Goal: Task Accomplishment & Management: Use online tool/utility

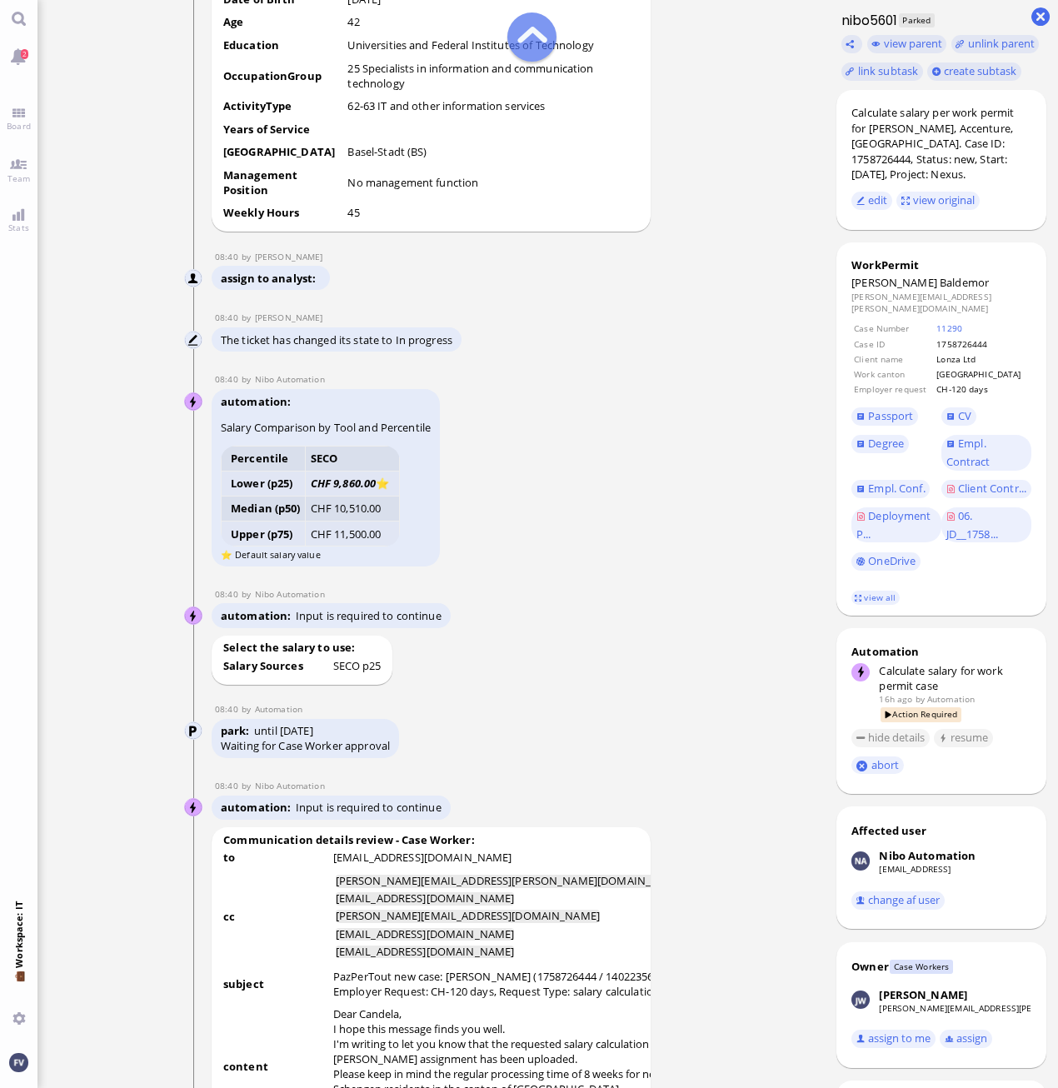
scroll to position [-1832, 0]
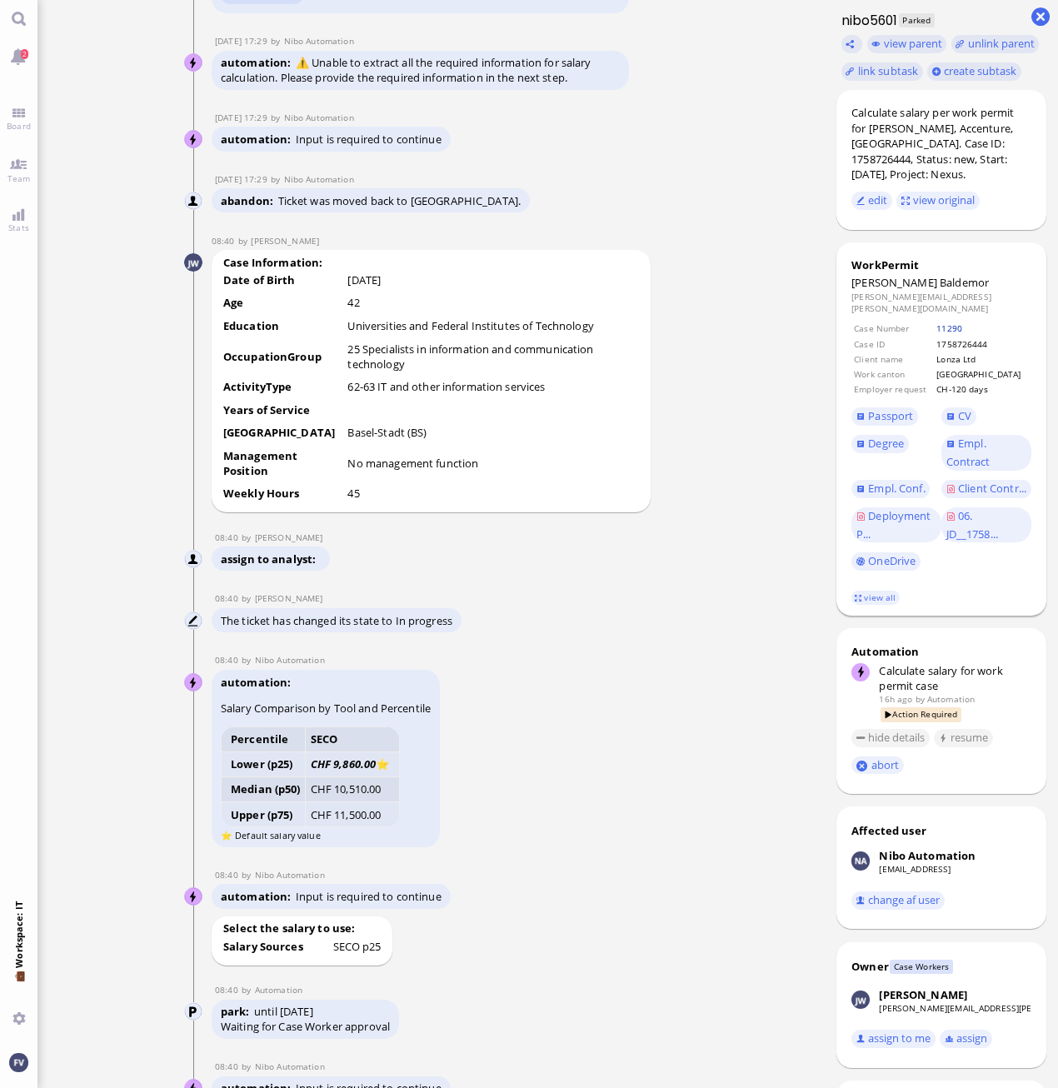
click at [962, 322] on link "11290" at bounding box center [949, 328] width 26 height 12
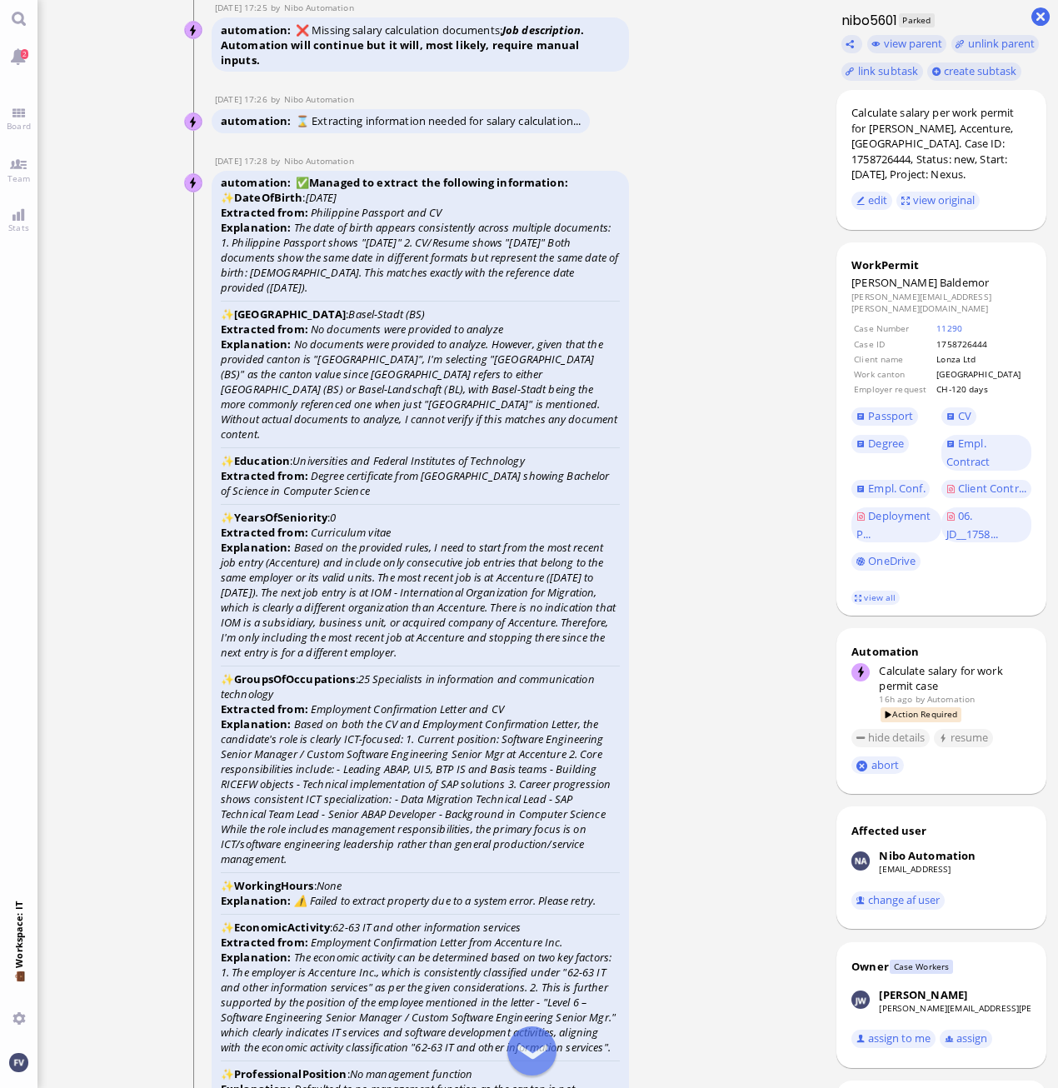
scroll to position [-3821, 0]
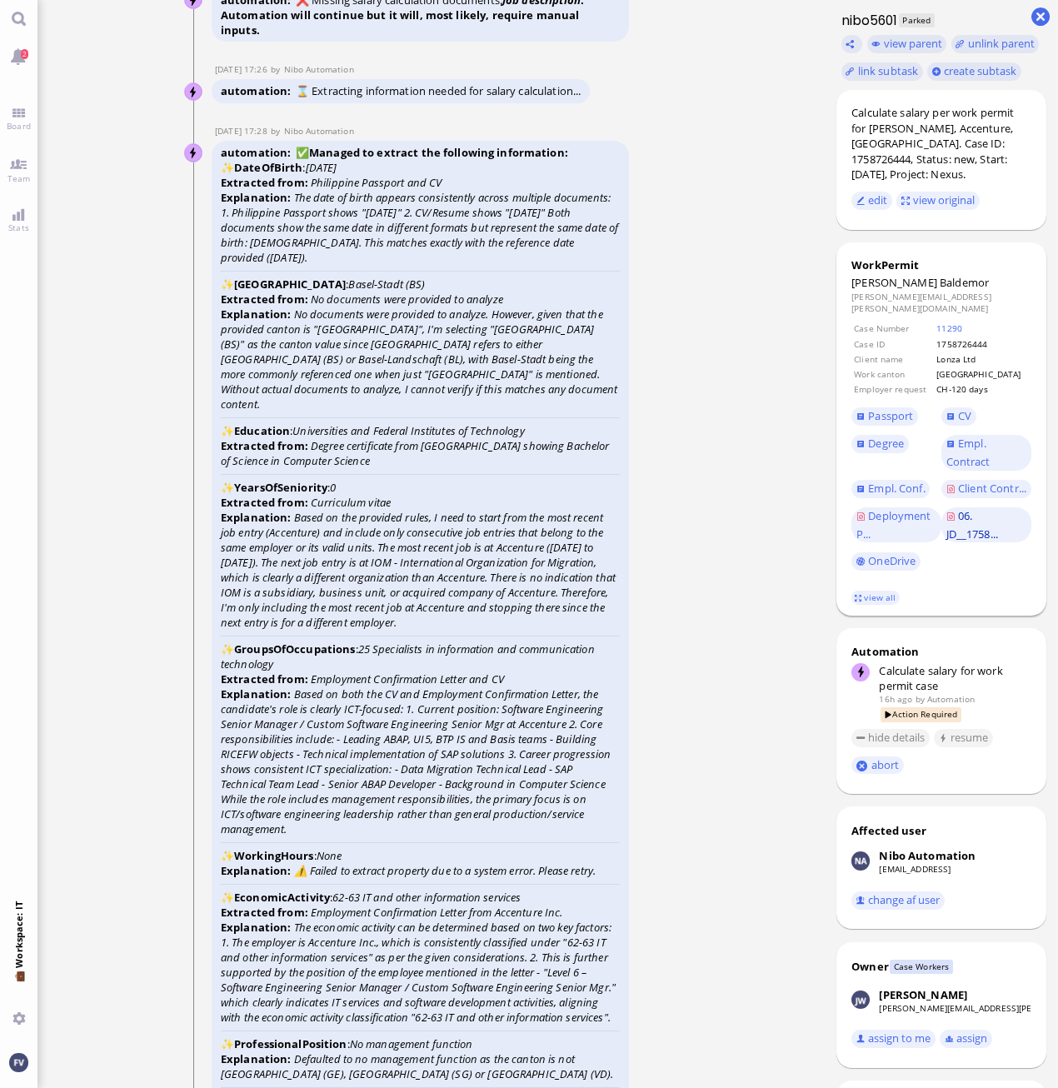
click at [967, 526] on span "06. JD__1758..." at bounding box center [972, 524] width 52 height 33
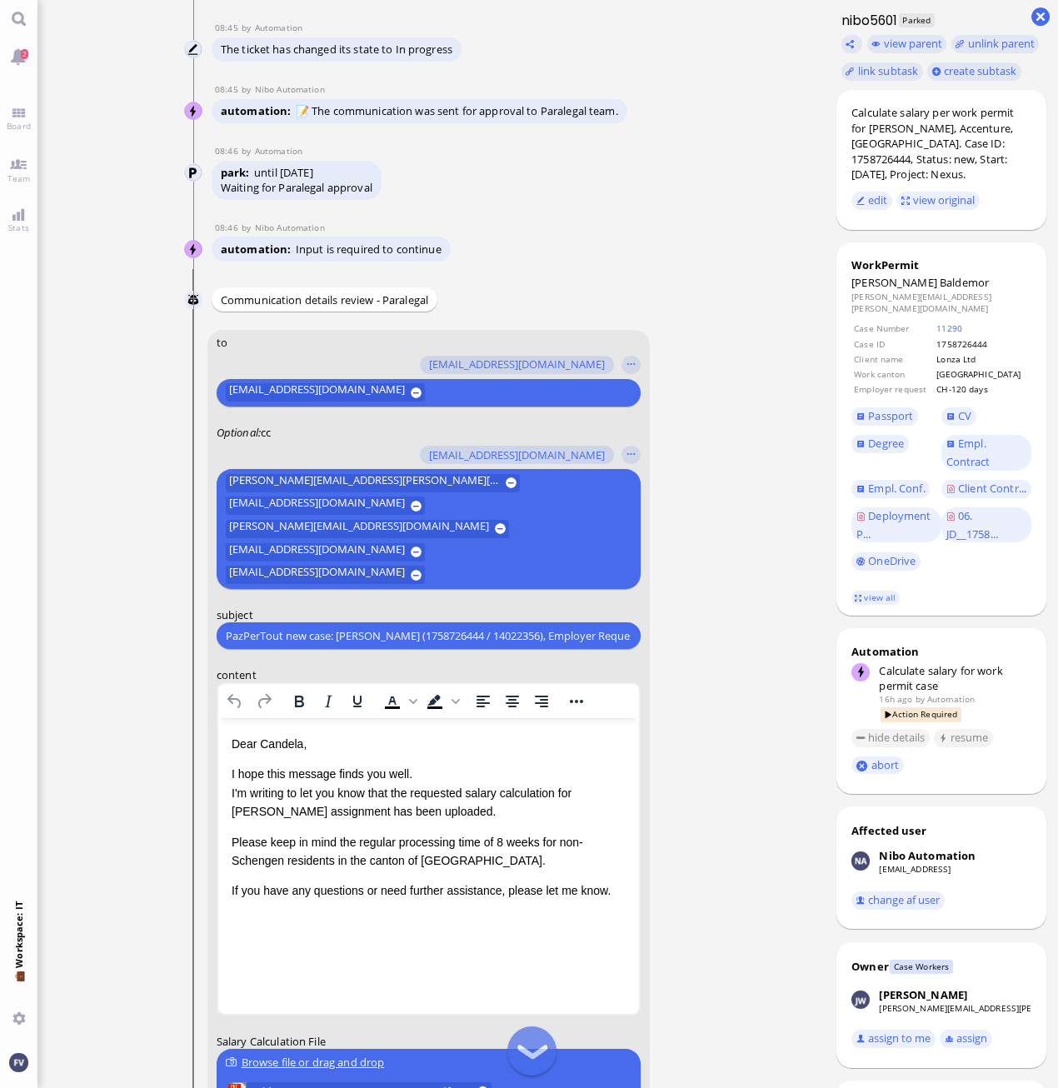
scroll to position [-240, 0]
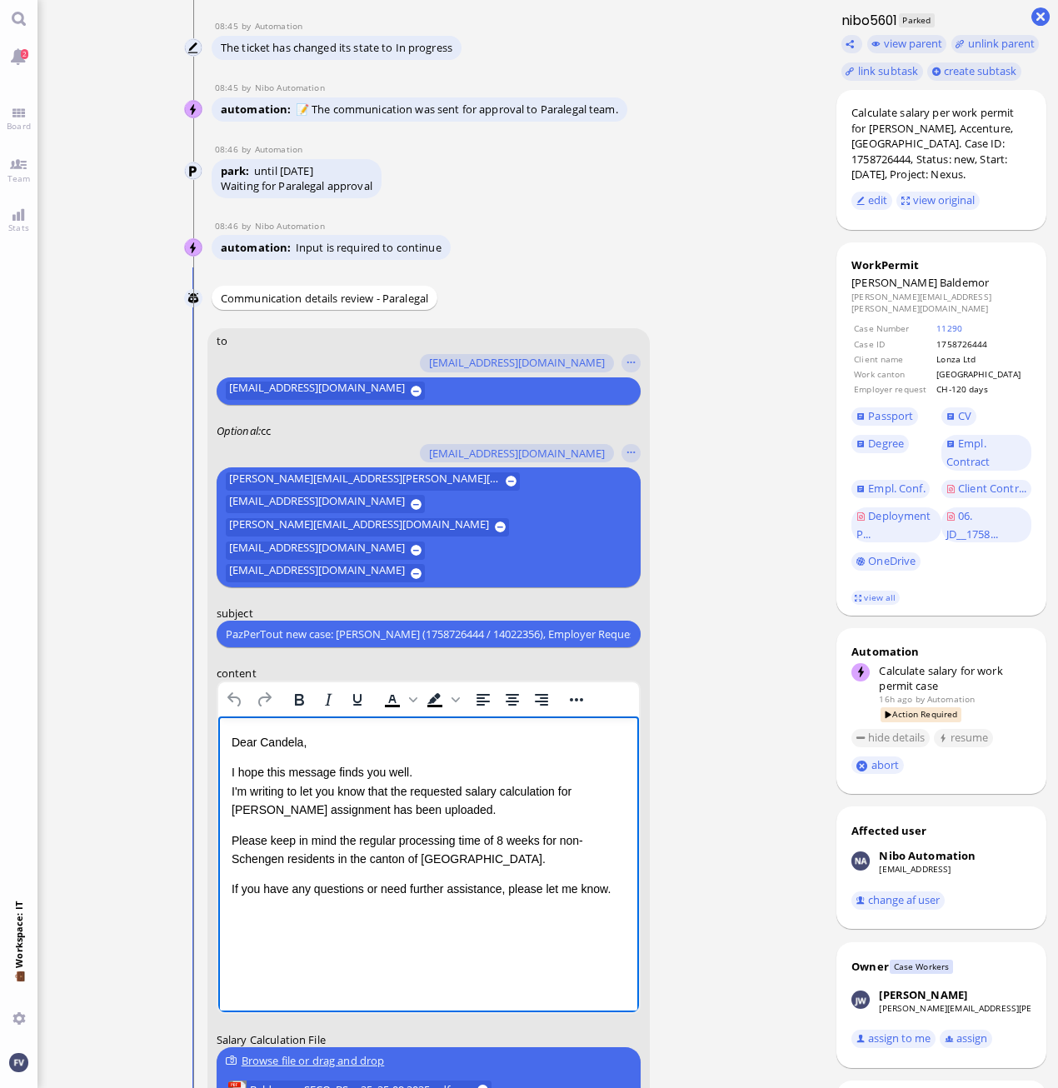
click at [541, 805] on p "I hope this message finds you well. I'm writing to let you know that the reques…" at bounding box center [428, 791] width 394 height 56
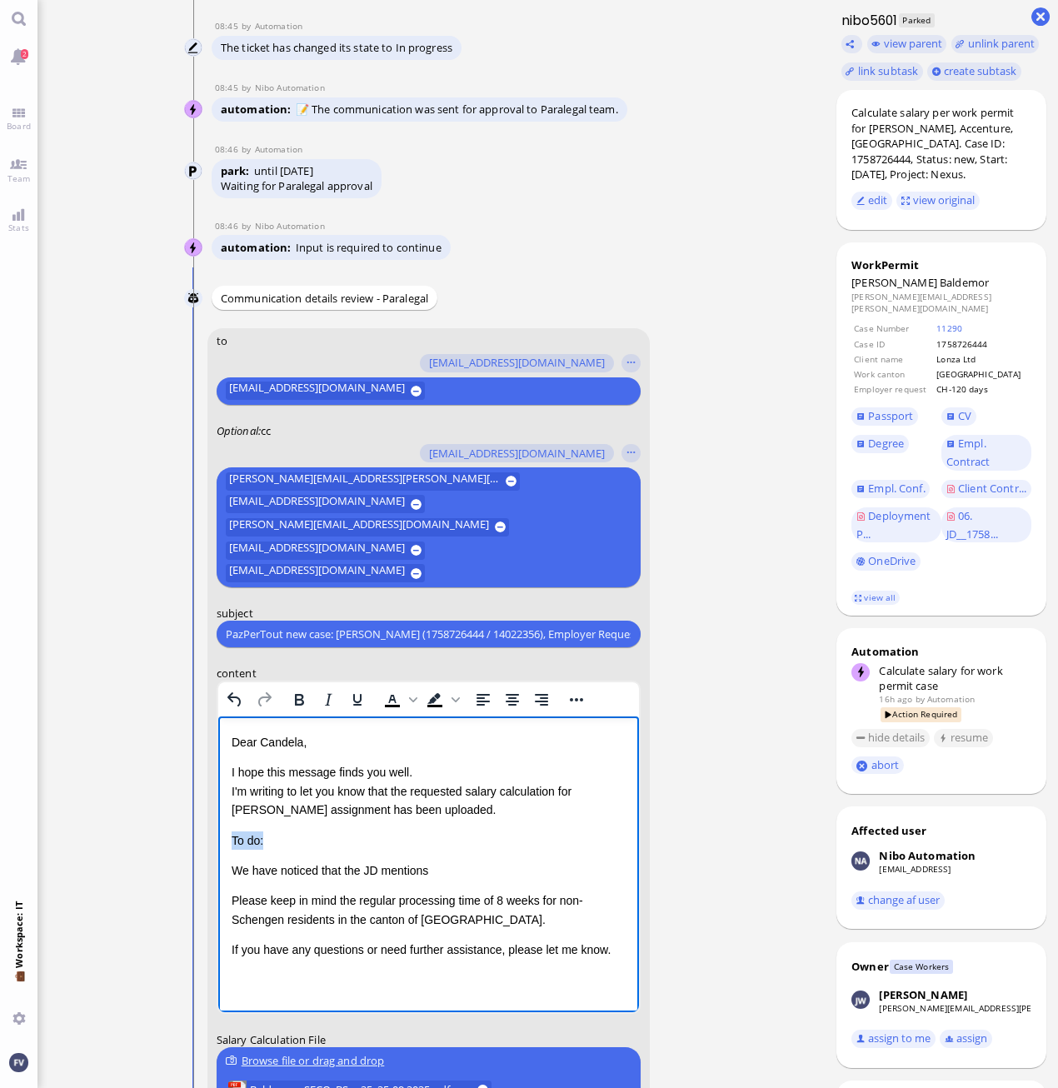
drag, startPoint x: 301, startPoint y: 831, endPoint x: 225, endPoint y: 840, distance: 76.2
click at [225, 840] on html "Dear Candela, I hope this message finds you well. I'm writing to let you know t…" at bounding box center [427, 846] width 421 height 260
click at [296, 705] on icon "Bold" at bounding box center [298, 700] width 9 height 12
click at [438, 777] on p "I hope this message finds you well. I'm writing to let you know that the reques…" at bounding box center [428, 791] width 394 height 56
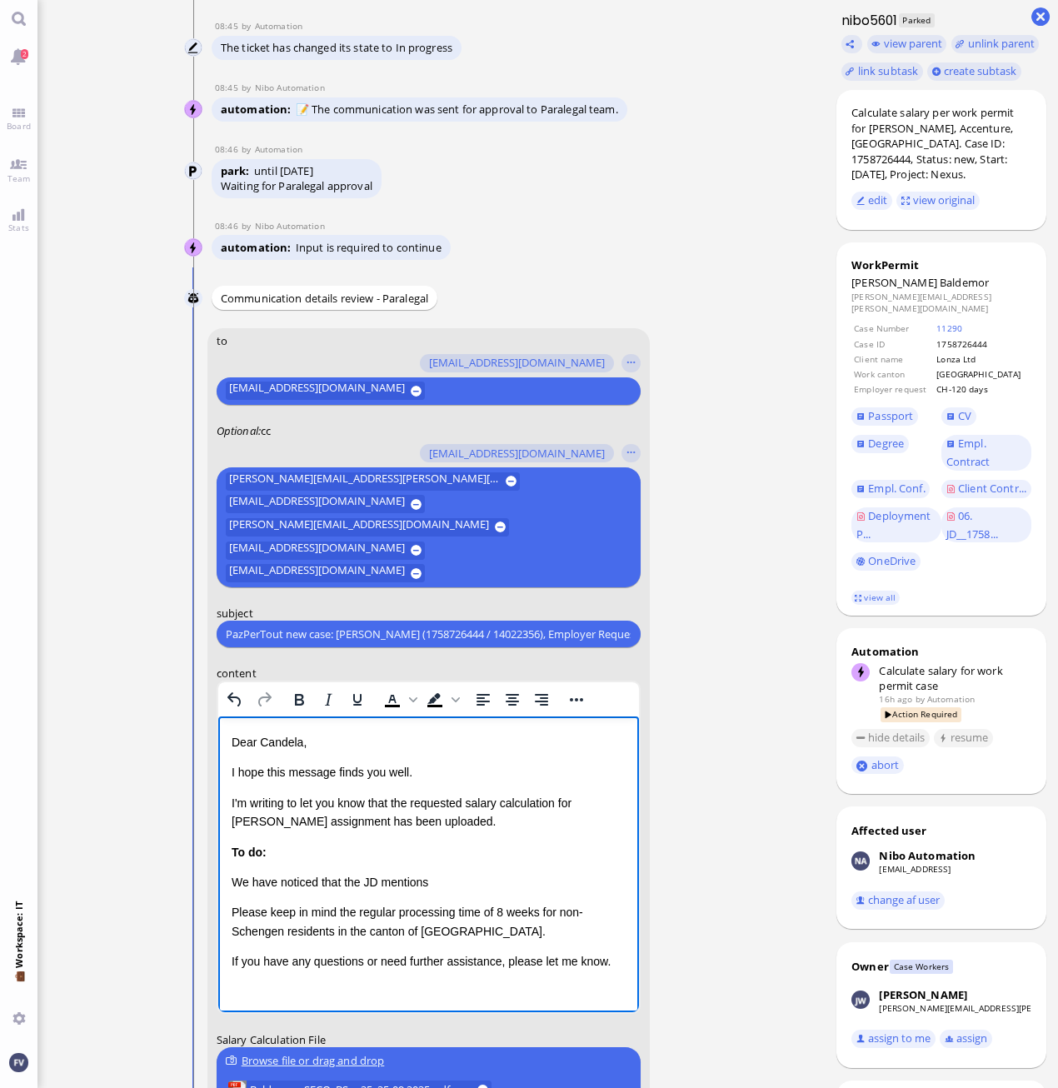
click at [351, 819] on p "I'm writing to let you know that the requested salary calculation for Mr. Balde…" at bounding box center [428, 812] width 394 height 37
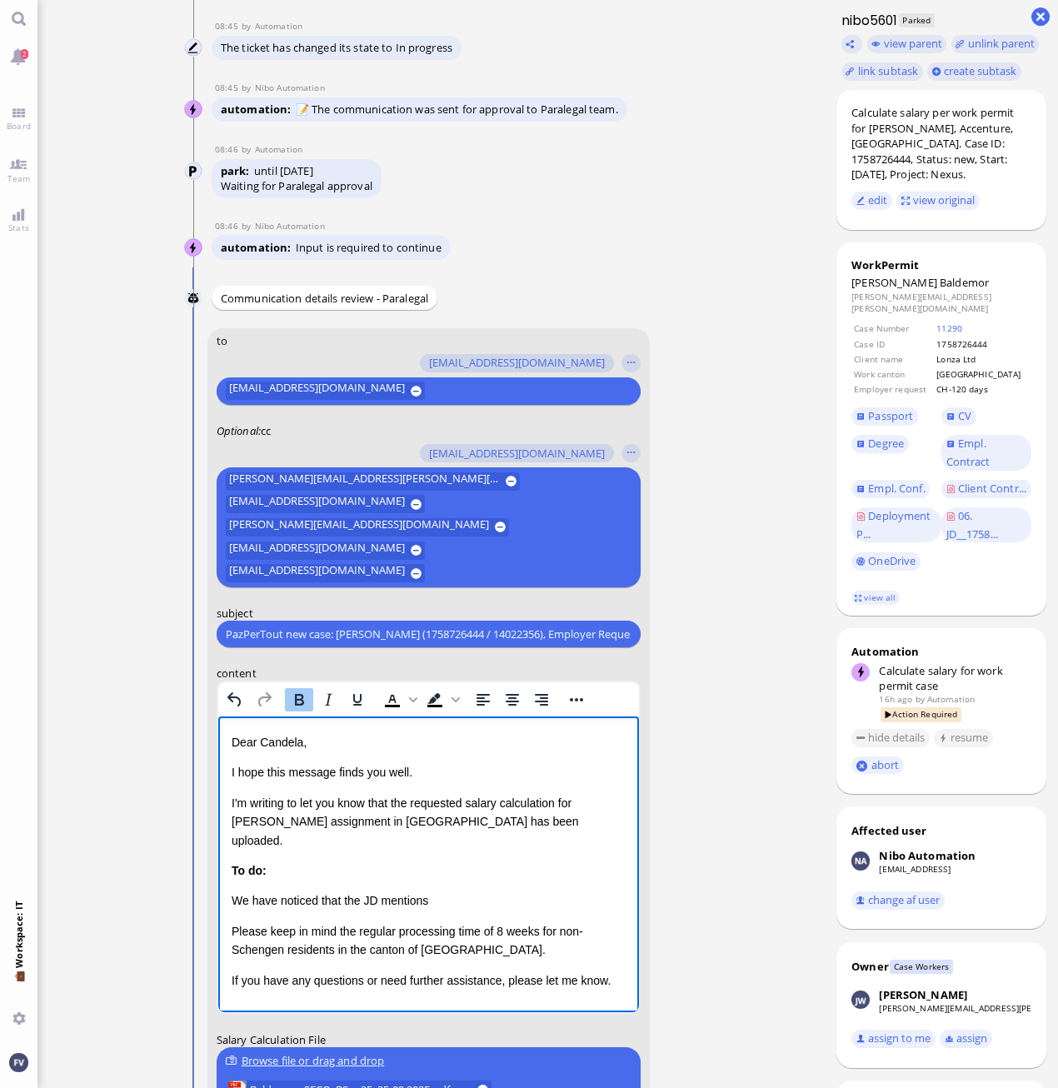
click at [289, 861] on p "To do:" at bounding box center [428, 870] width 394 height 18
click at [235, 865] on div "Dear Candela, I hope this message finds you well. I'm writing to let you know t…" at bounding box center [428, 861] width 394 height 257
click at [444, 891] on p "We have noticed that the JD mentions" at bounding box center [428, 900] width 394 height 18
click at [456, 891] on p "We have noticed that the JD mentions" at bounding box center [428, 900] width 394 height 18
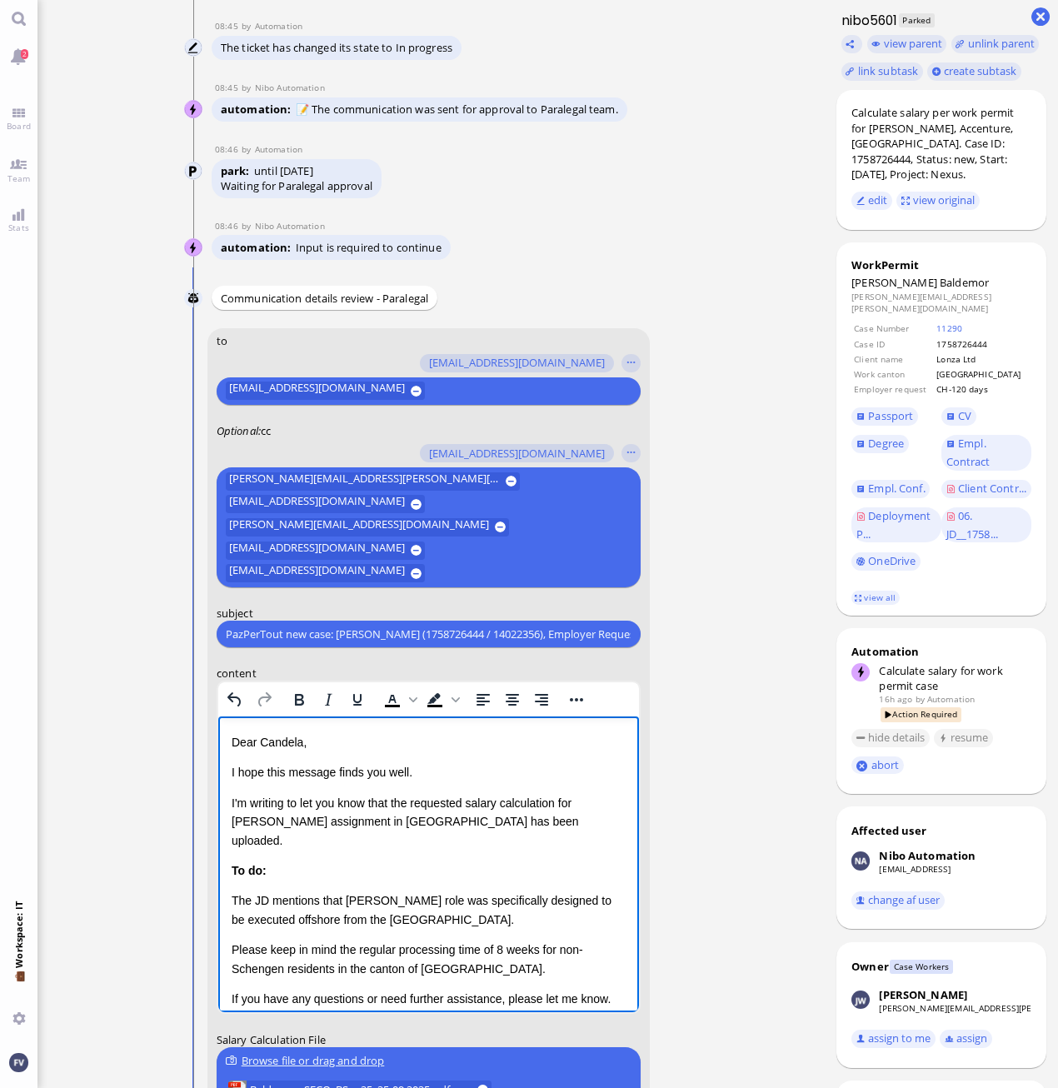
drag, startPoint x: 320, startPoint y: 878, endPoint x: 403, endPoint y: 886, distance: 83.7
click at [322, 891] on p "The JD mentions that Clifford's role was specifically designed to be executed o…" at bounding box center [428, 909] width 394 height 37
drag, startPoint x: 476, startPoint y: 885, endPoint x: 486, endPoint y: 885, distance: 9.2
click at [486, 891] on p "The JD mentions repeatedly that Clifford's role was specifically designed to be…" at bounding box center [428, 909] width 394 height 37
click at [447, 899] on p "The JD mentions repeatedly that Clifford's role os specifically designed to be …" at bounding box center [428, 909] width 394 height 37
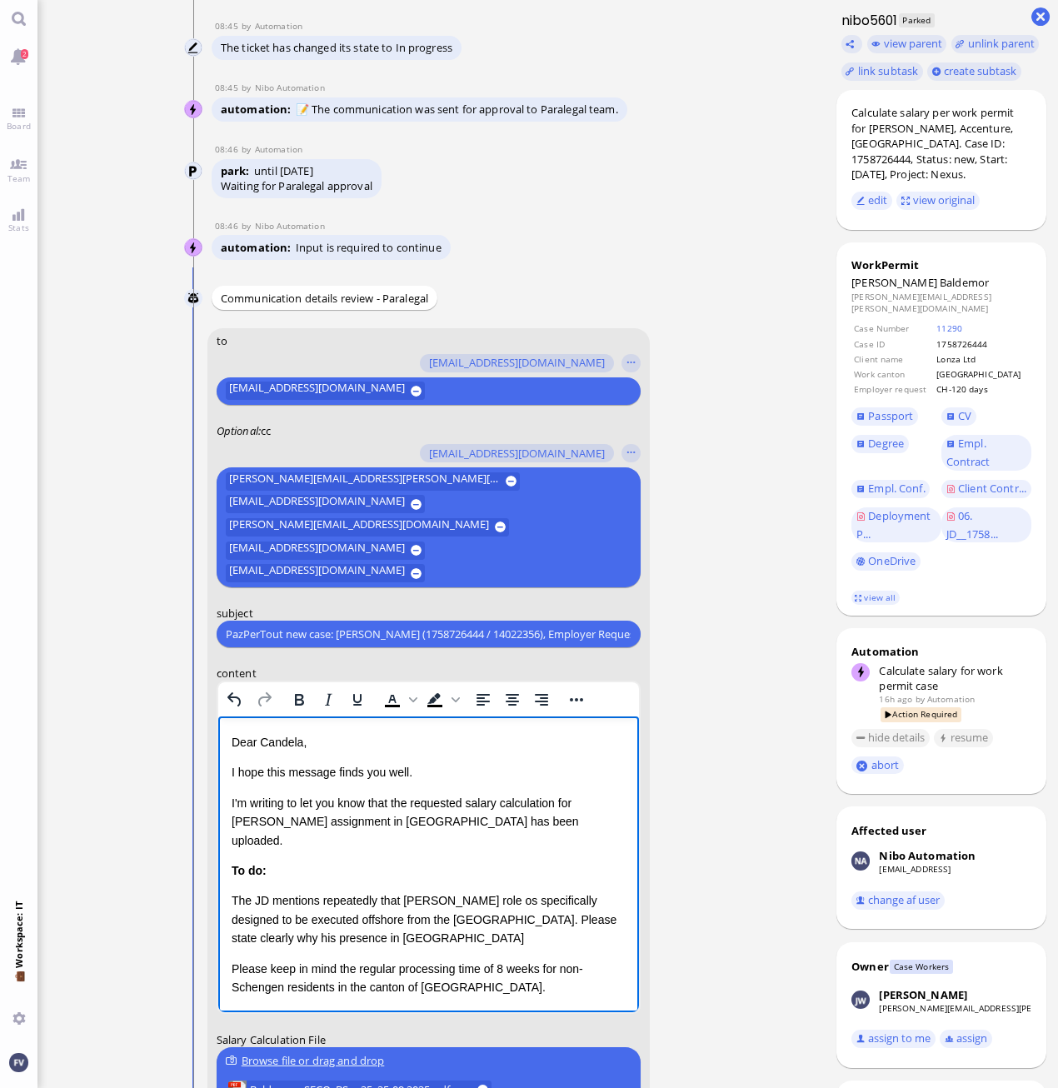
scroll to position [-323, 0]
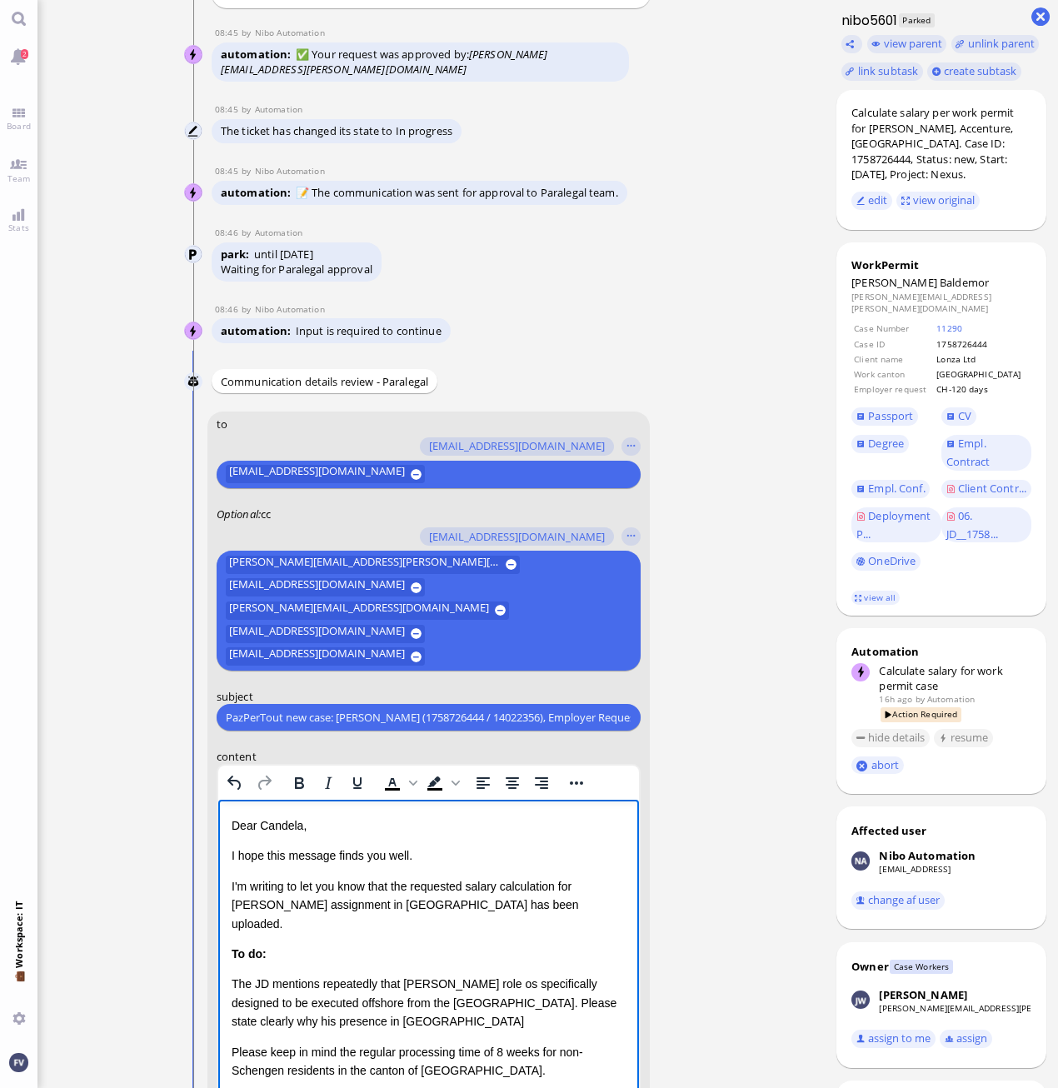
click at [277, 1000] on p "The JD mentions repeatedly that Clifford's role os specifically designed to be …" at bounding box center [428, 1002] width 394 height 56
click at [554, 1009] on p "The JD mentions repeatedly that Clifford's role os specifically designed to be …" at bounding box center [428, 1011] width 394 height 75
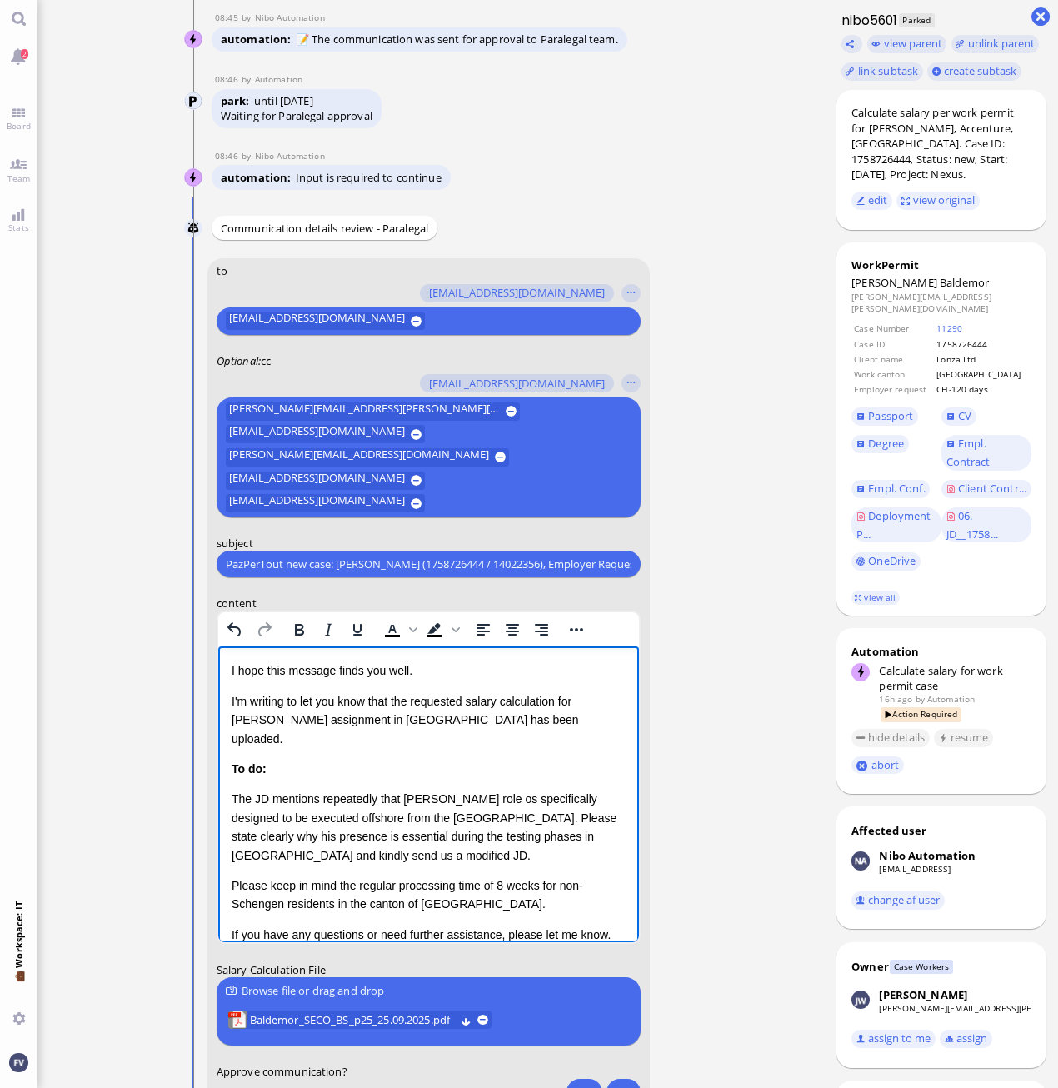
scroll to position [-157, 0]
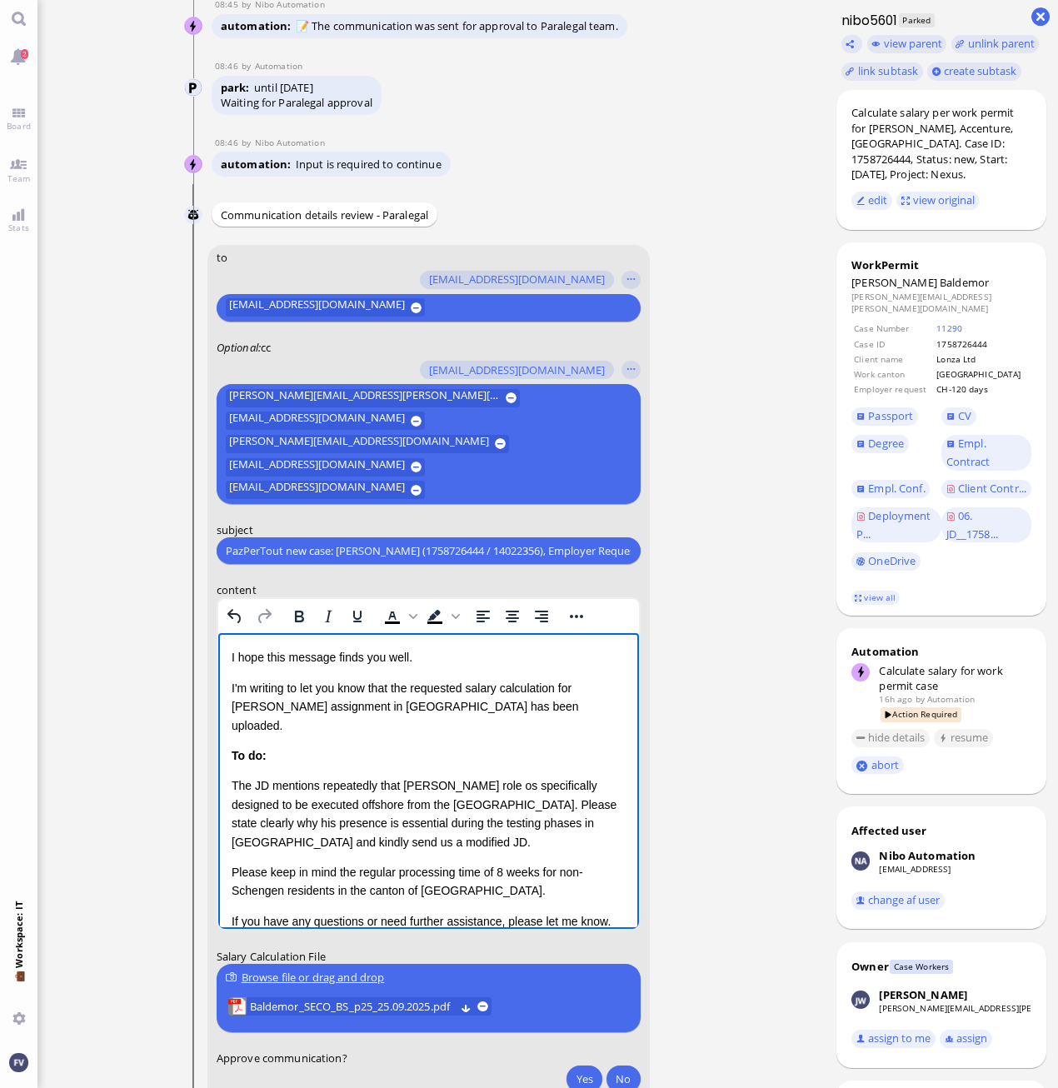
click at [451, 785] on p "The JD mentions repeatedly that Clifford's role os specifically designed to be …" at bounding box center [428, 813] width 394 height 75
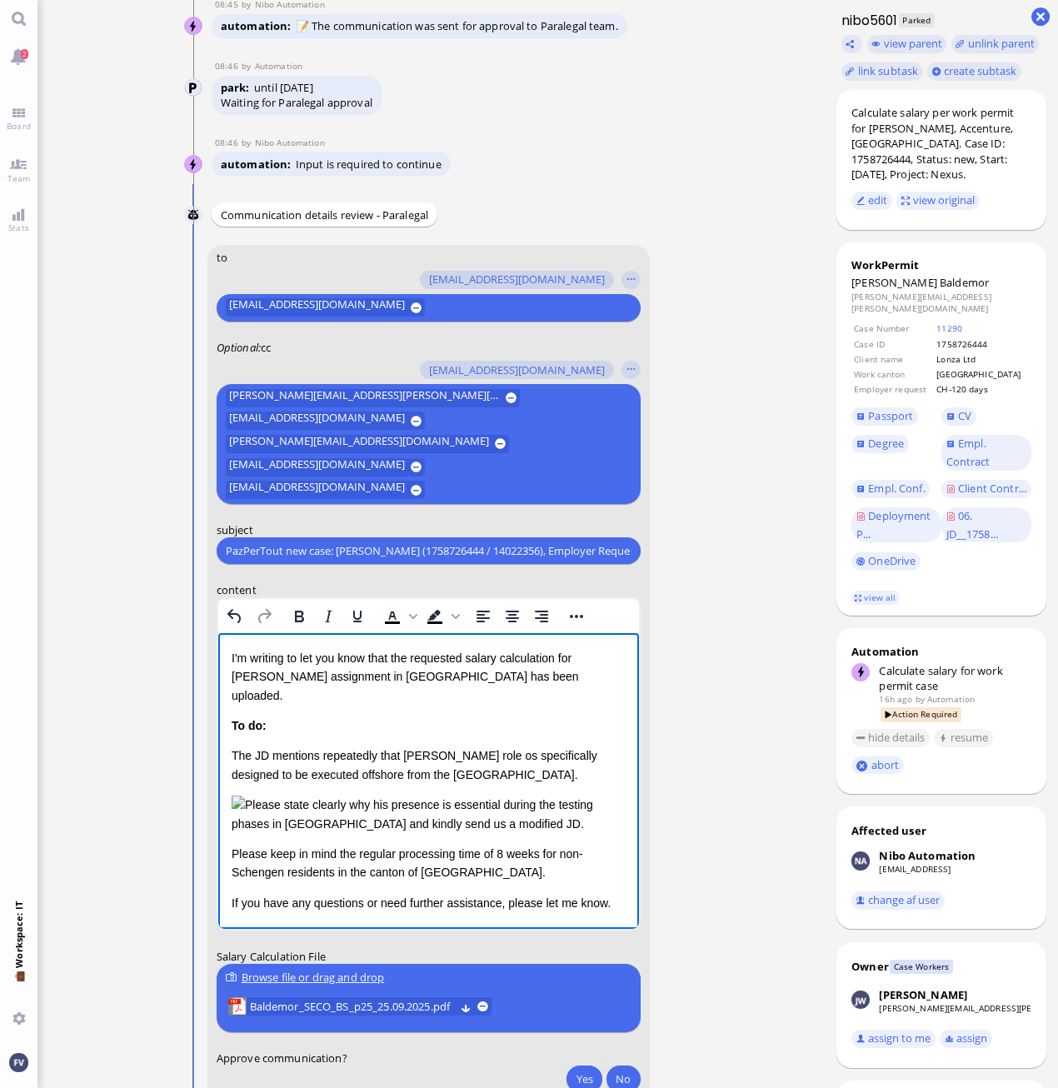
scroll to position [403, 0]
click at [410, 810] on p "Please state clearly why his presence is essential during the testing phases in…" at bounding box center [428, 813] width 394 height 37
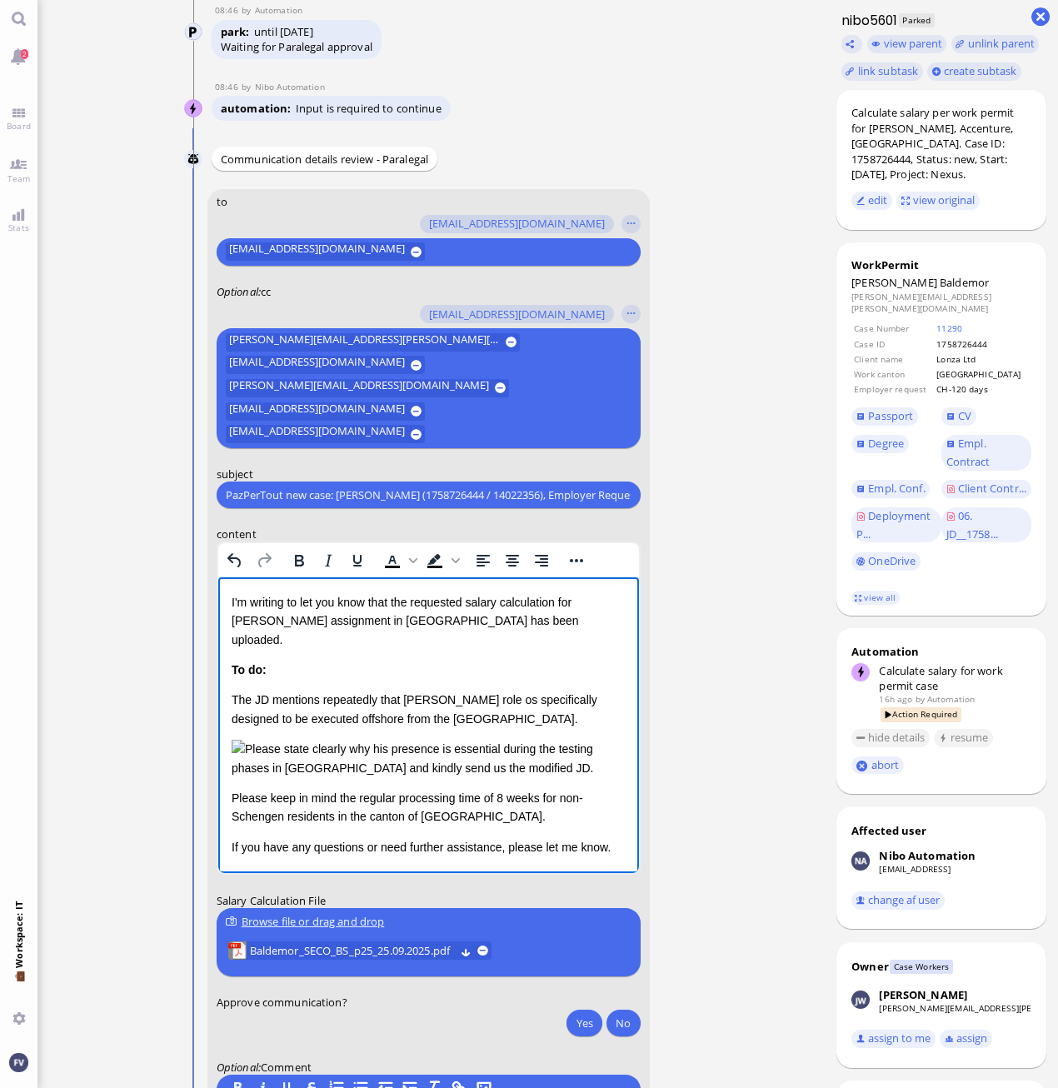
scroll to position [-73, 0]
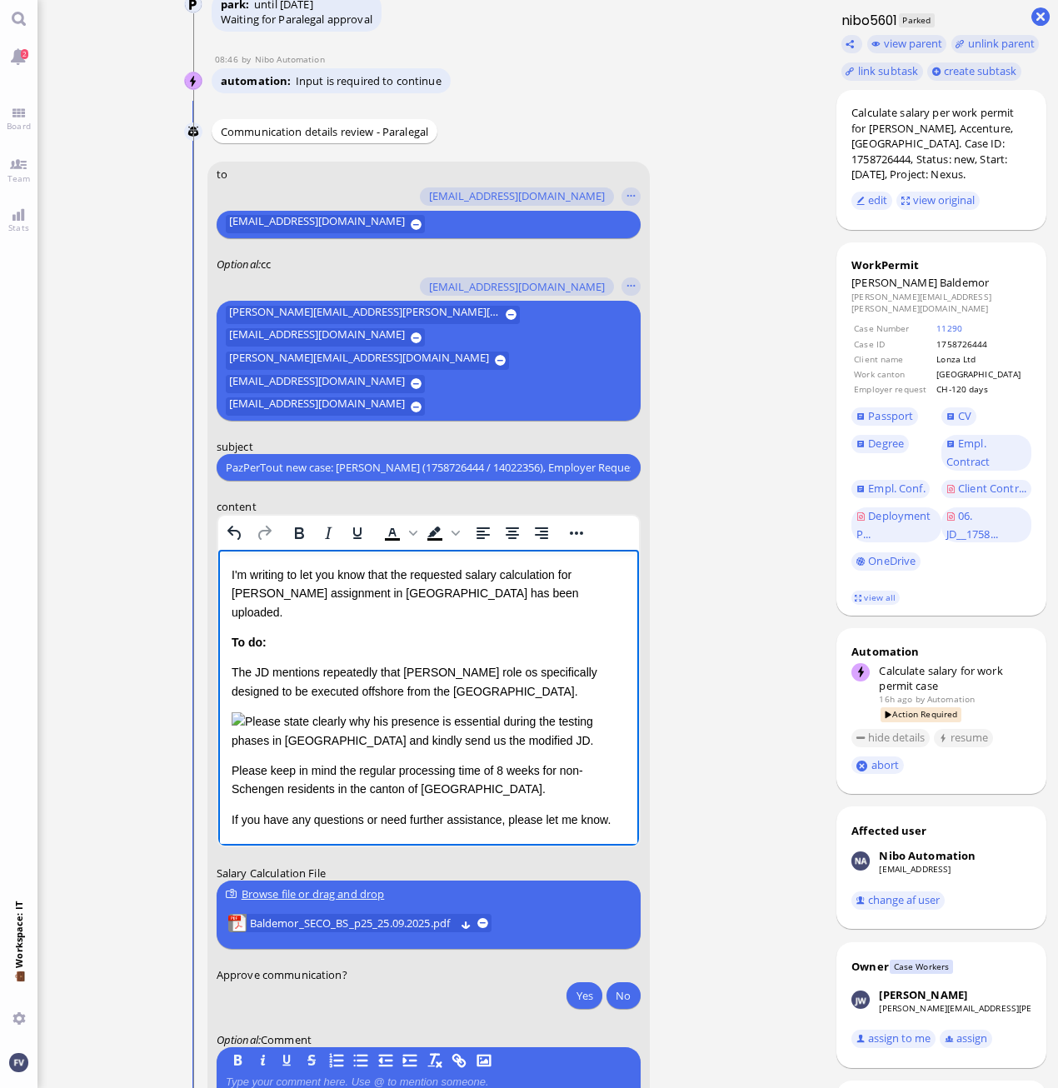
click at [615, 807] on html "Dear Candela, I hope this message finds you well. I'm writing to let you know t…" at bounding box center [427, 666] width 421 height 357
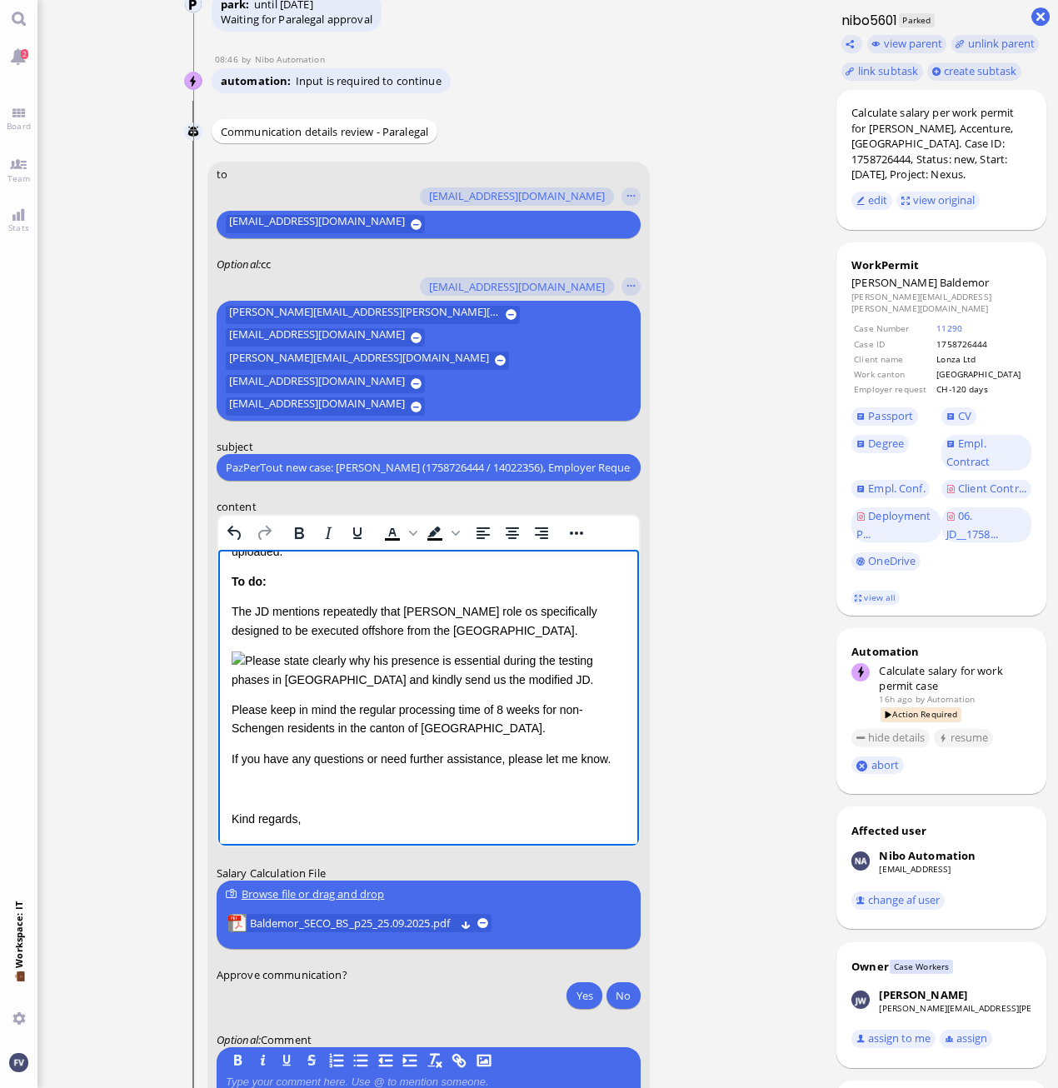
scroll to position [490, 0]
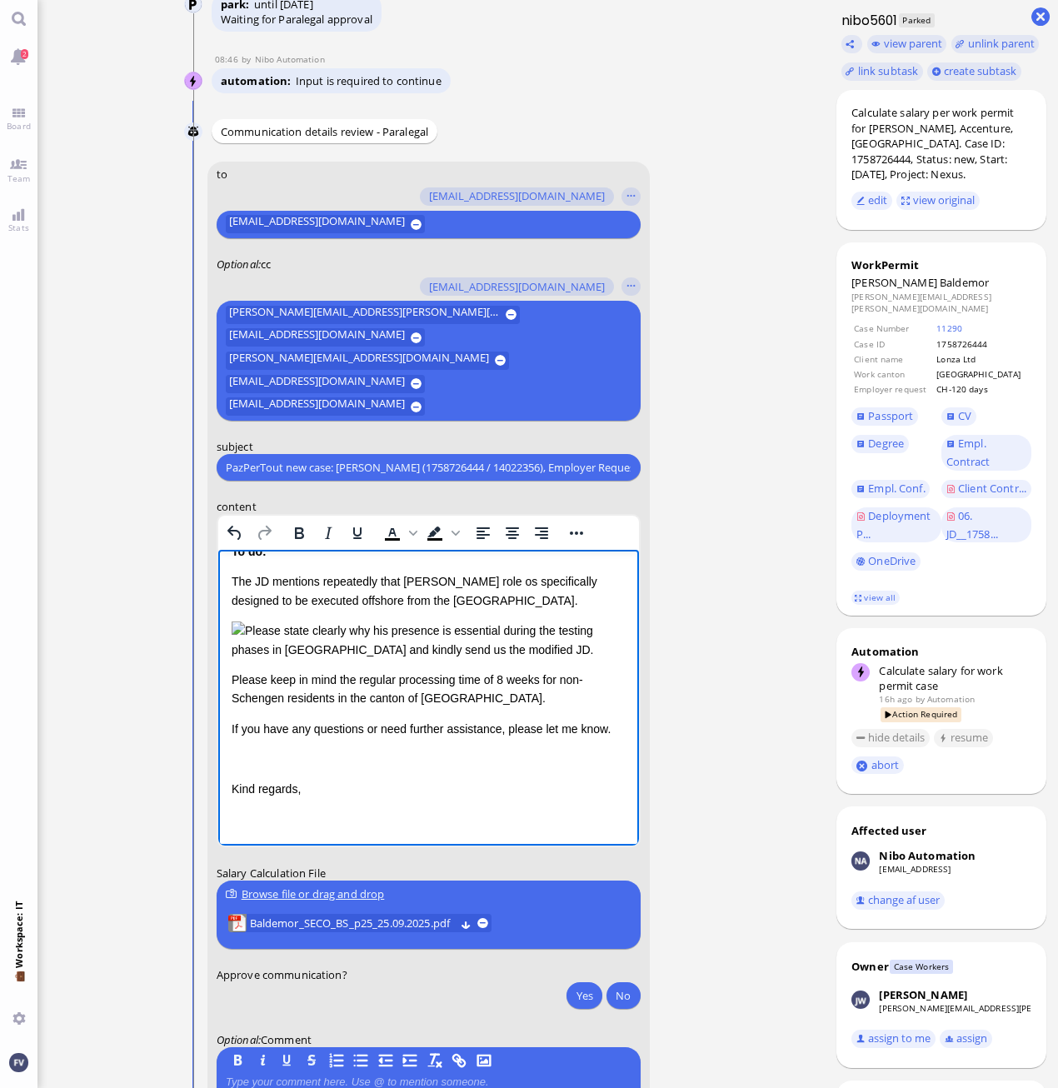
click at [331, 765] on div "Dear Candela, I hope this message finds you well. I'm writing to let you know t…" at bounding box center [428, 621] width 394 height 415
click at [317, 750] on p "Rich Text Area. Press ALT-0 for help." at bounding box center [428, 759] width 394 height 18
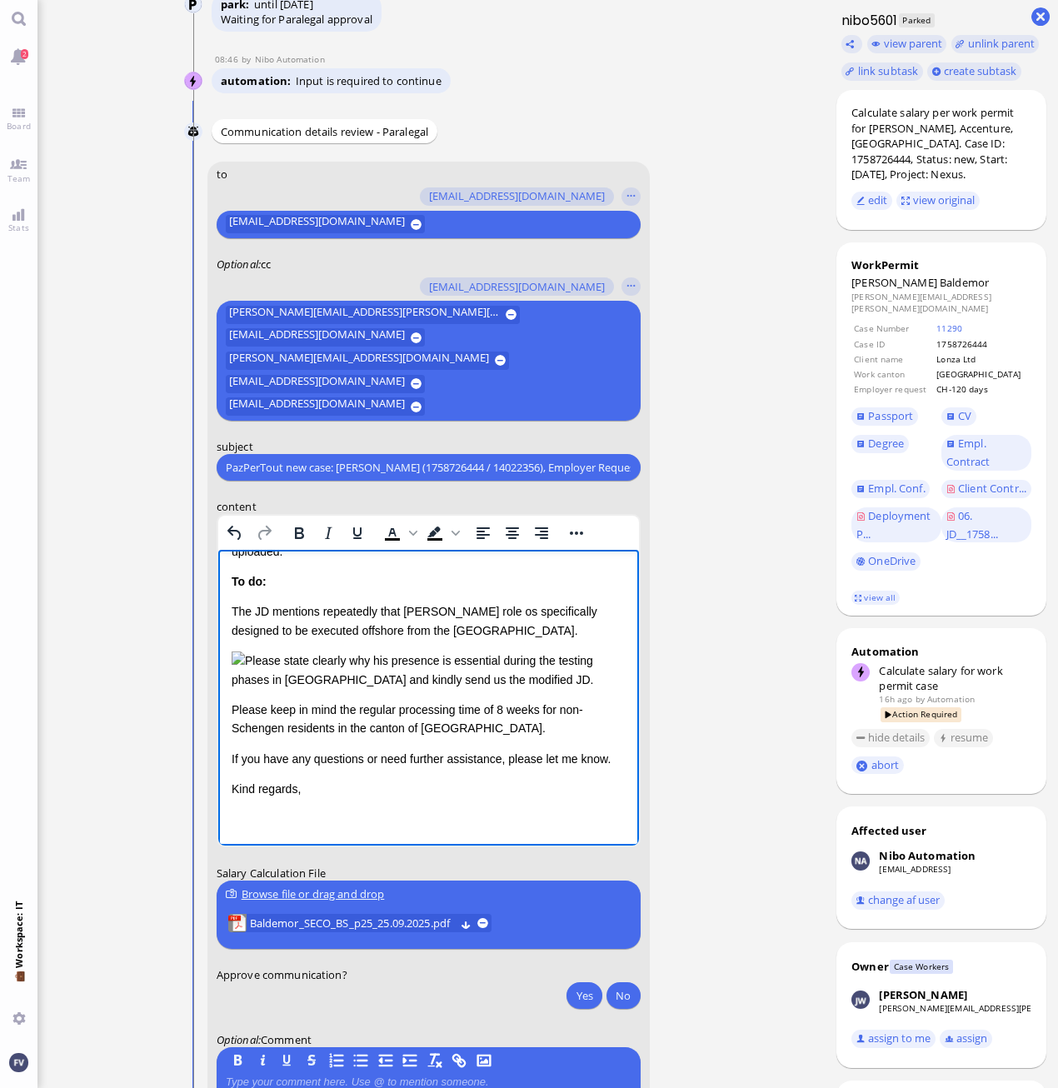
scroll to position [416, 0]
click at [406, 928] on span "Baldemor_SECO_BS_p25_25.09.2025.pdf" at bounding box center [351, 923] width 205 height 18
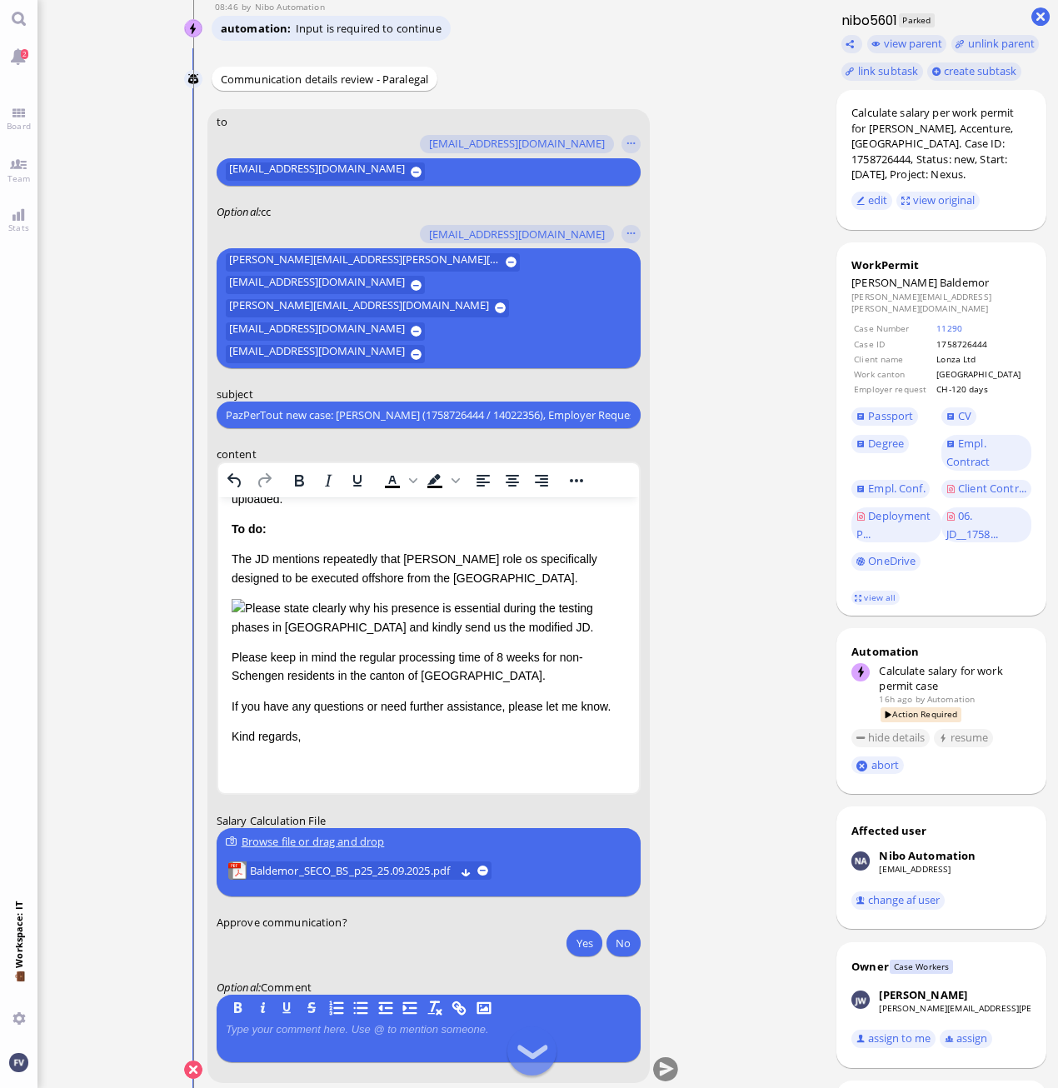
scroll to position [1, 0]
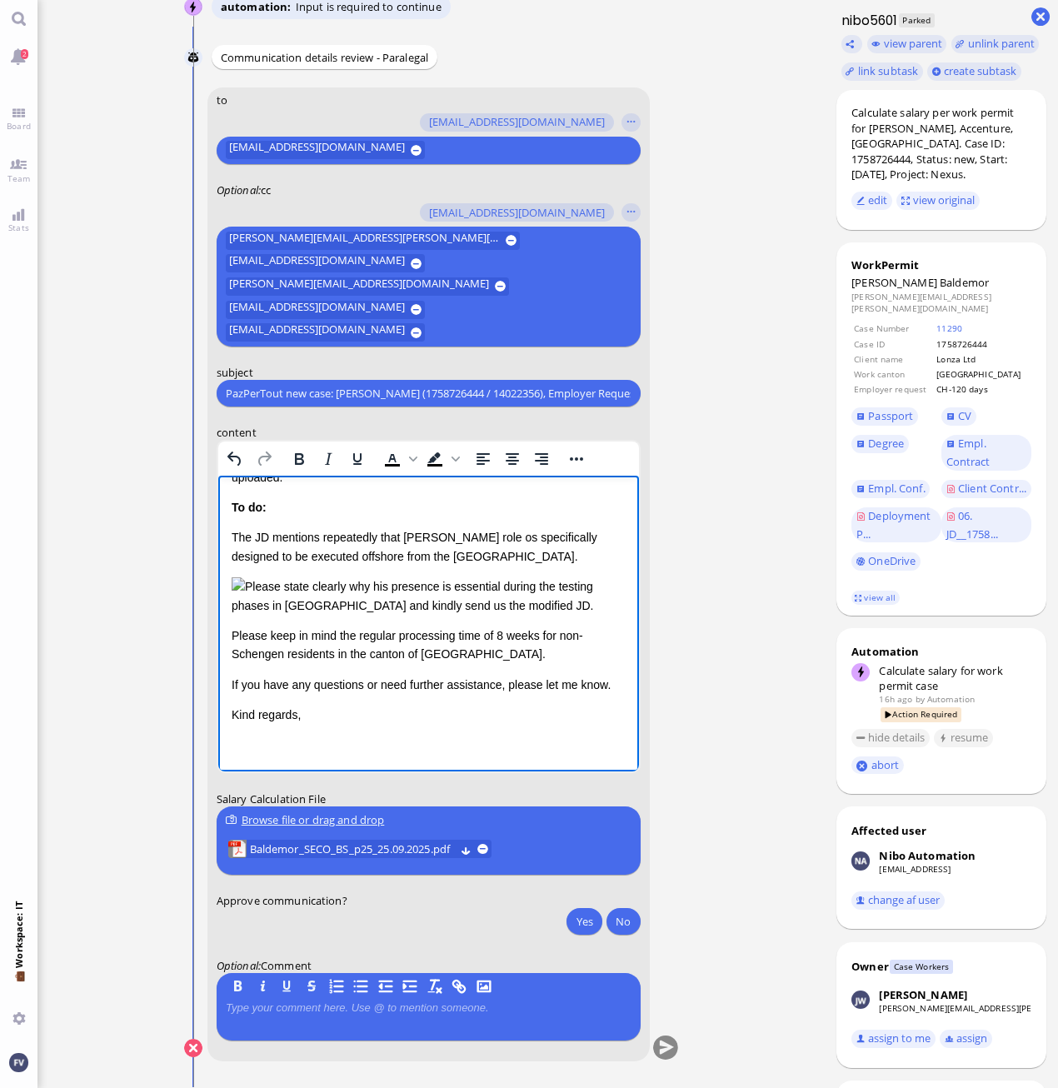
click at [531, 591] on p "Please state clearly why his presence is essential during the testing phases in…" at bounding box center [428, 595] width 394 height 37
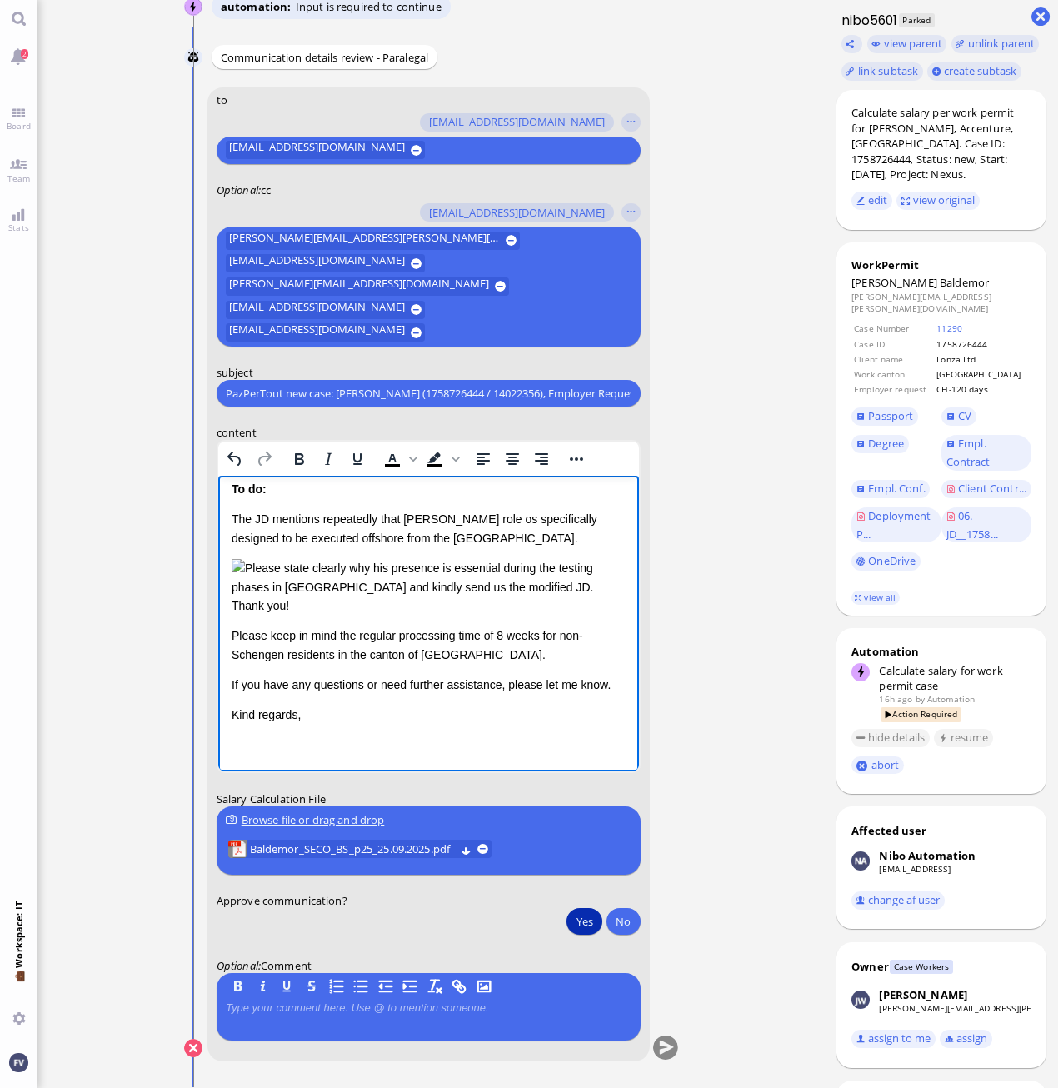
click at [592, 914] on button "Yes" at bounding box center [583, 921] width 35 height 27
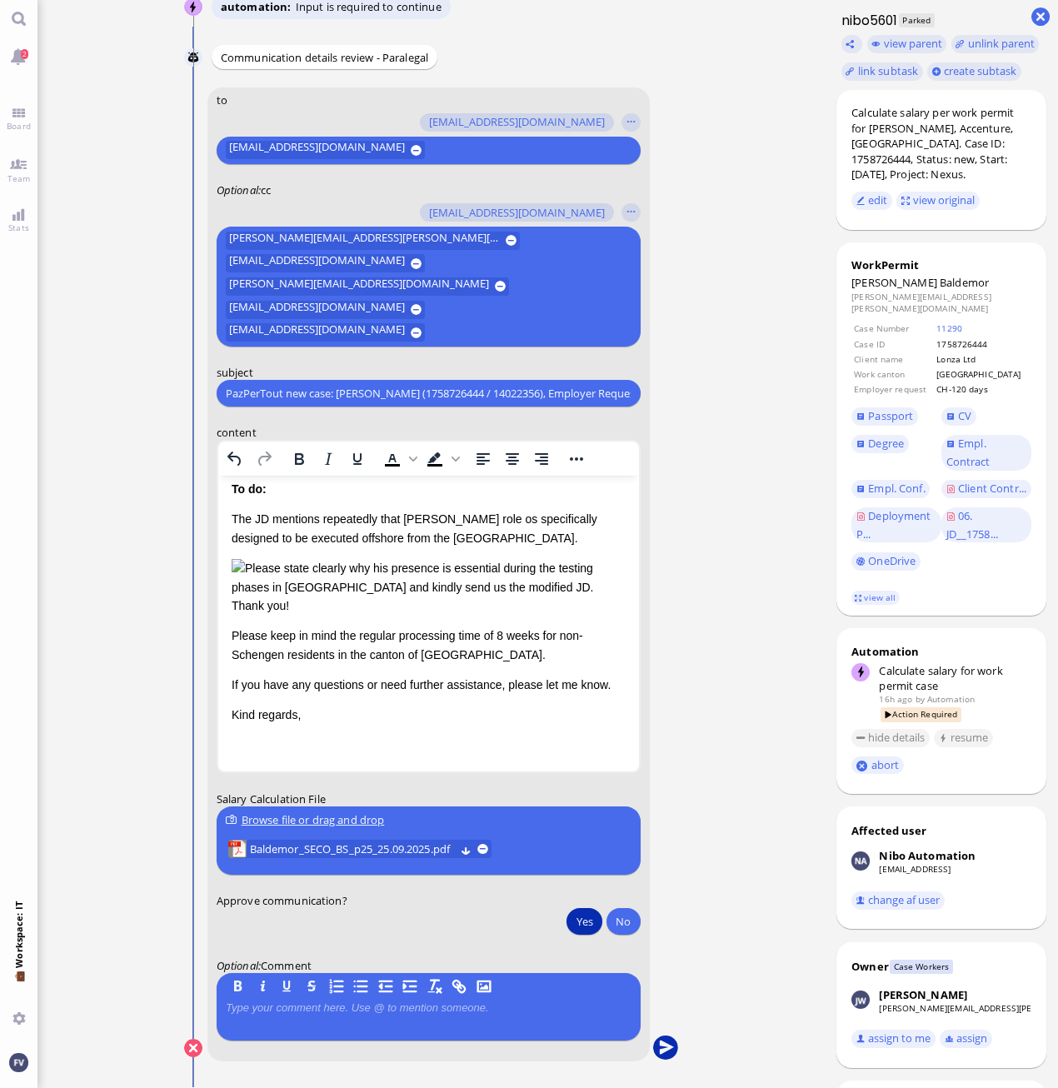
click at [670, 1049] on button "submit" at bounding box center [664, 1048] width 25 height 25
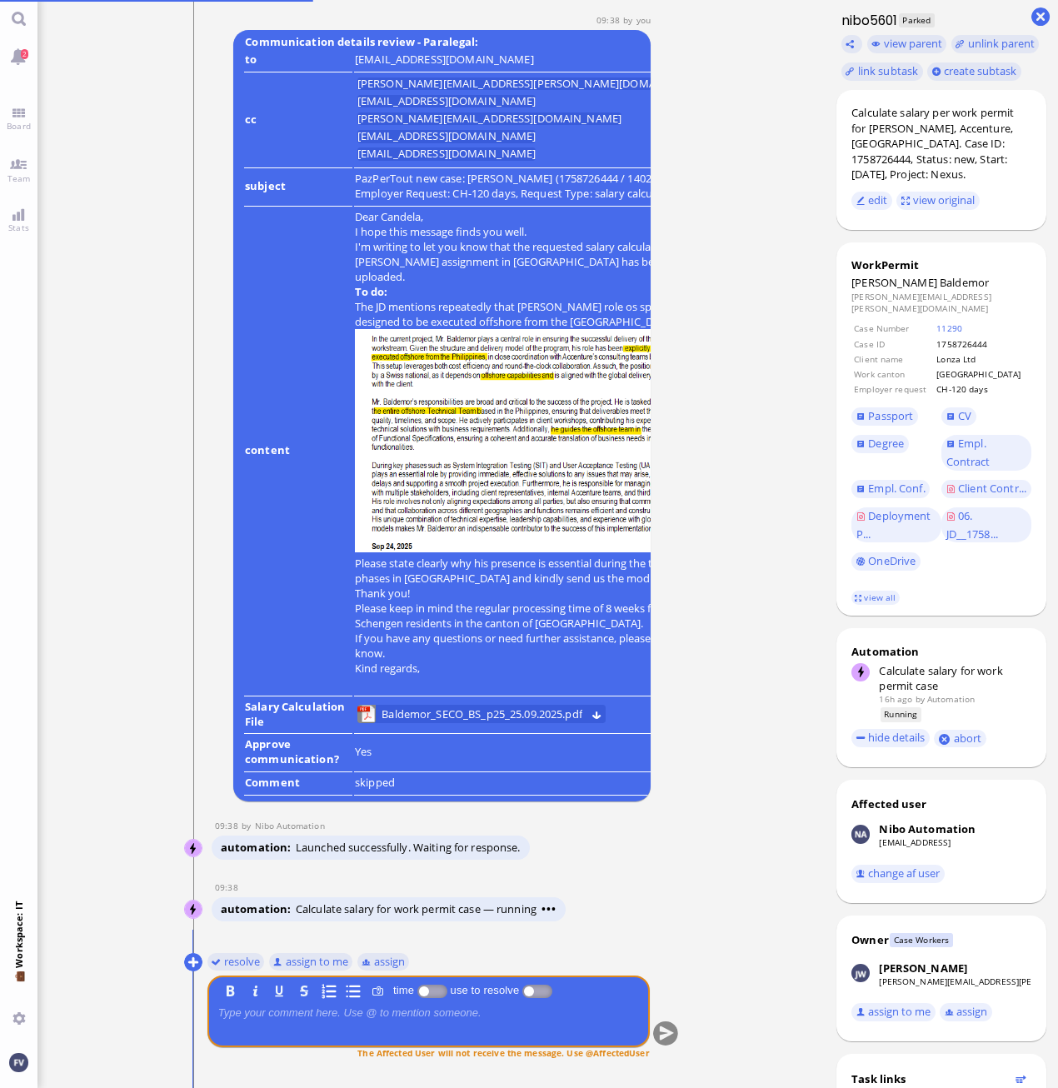
scroll to position [0, 0]
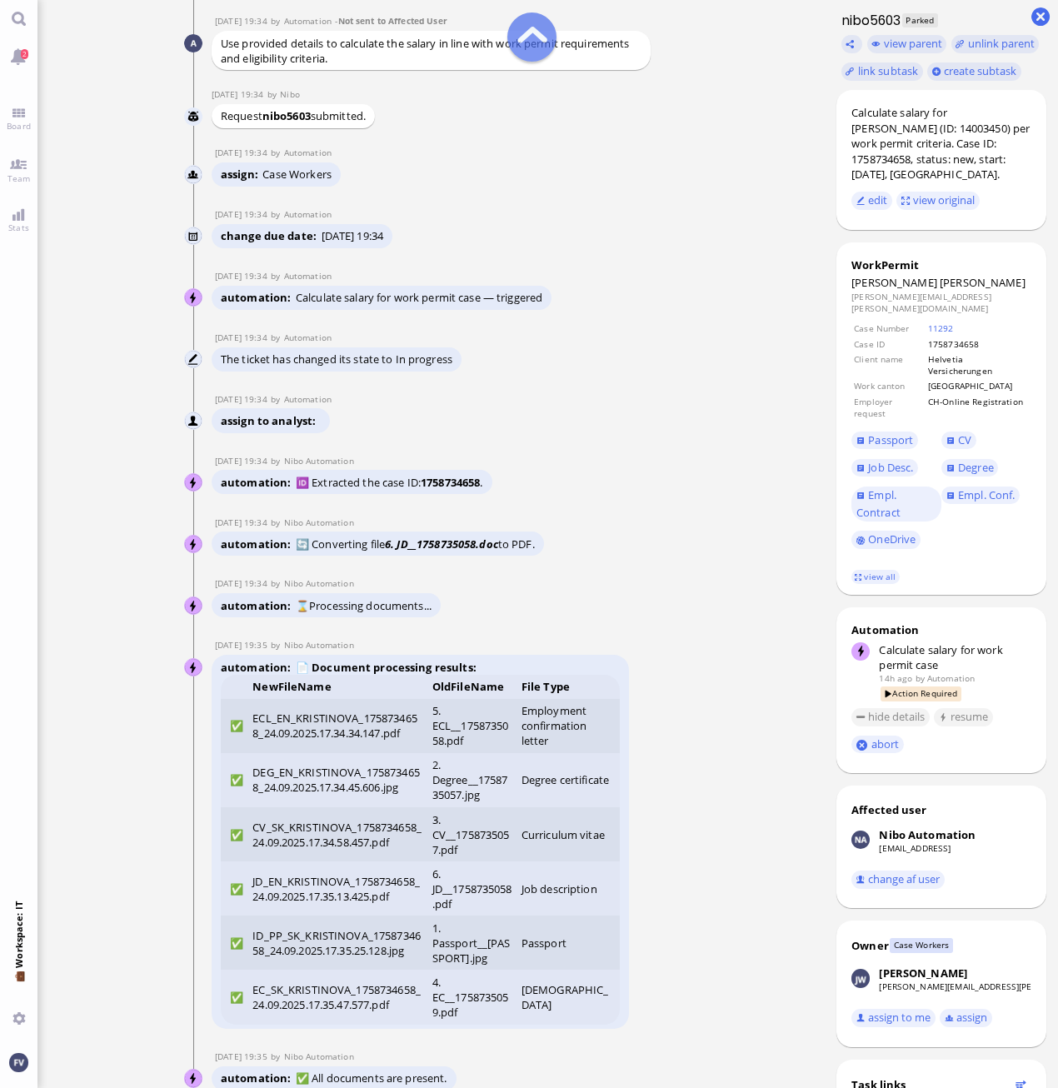
scroll to position [-5563, 0]
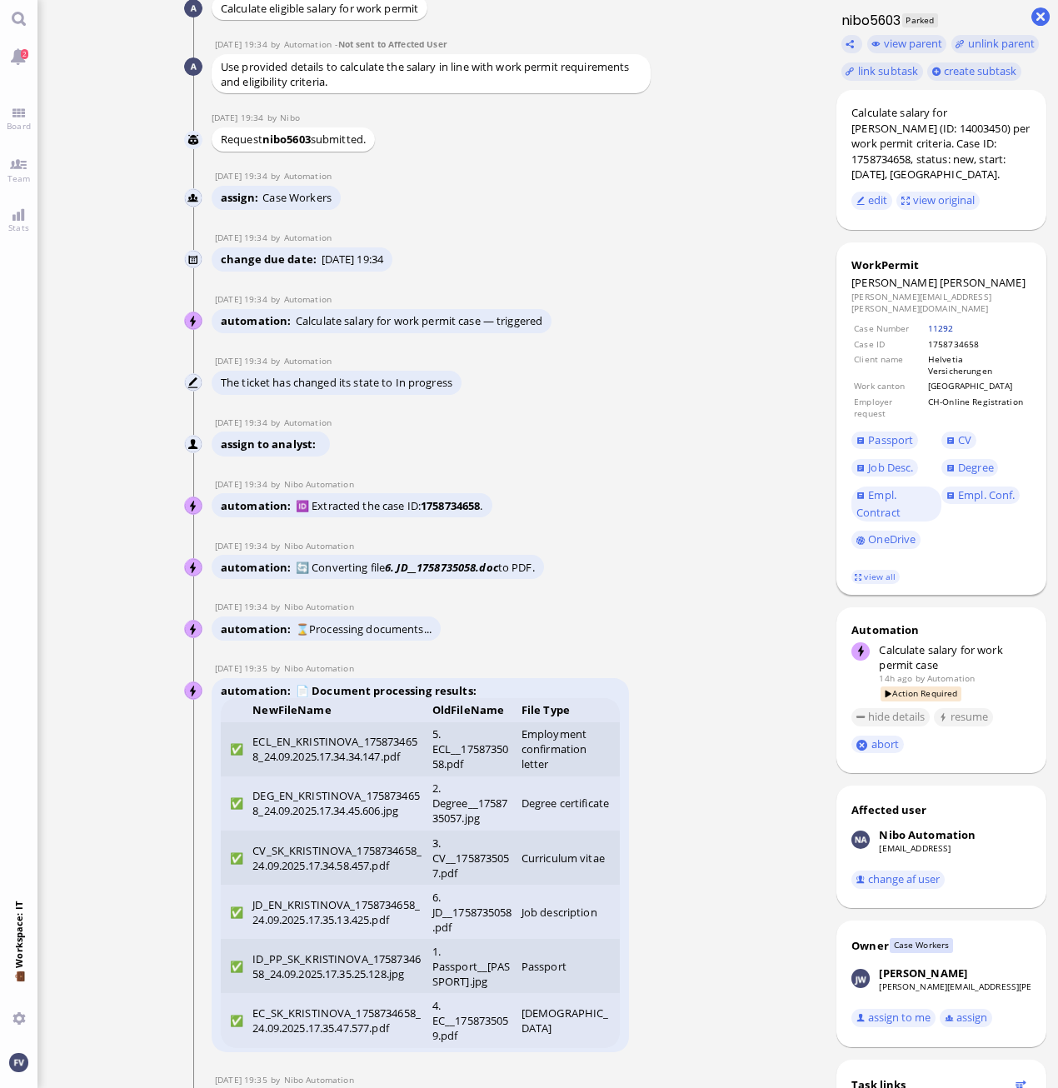
click at [943, 322] on link "11292" at bounding box center [941, 328] width 26 height 12
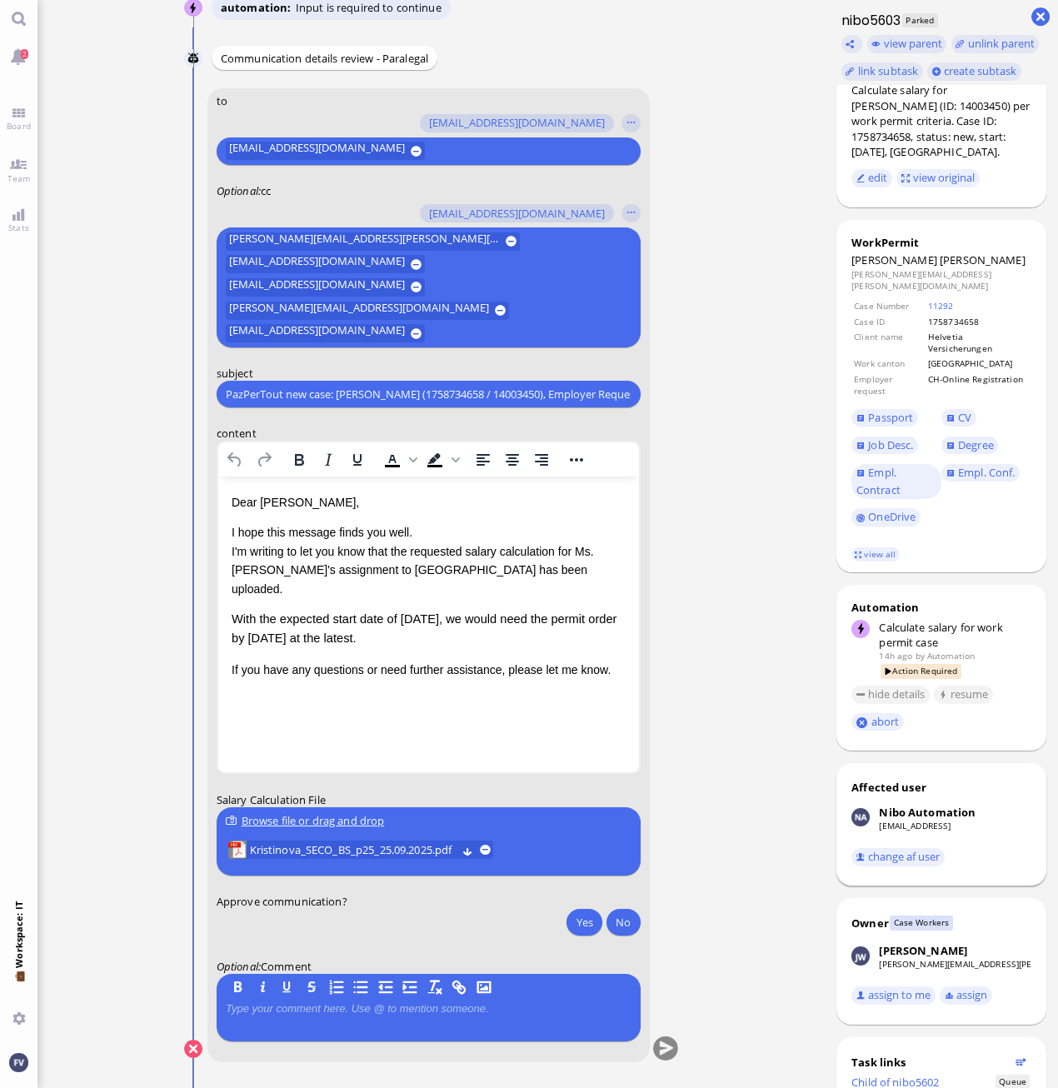
scroll to position [0, 0]
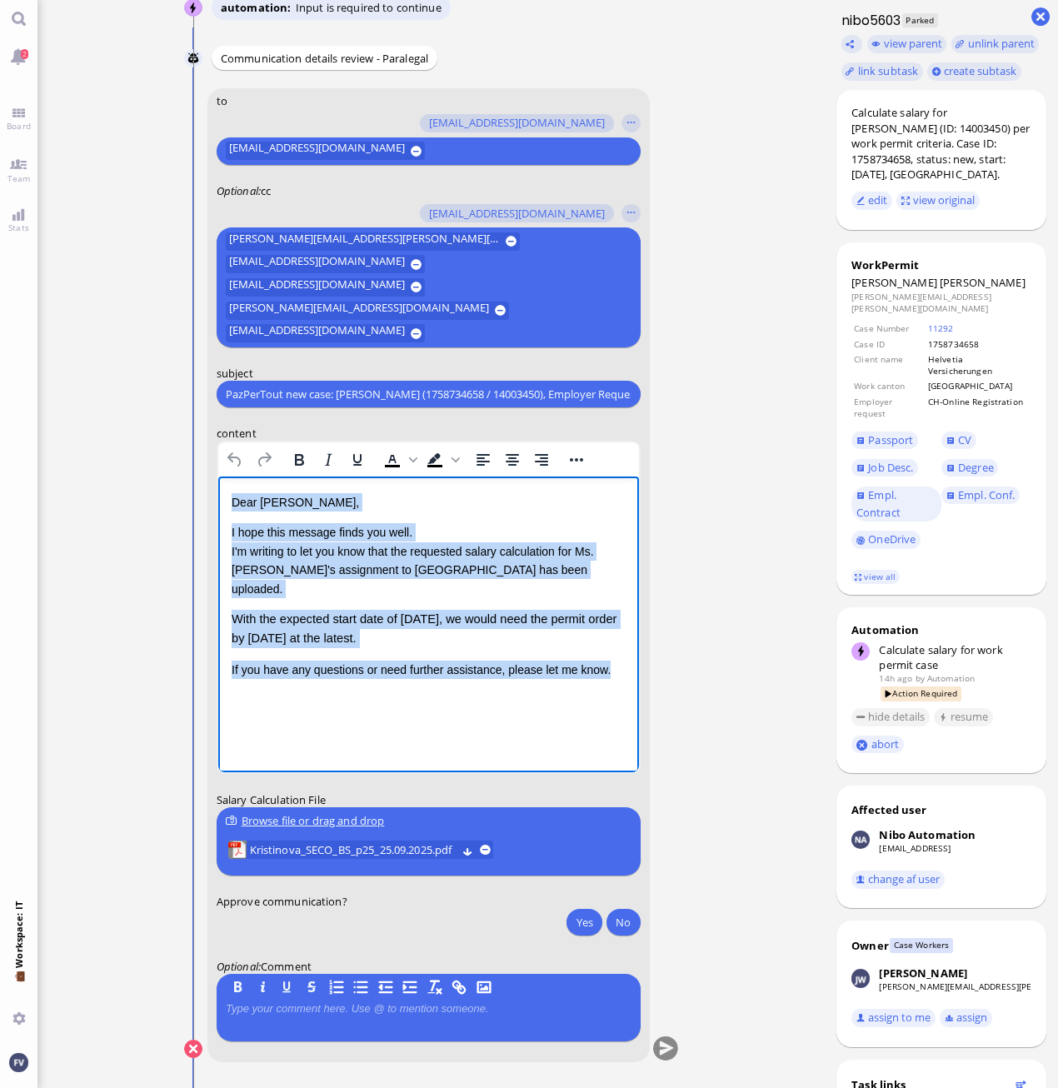
drag, startPoint x: 615, startPoint y: 654, endPoint x: 410, endPoint y: 979, distance: 384.7
click at [217, 496] on html "Dear Lucio, I hope this message finds you well. I'm writing to let you know tha…" at bounding box center [427, 585] width 421 height 219
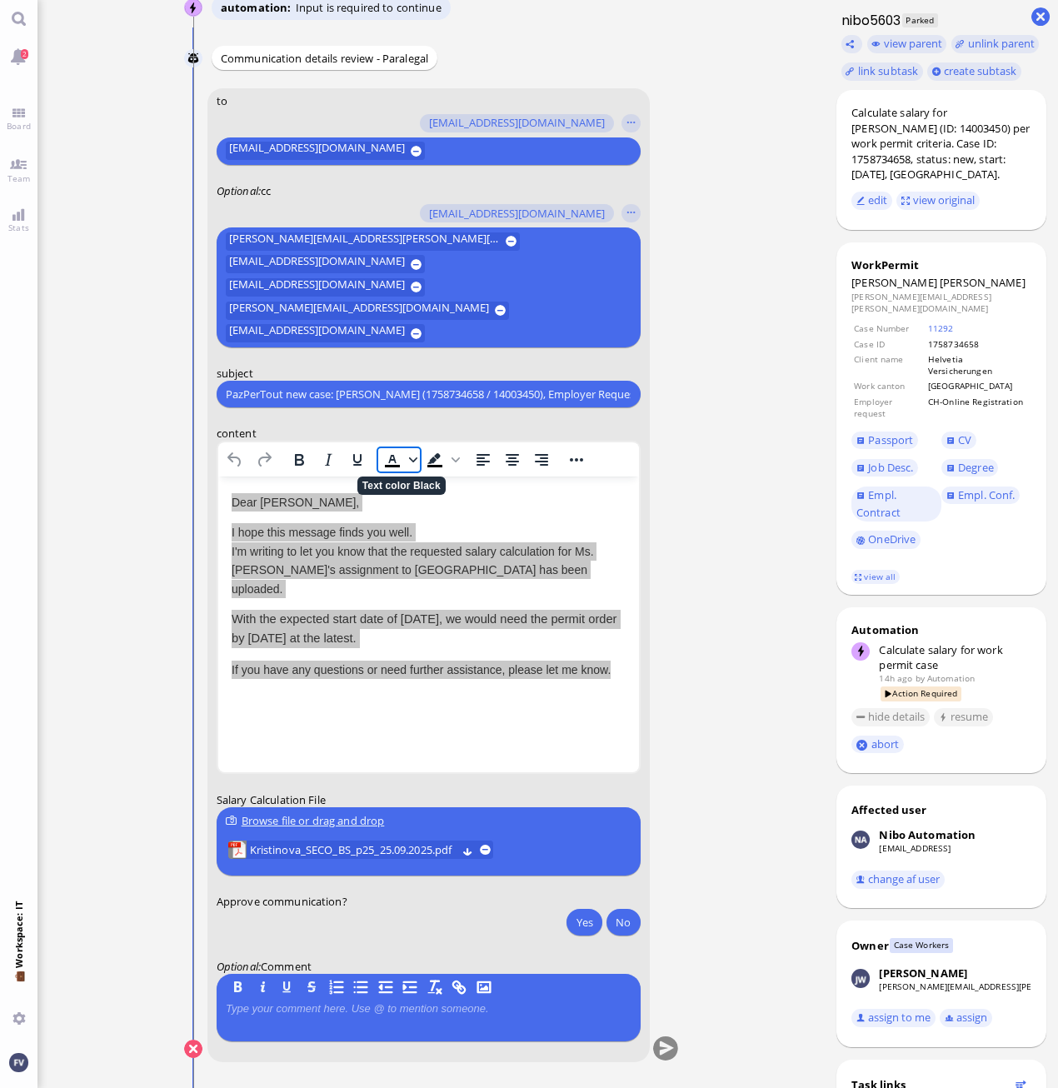
click at [408, 457] on span "Text color Black" at bounding box center [412, 459] width 13 height 23
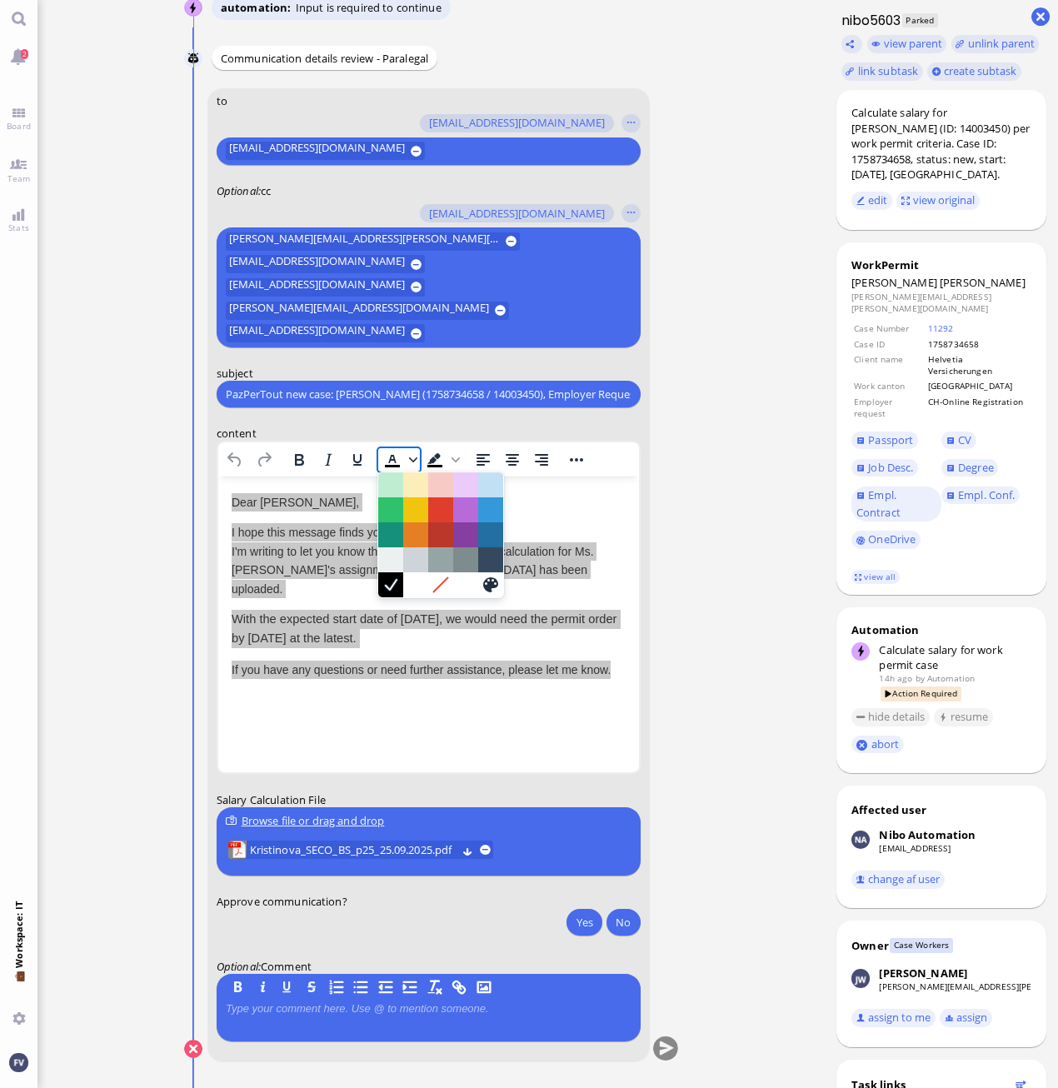
click at [408, 457] on span "Text color Black" at bounding box center [412, 459] width 13 height 23
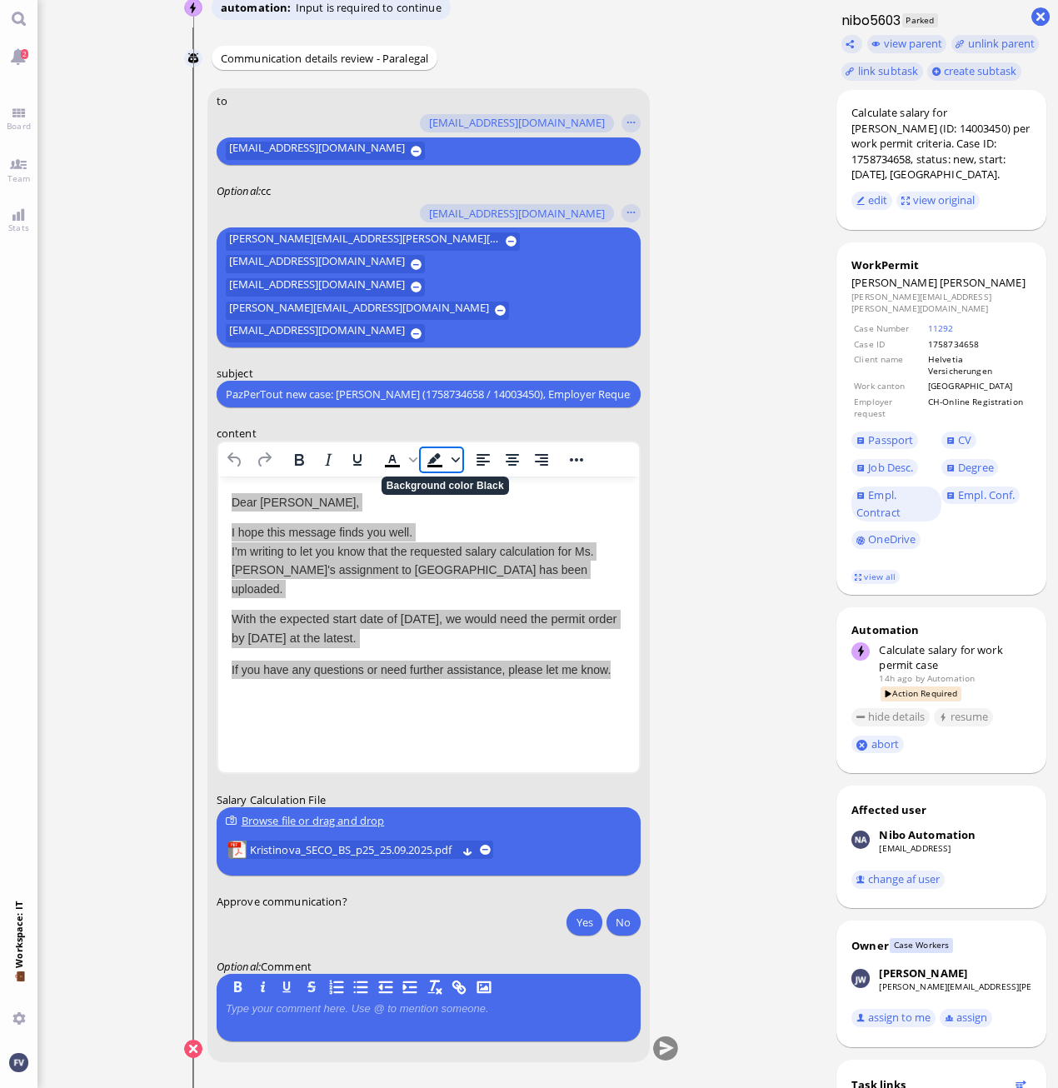
click at [456, 466] on span "Background color Black" at bounding box center [454, 459] width 13 height 23
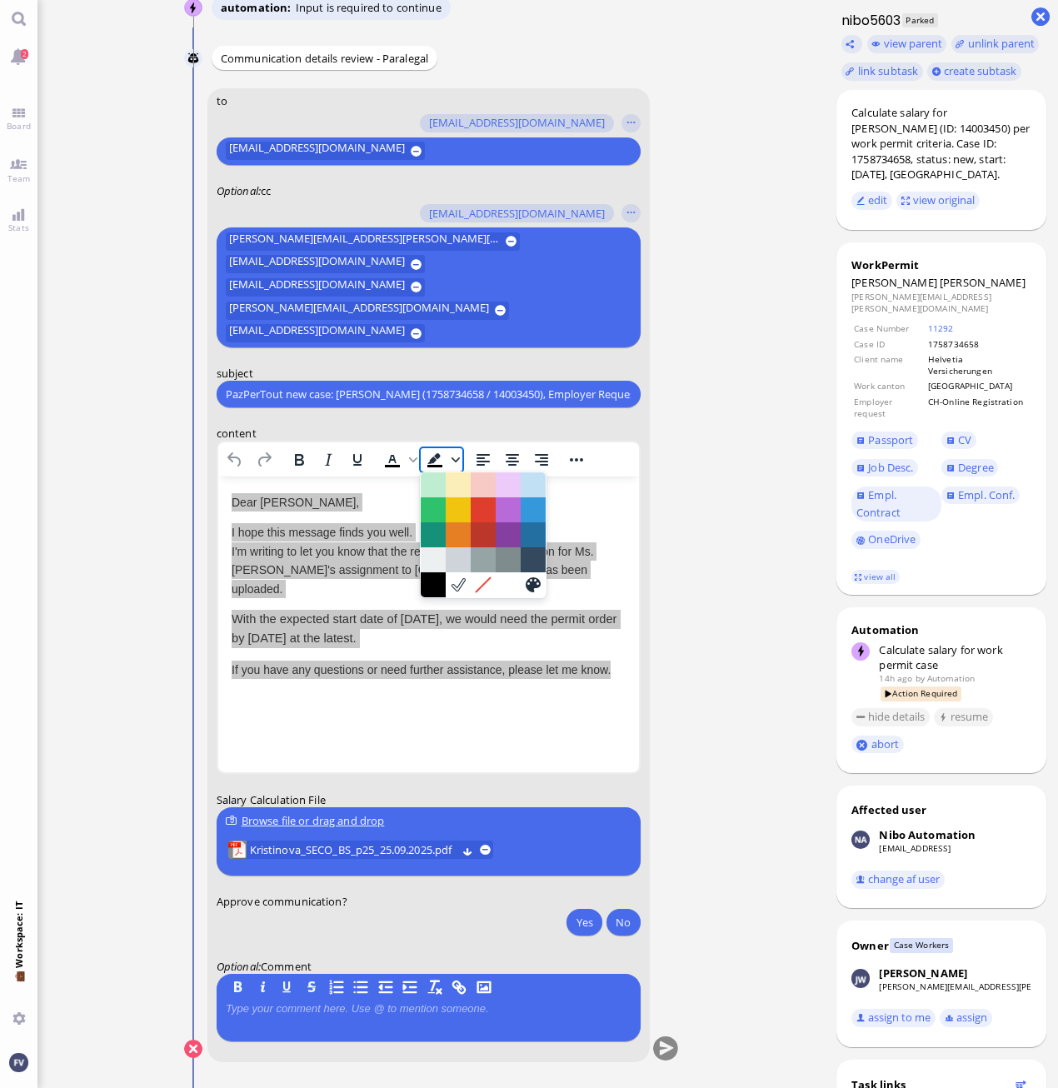
click at [456, 466] on span "Background color Black" at bounding box center [454, 459] width 13 height 23
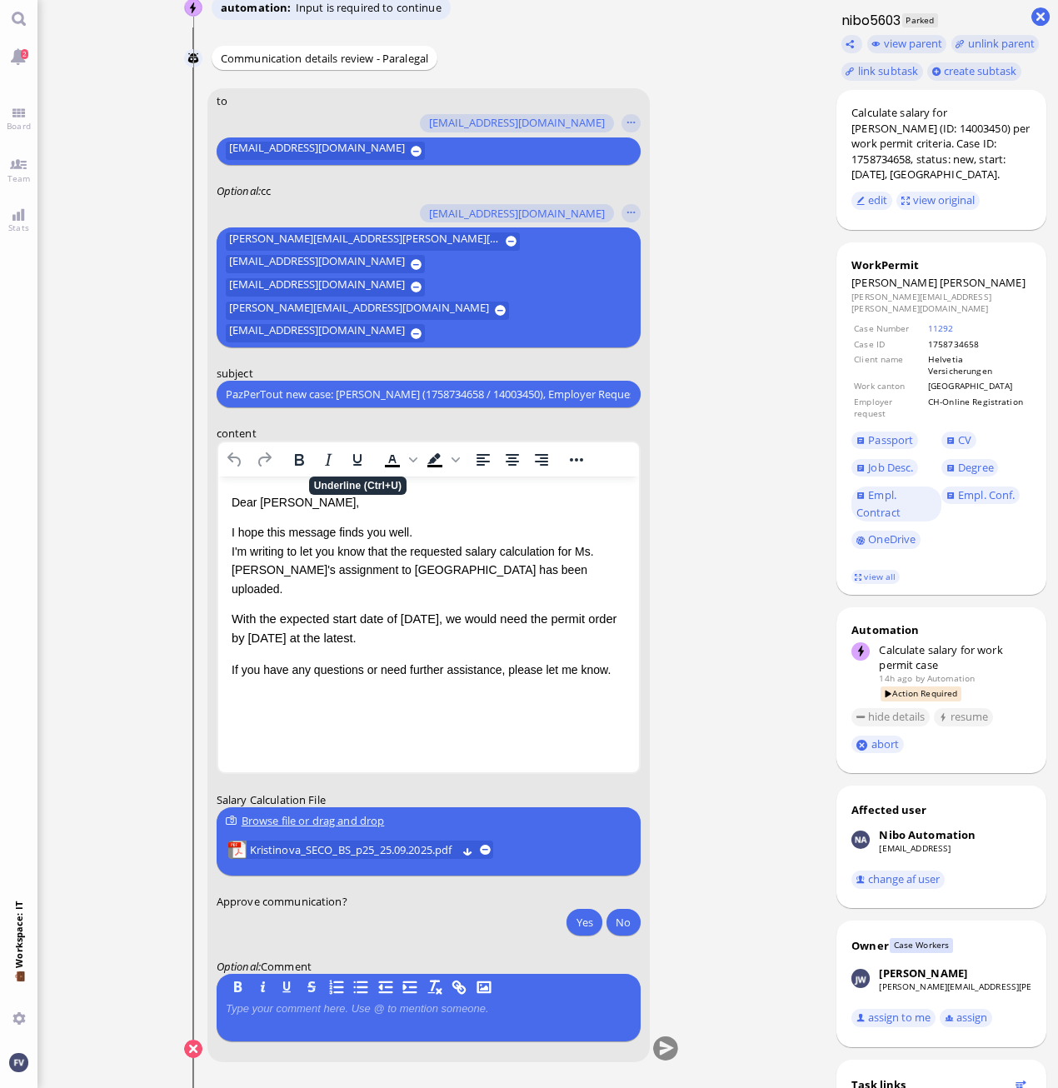
click at [397, 686] on html "Dear Lucio, I hope this message finds you well. I'm writing to let you know tha…" at bounding box center [427, 585] width 421 height 219
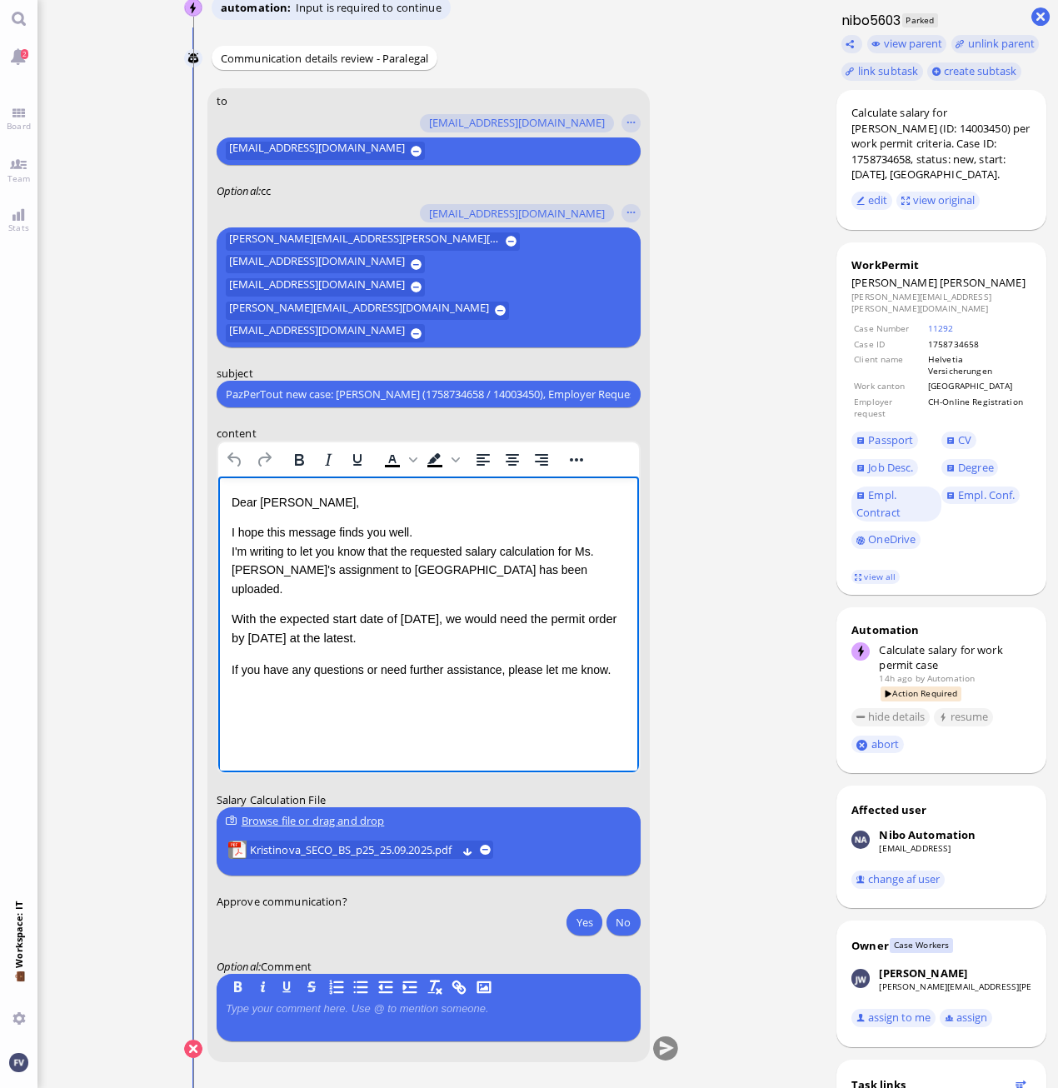
click at [621, 660] on p "If you have any questions or need further assistance, please let me know." at bounding box center [428, 669] width 394 height 18
click at [425, 700] on html "Dear Lucio, I hope this message finds you well. I'm writing to let you know tha…" at bounding box center [427, 601] width 421 height 250
click at [280, 620] on span "With the expected start date of 06.10.2025, we would need the permit order by 2…" at bounding box center [423, 628] width 385 height 32
drag, startPoint x: 401, startPoint y: 616, endPoint x: 464, endPoint y: 619, distance: 62.5
click at [464, 619] on span "With the expected start date of 06.10.2025, we would need the permit order by t…" at bounding box center [423, 628] width 385 height 32
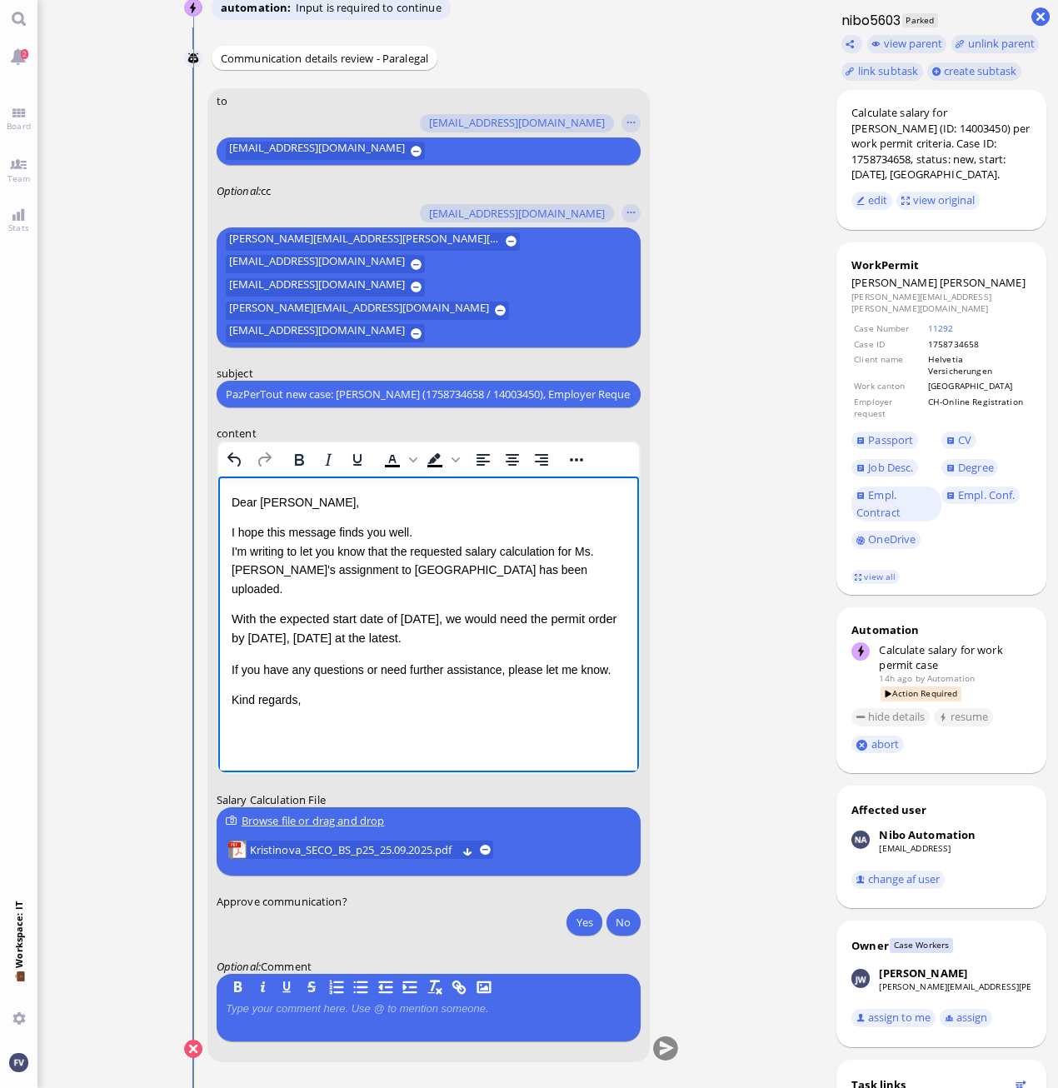
click at [564, 627] on p "With the expected start date of 06.10.2025, we would need the permit order by t…" at bounding box center [428, 629] width 394 height 39
click at [426, 525] on p "I hope this message finds you well. I'm writing to let you know that the reques…" at bounding box center [428, 560] width 394 height 75
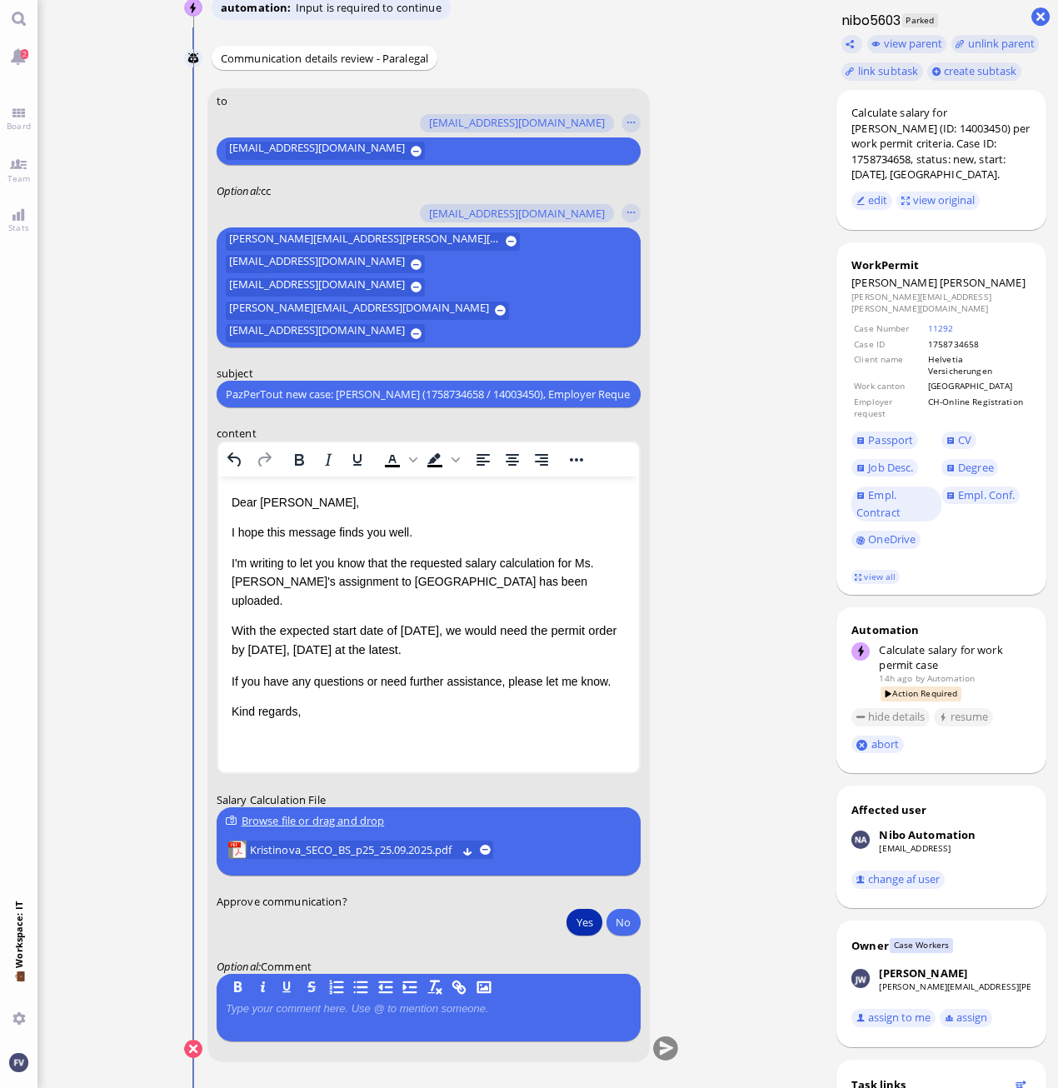
click at [587, 920] on button "Yes" at bounding box center [583, 922] width 35 height 27
click at [401, 843] on span "Kristinova_SECO_BS_p25_25.09.2025.pdf" at bounding box center [352, 850] width 207 height 18
click at [670, 1051] on button "submit" at bounding box center [664, 1049] width 25 height 25
click at [772, 961] on ticket "24 Sep 19:34 by Automation Automation Calculate eligible salary for work permit…" at bounding box center [430, 544] width 787 height 1088
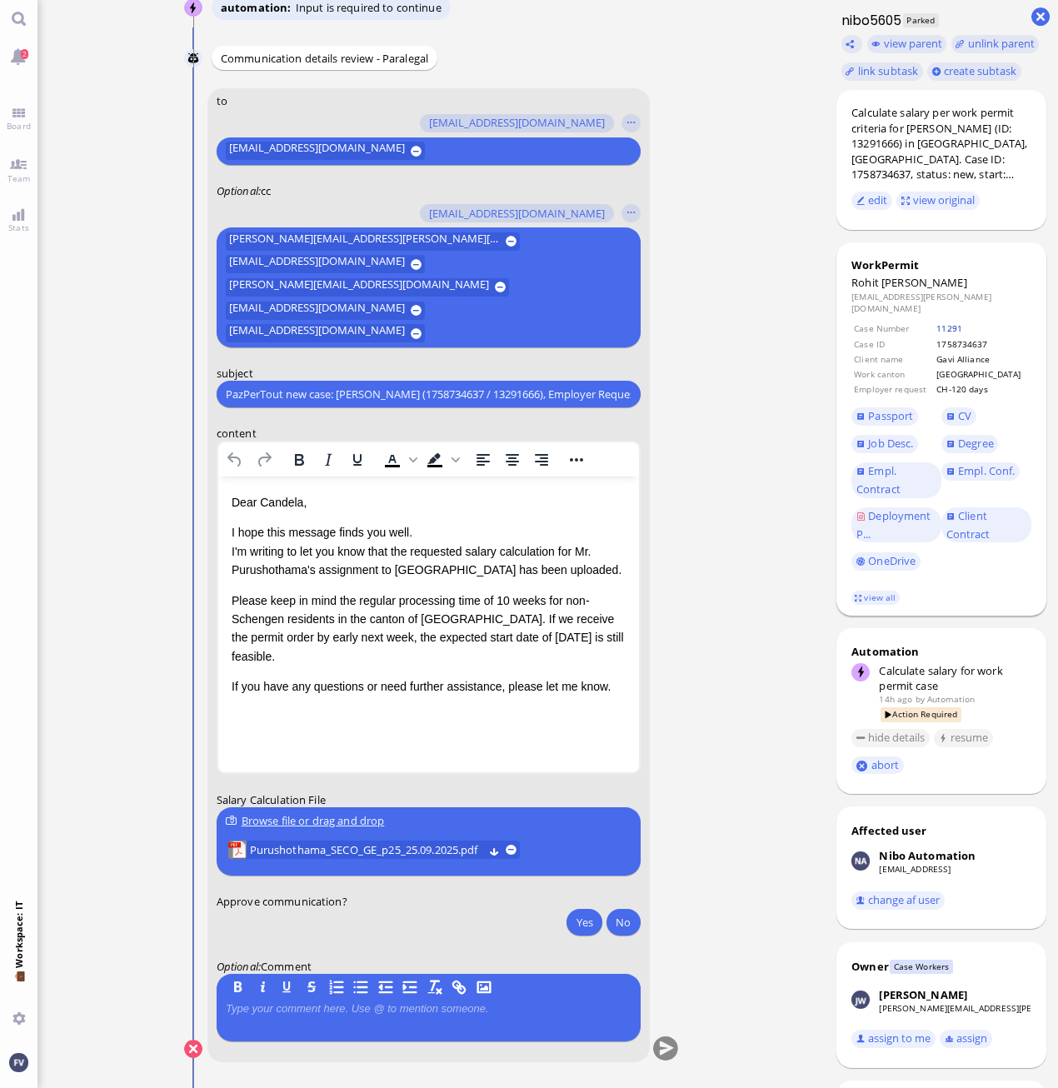
click at [962, 322] on link "11291" at bounding box center [949, 328] width 26 height 12
drag, startPoint x: 784, startPoint y: 630, endPoint x: 774, endPoint y: 629, distance: 10.1
click at [784, 630] on ticket "24 Sep 19:41 by Automation Automation Calculate eligible salary for work permit…" at bounding box center [430, 544] width 787 height 1088
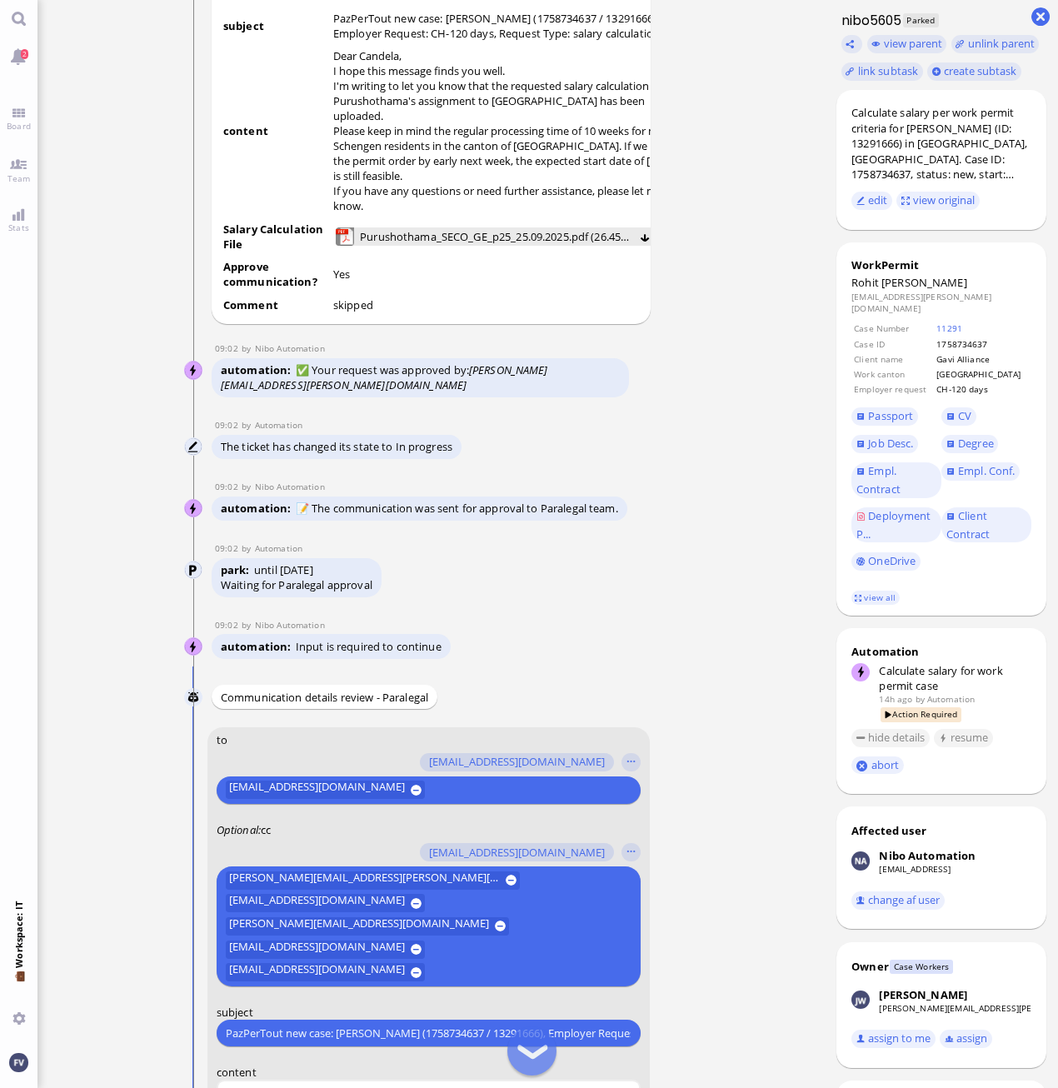
scroll to position [-562, 0]
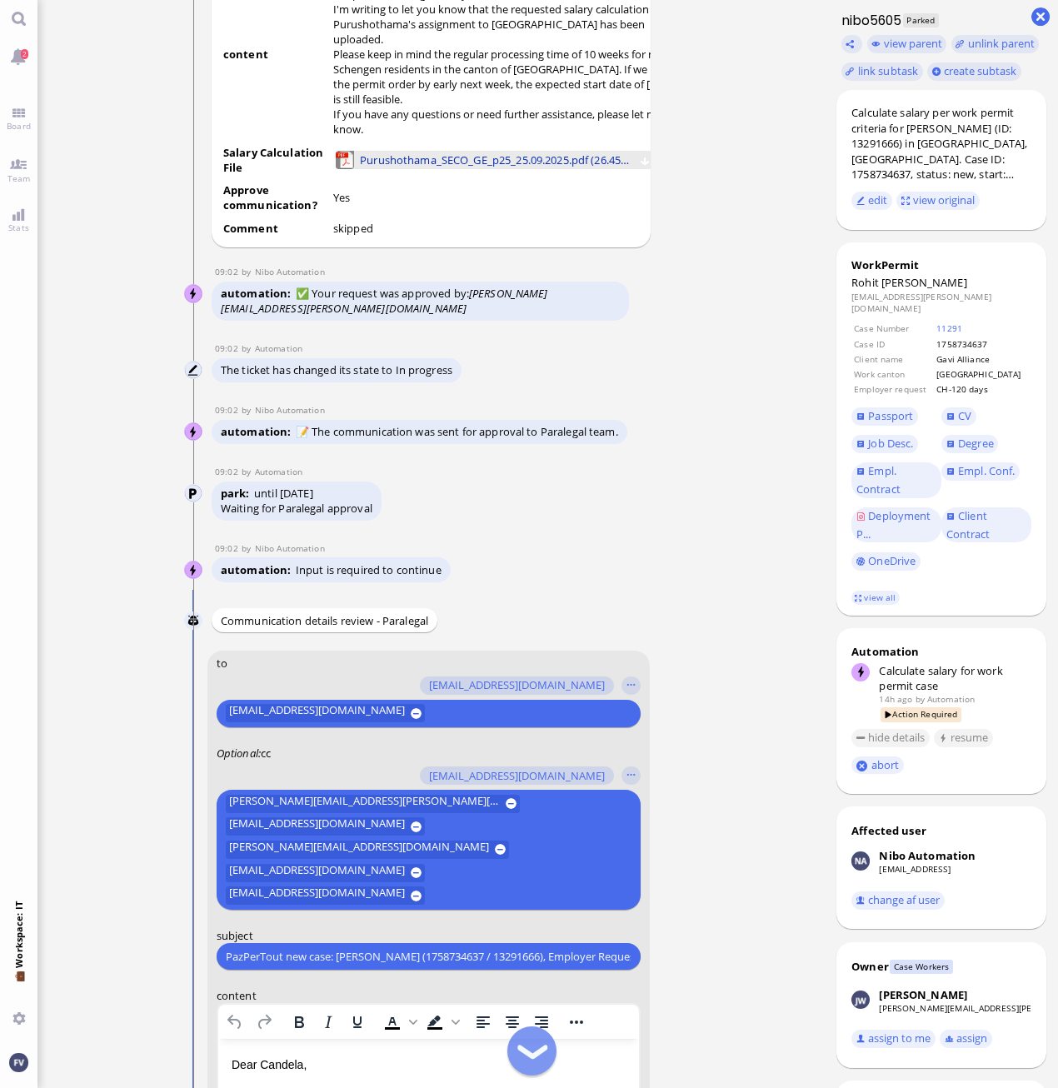
click at [441, 166] on span "Purushothama_SECO_GE_p25_25.09.2025.pdf (26.45 kB)" at bounding box center [495, 160] width 271 height 18
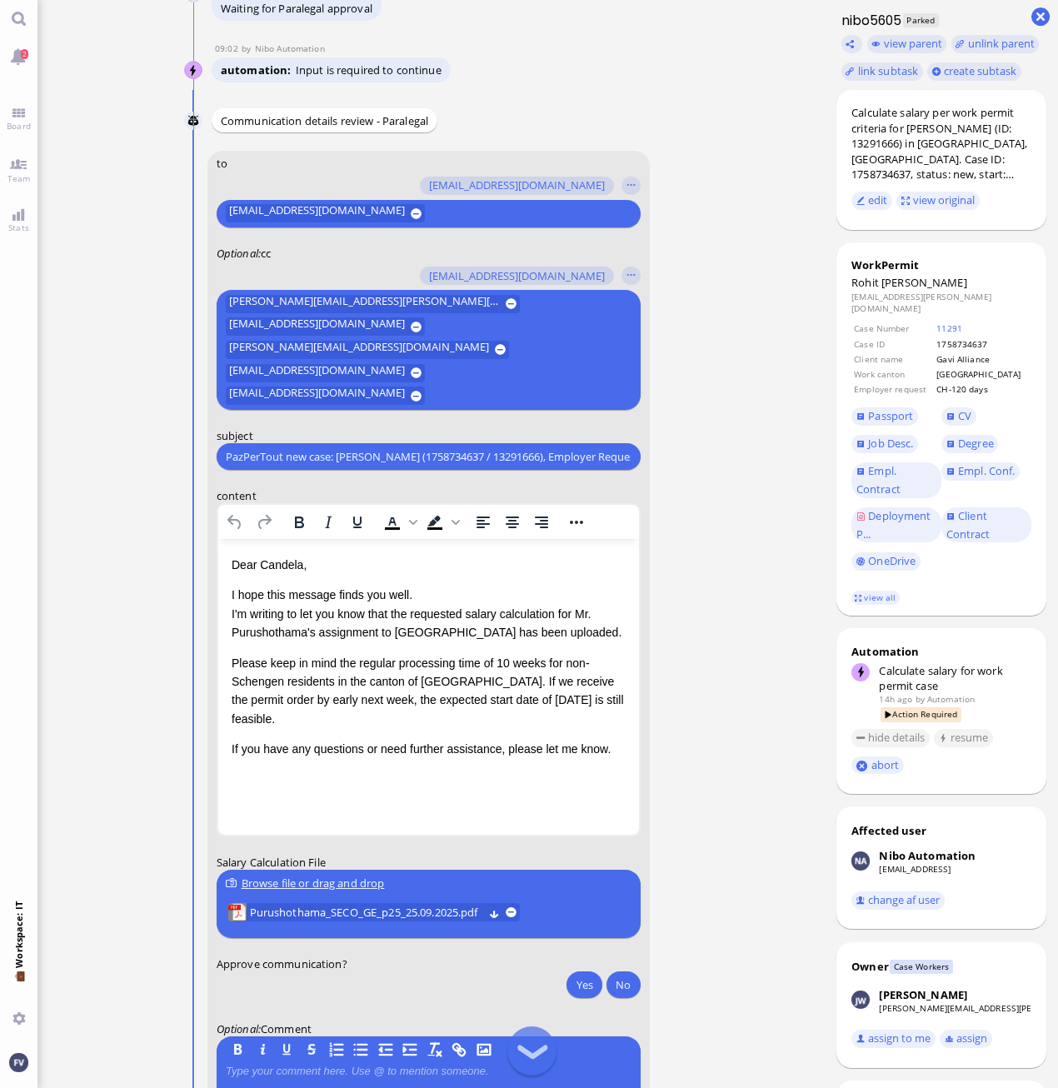
scroll to position [0, 0]
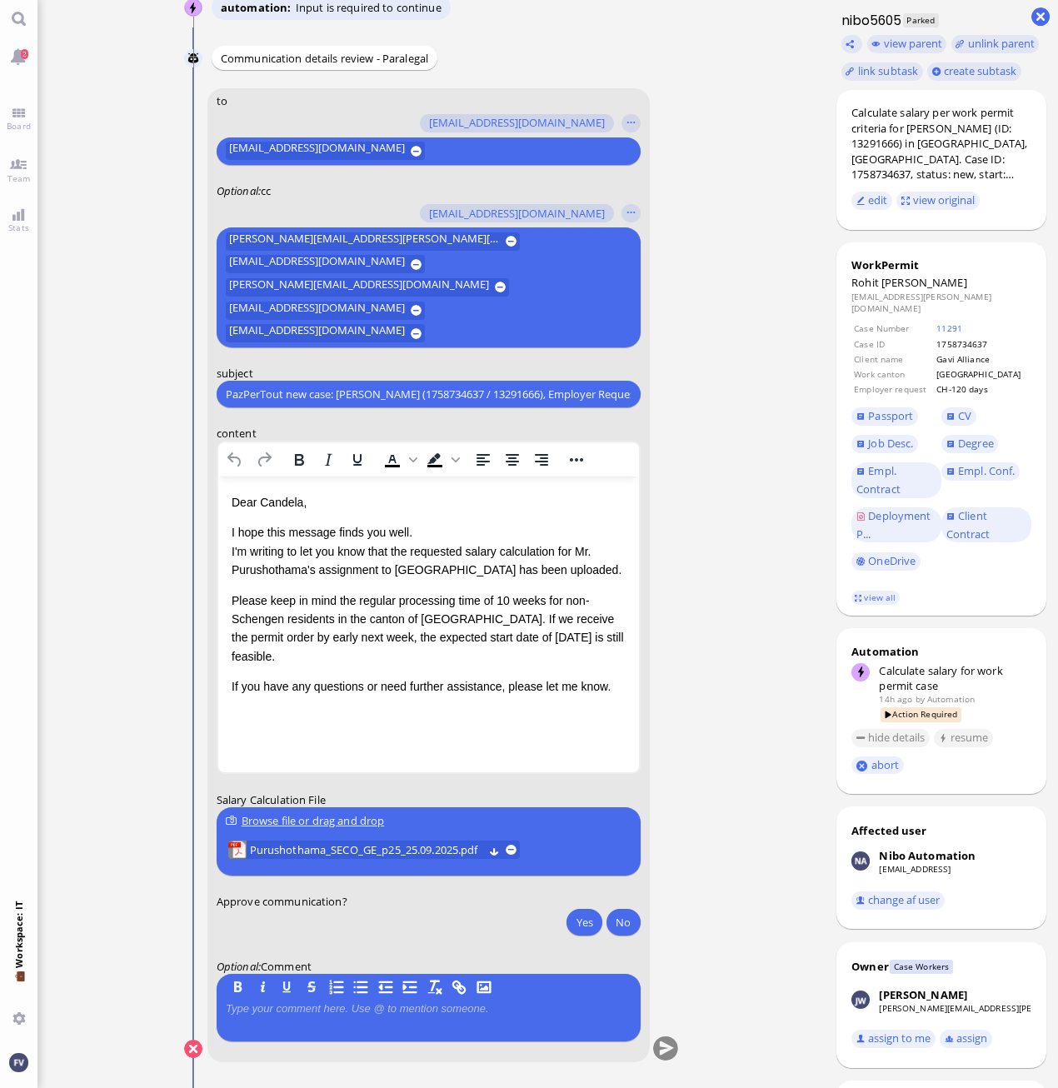
click at [596, 576] on p "I hope this message finds you well. I'm writing to let you know that the reques…" at bounding box center [428, 551] width 394 height 56
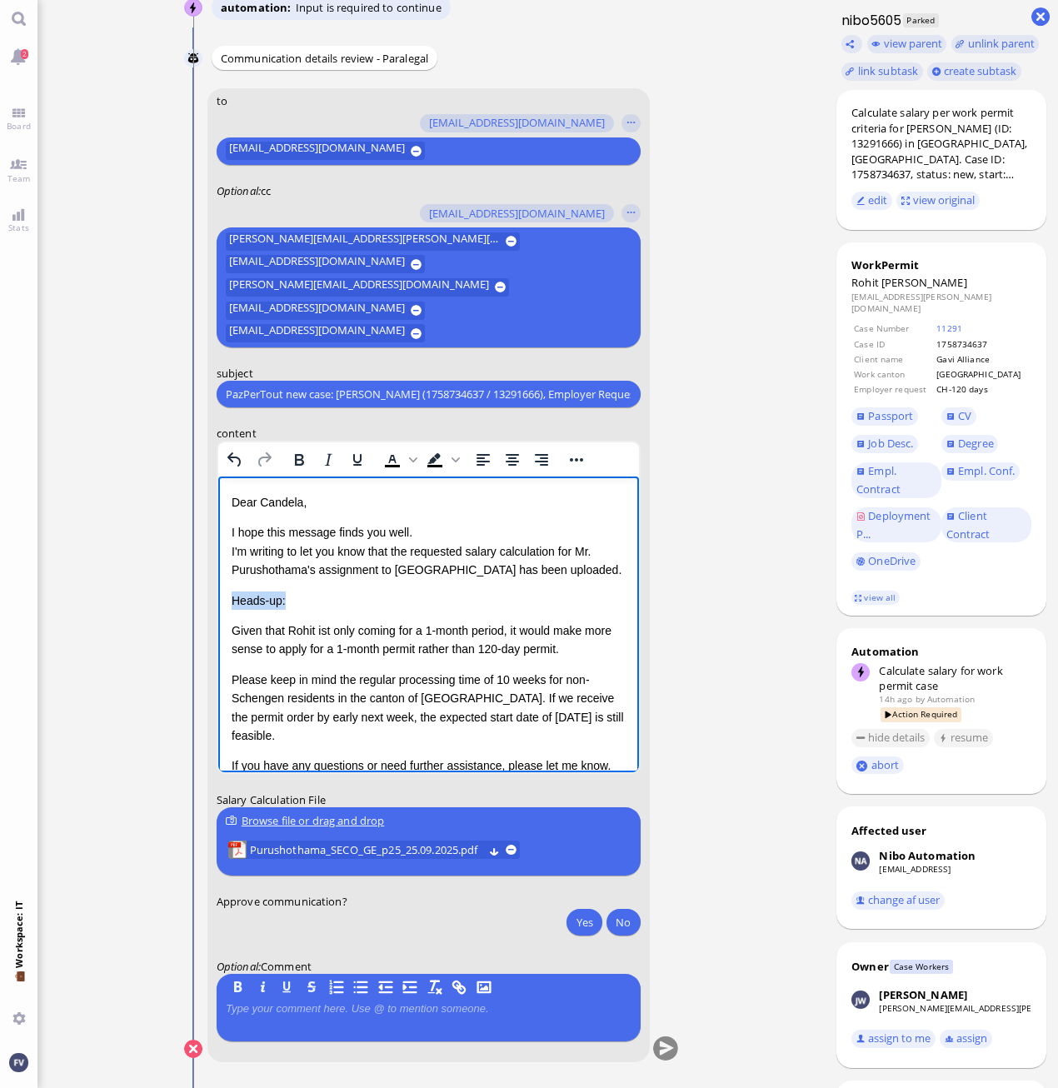
drag, startPoint x: 306, startPoint y: 607, endPoint x: 233, endPoint y: 599, distance: 72.9
click at [232, 603] on p "Heads-up:" at bounding box center [428, 600] width 394 height 18
click at [298, 451] on icon "Bold" at bounding box center [298, 460] width 20 height 20
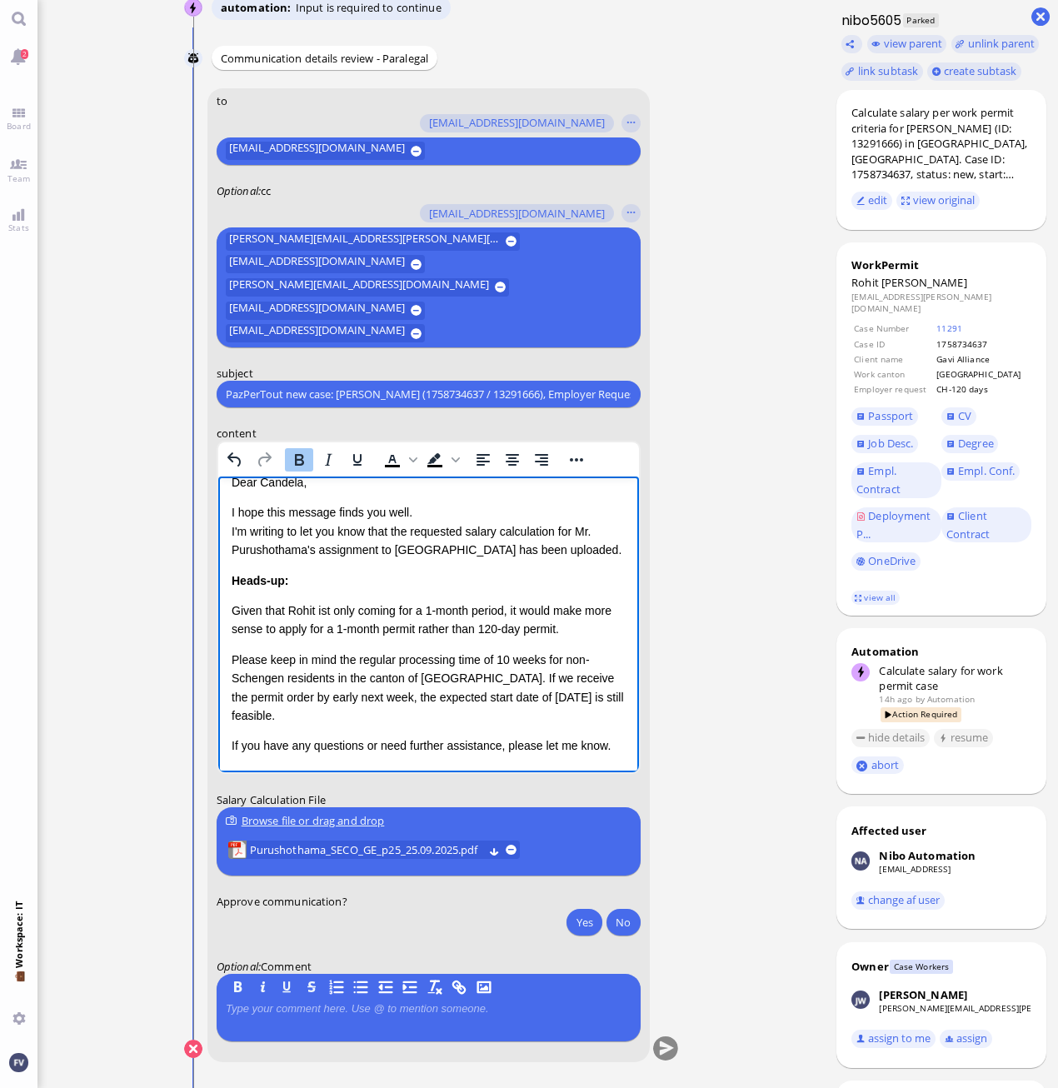
click at [619, 740] on html "Dear Candela, I hope this message finds you well. I'm writing to let you know t…" at bounding box center [427, 614] width 421 height 316
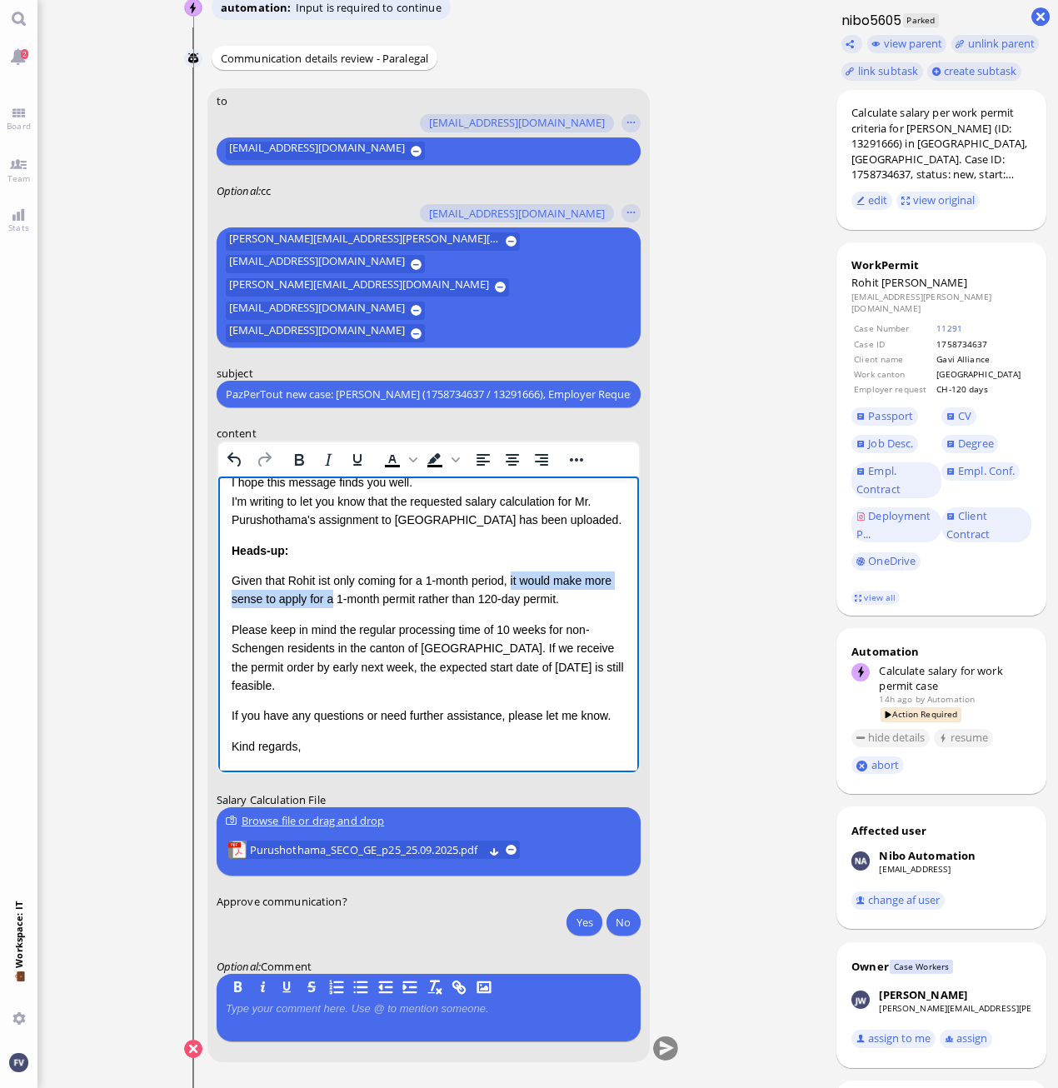
drag, startPoint x: 512, startPoint y: 578, endPoint x: 361, endPoint y: 604, distance: 153.8
click at [361, 604] on p "Given that Rohit ist only coming for a 1-month period, it would make more sense…" at bounding box center [428, 589] width 394 height 37
click at [541, 596] on p "Given that Rohit ist only coming for a 1-month period, we should apply for a 1-…" at bounding box center [428, 589] width 394 height 37
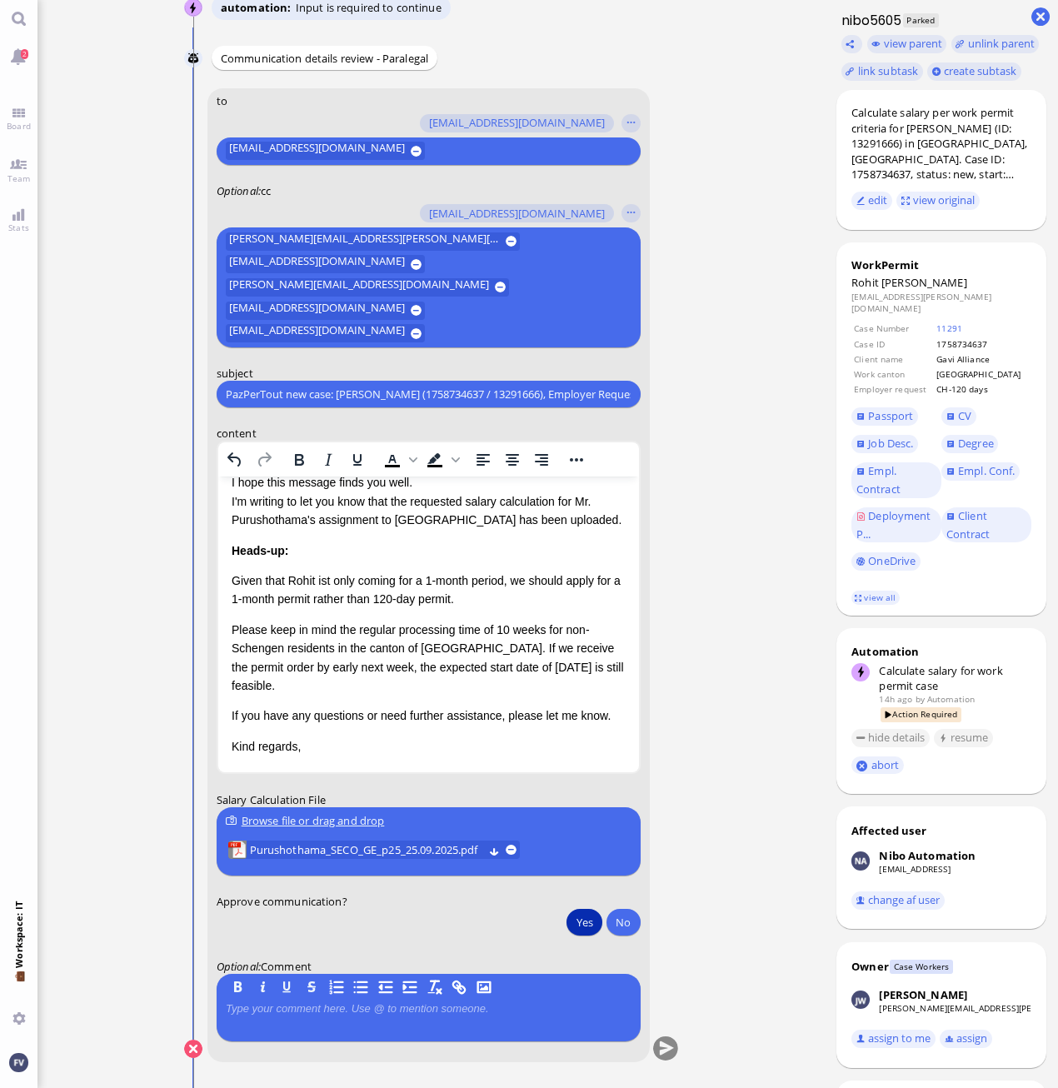
click at [597, 920] on button "Yes" at bounding box center [583, 922] width 35 height 27
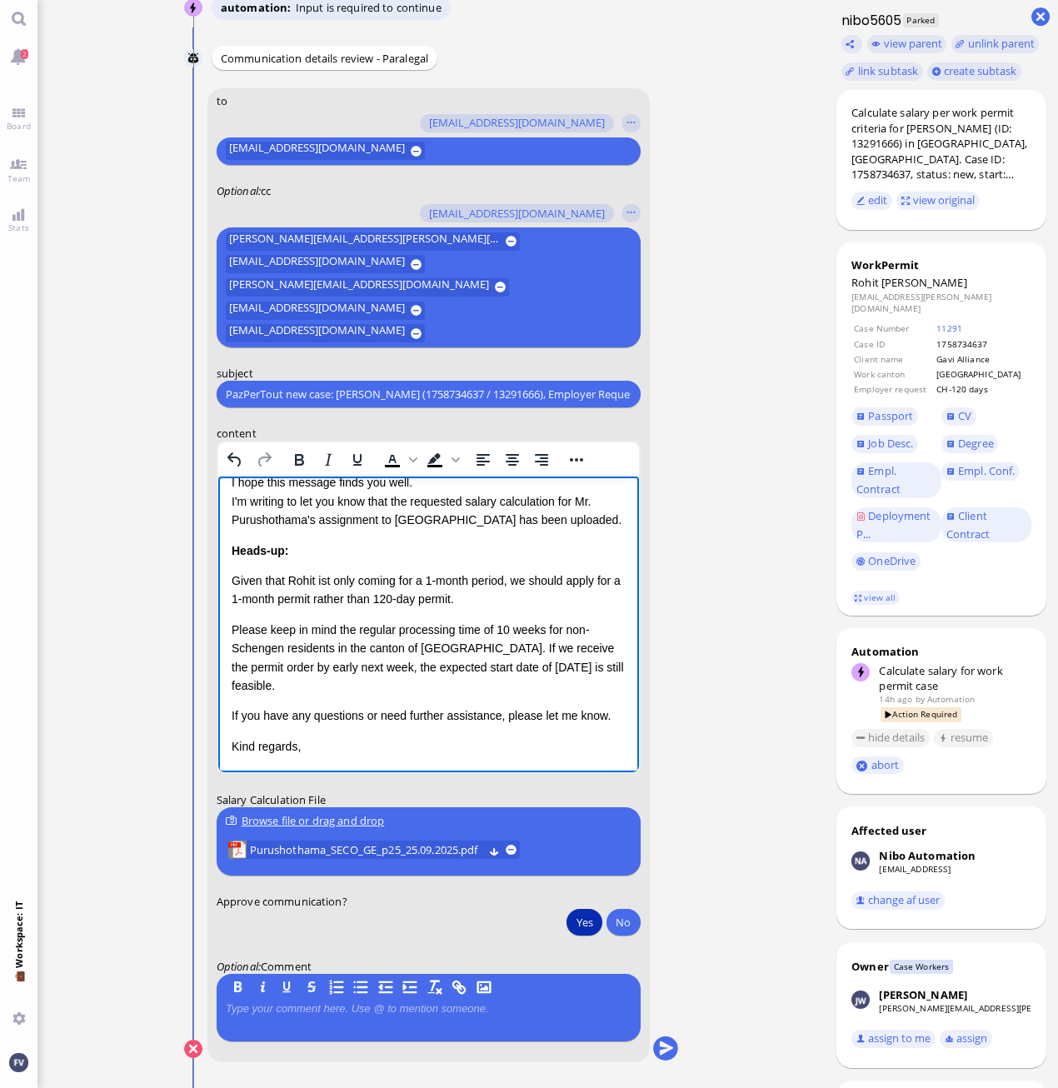
click at [421, 749] on p "Kind regards," at bounding box center [428, 746] width 394 height 18
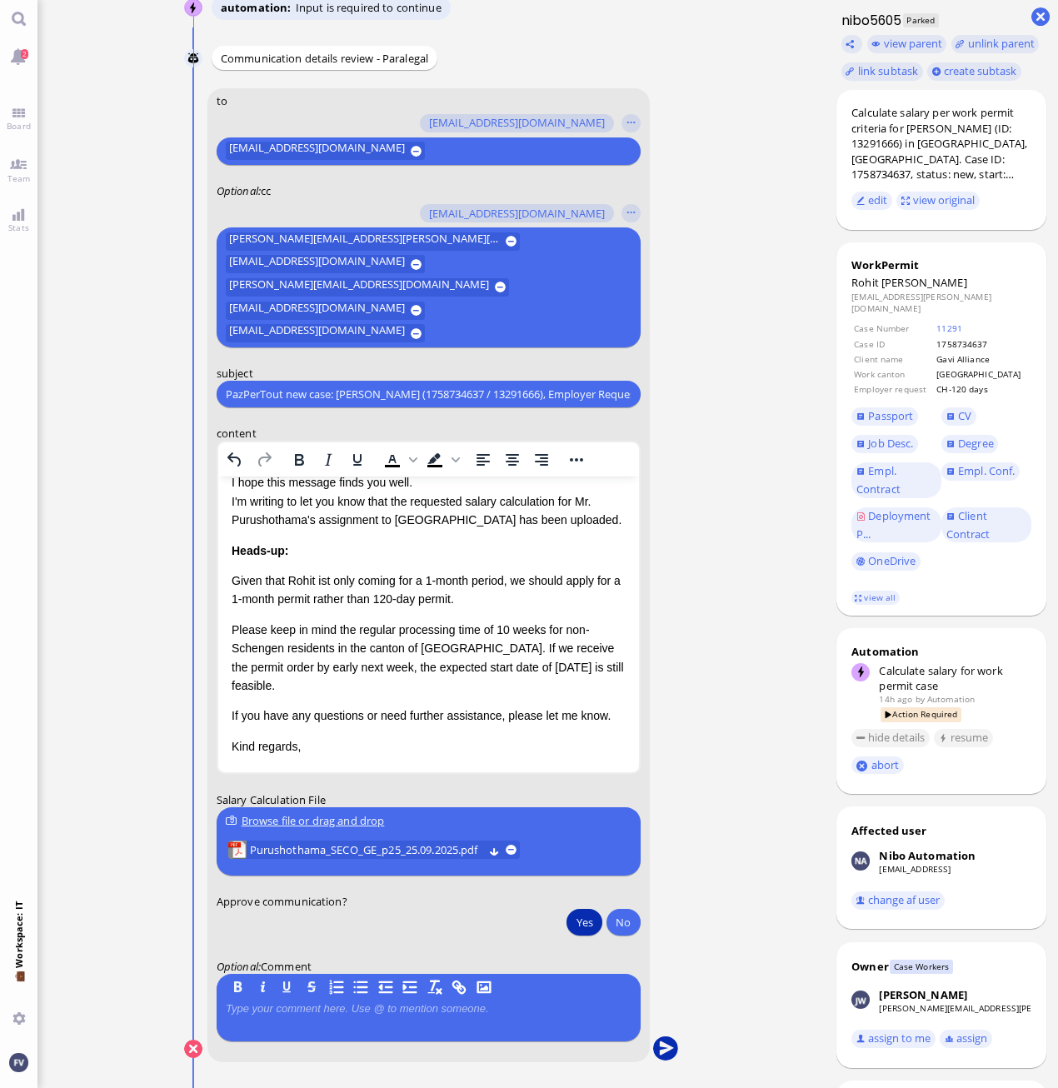
click at [669, 1051] on button "submit" at bounding box center [664, 1049] width 25 height 25
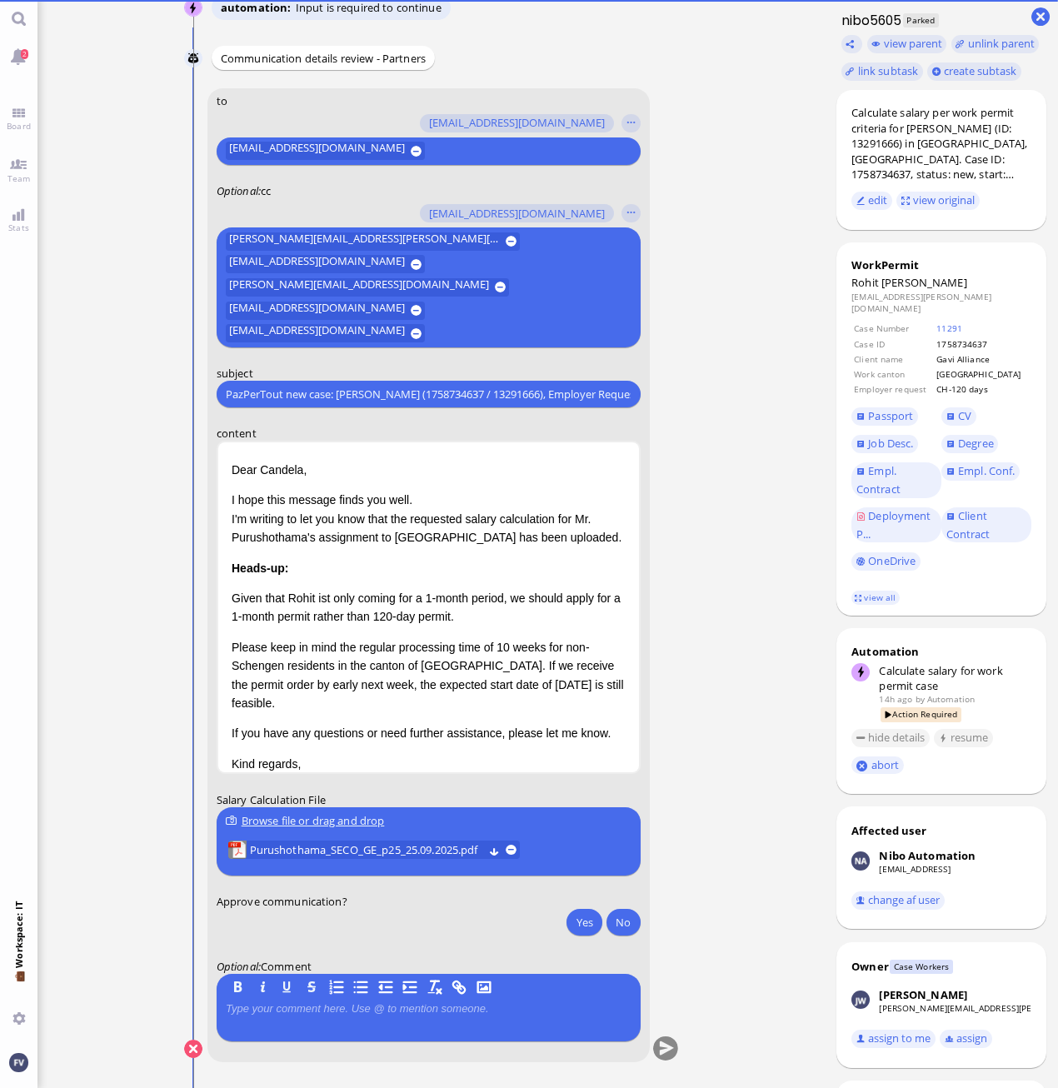
scroll to position [0, 0]
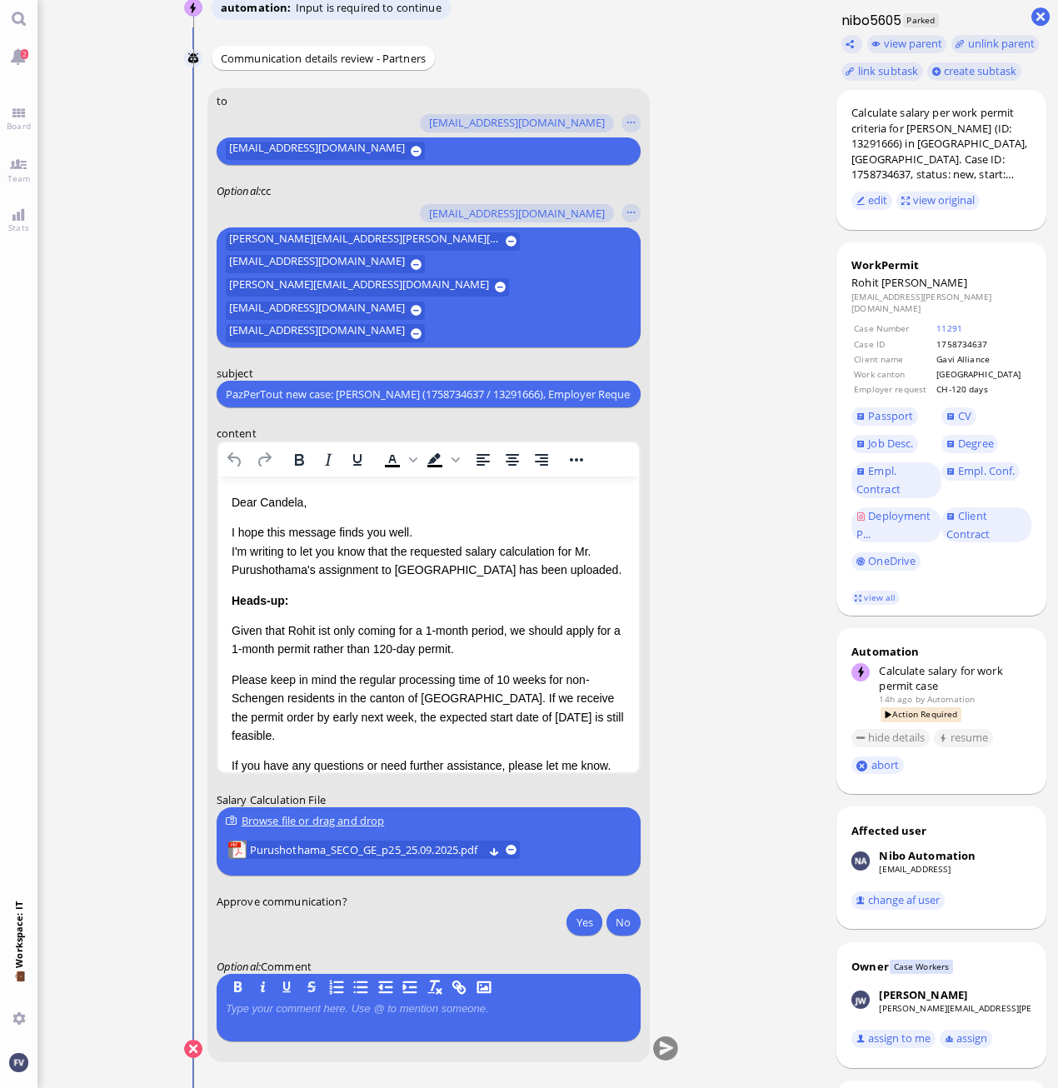
click at [762, 925] on ticket "24 Sep 19:41 by Automation Automation Calculate eligible salary for work permit…" at bounding box center [430, 544] width 787 height 1088
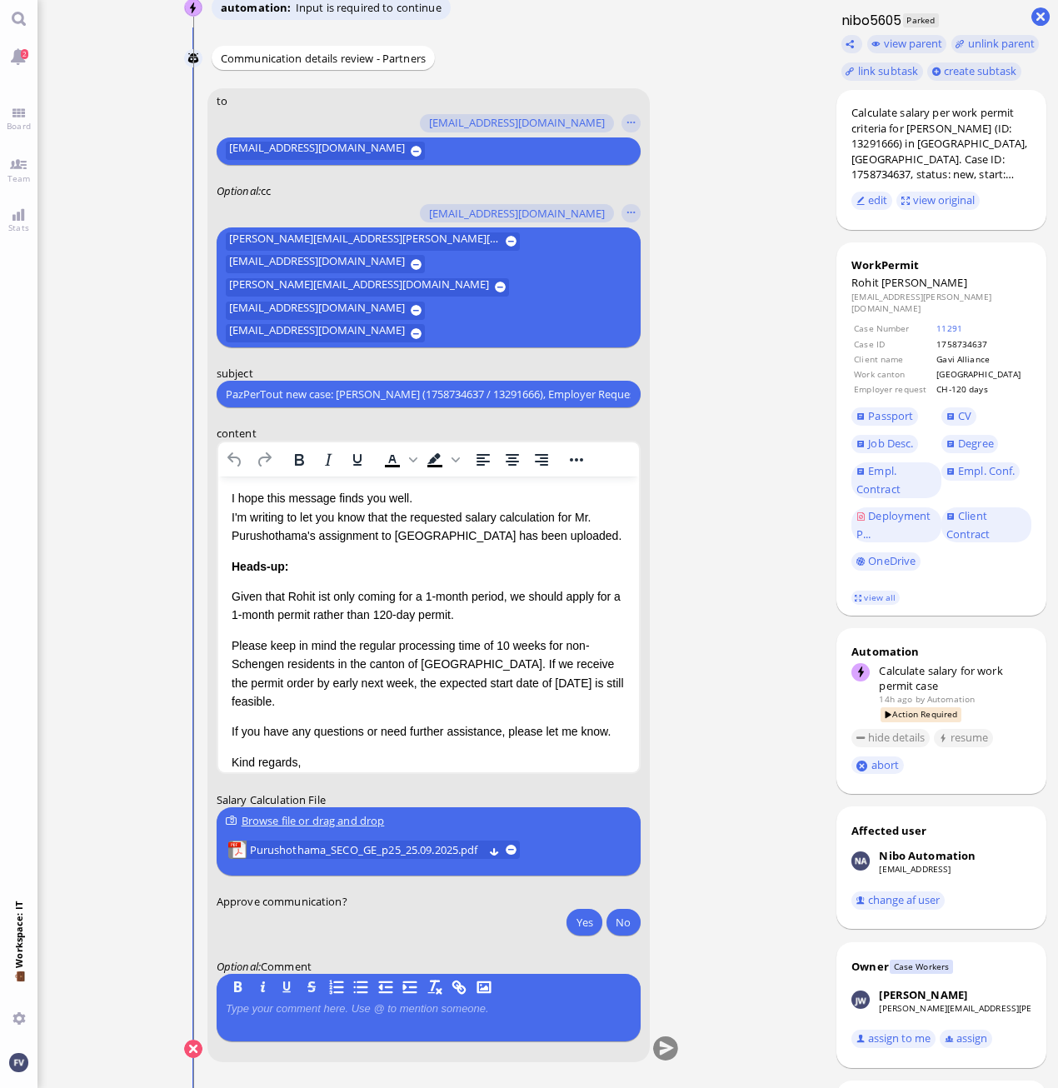
scroll to position [50, 0]
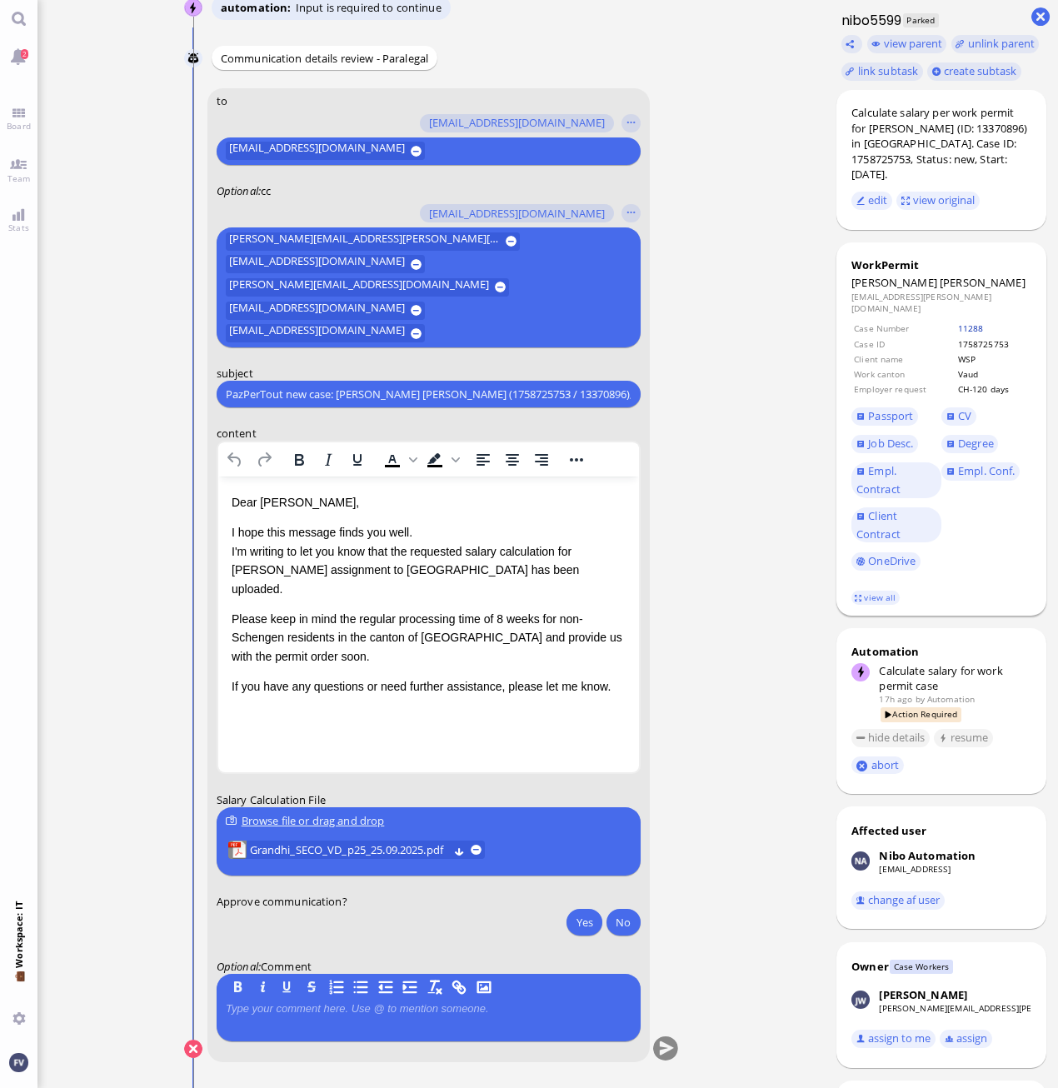
click at [975, 322] on link "11288" at bounding box center [971, 328] width 26 height 12
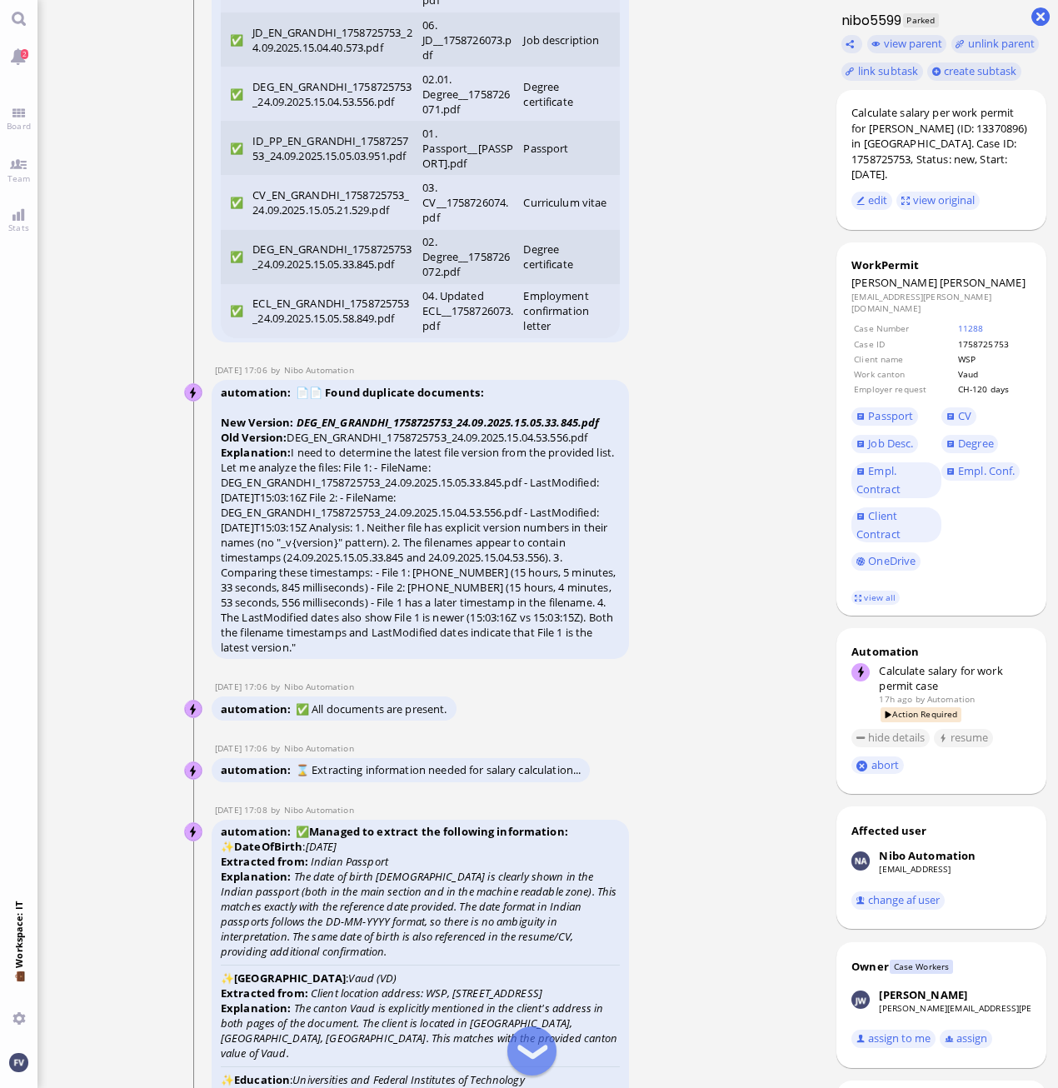
scroll to position [-4627, 0]
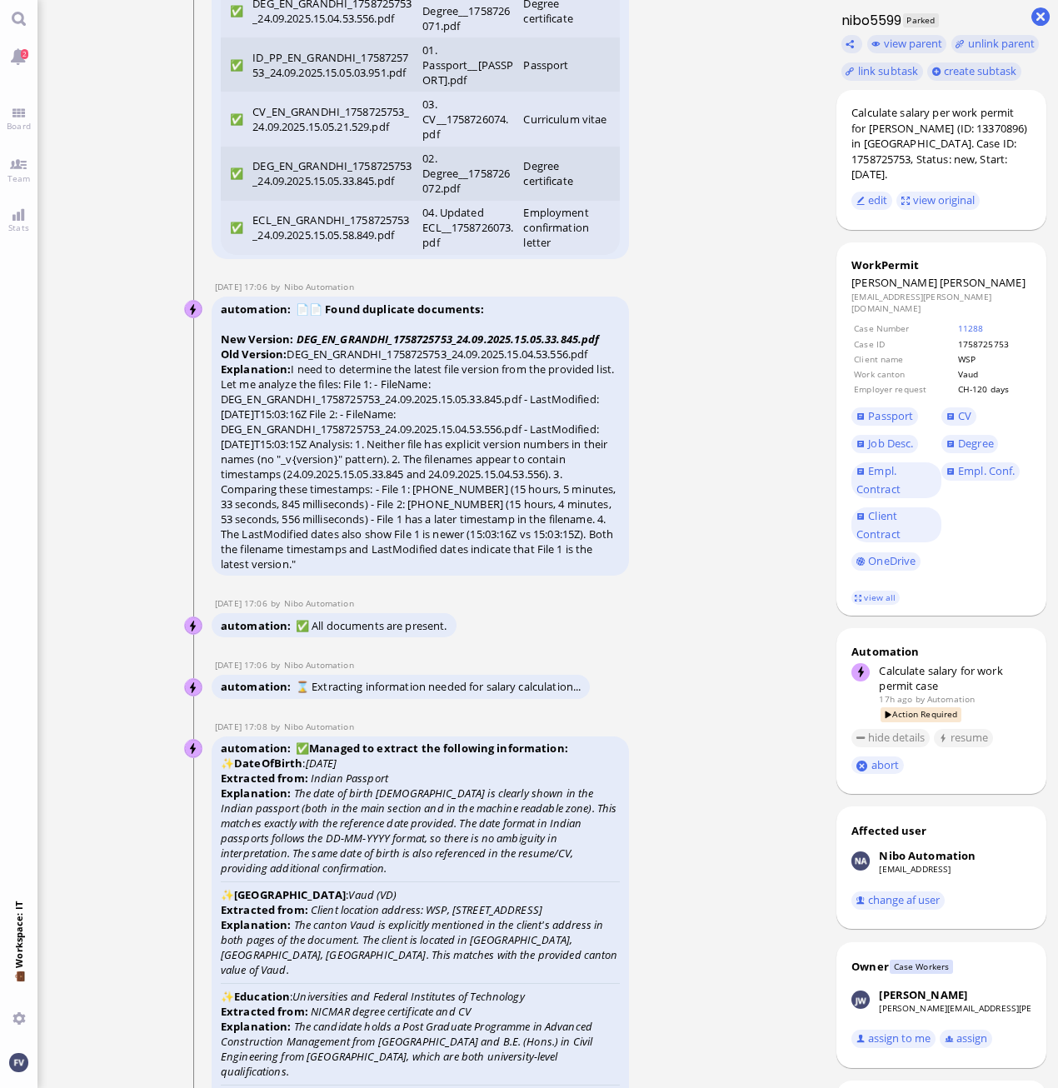
click at [700, 798] on nitautoscroll "24 Sep 17:03 by Automation Automation Calculate eligible salary for work permit…" at bounding box center [432, 544] width 550 height 1088
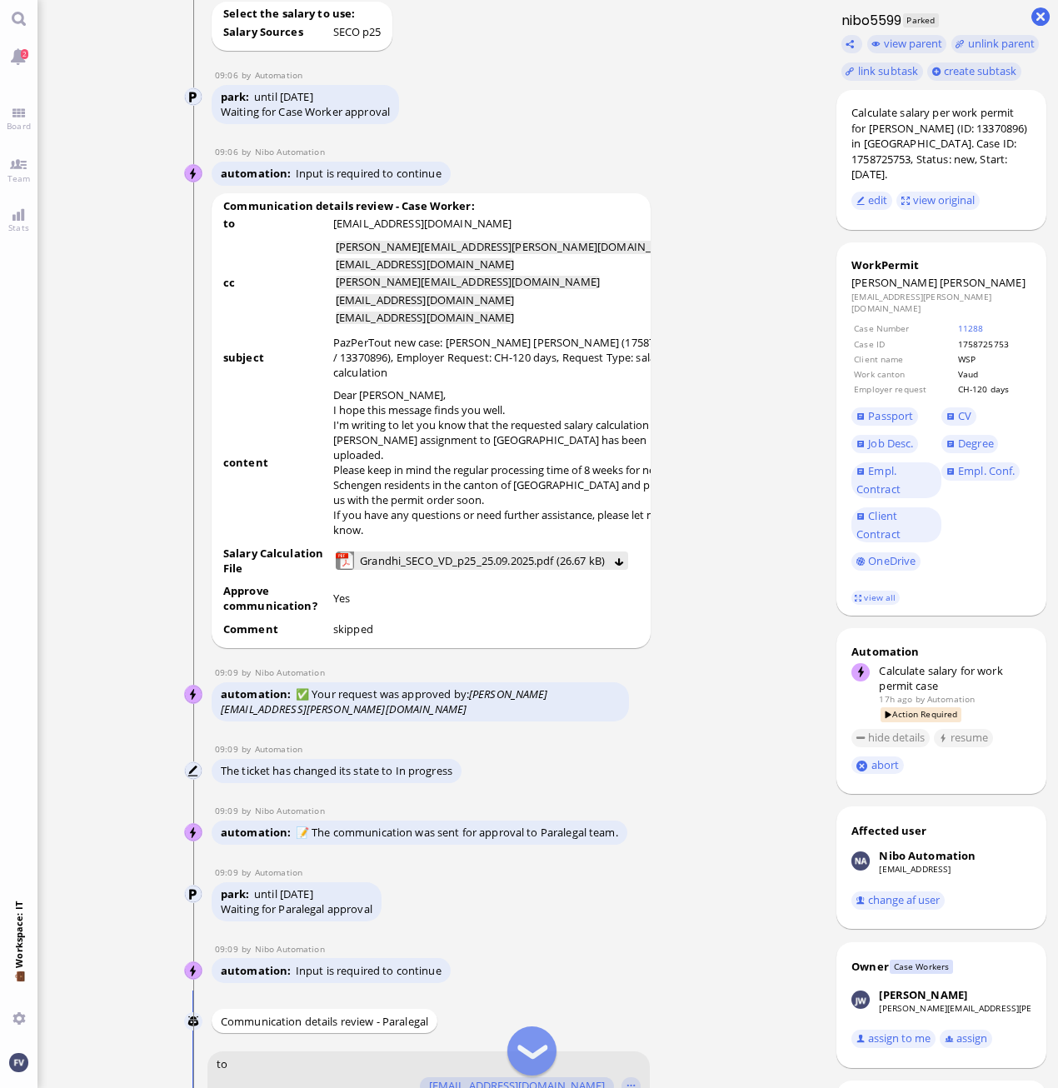
scroll to position [-962, 0]
click at [526, 569] on span "Grandhi_SECO_VD_p25_25.09.2025.pdf (26.67 kB)" at bounding box center [482, 560] width 245 height 18
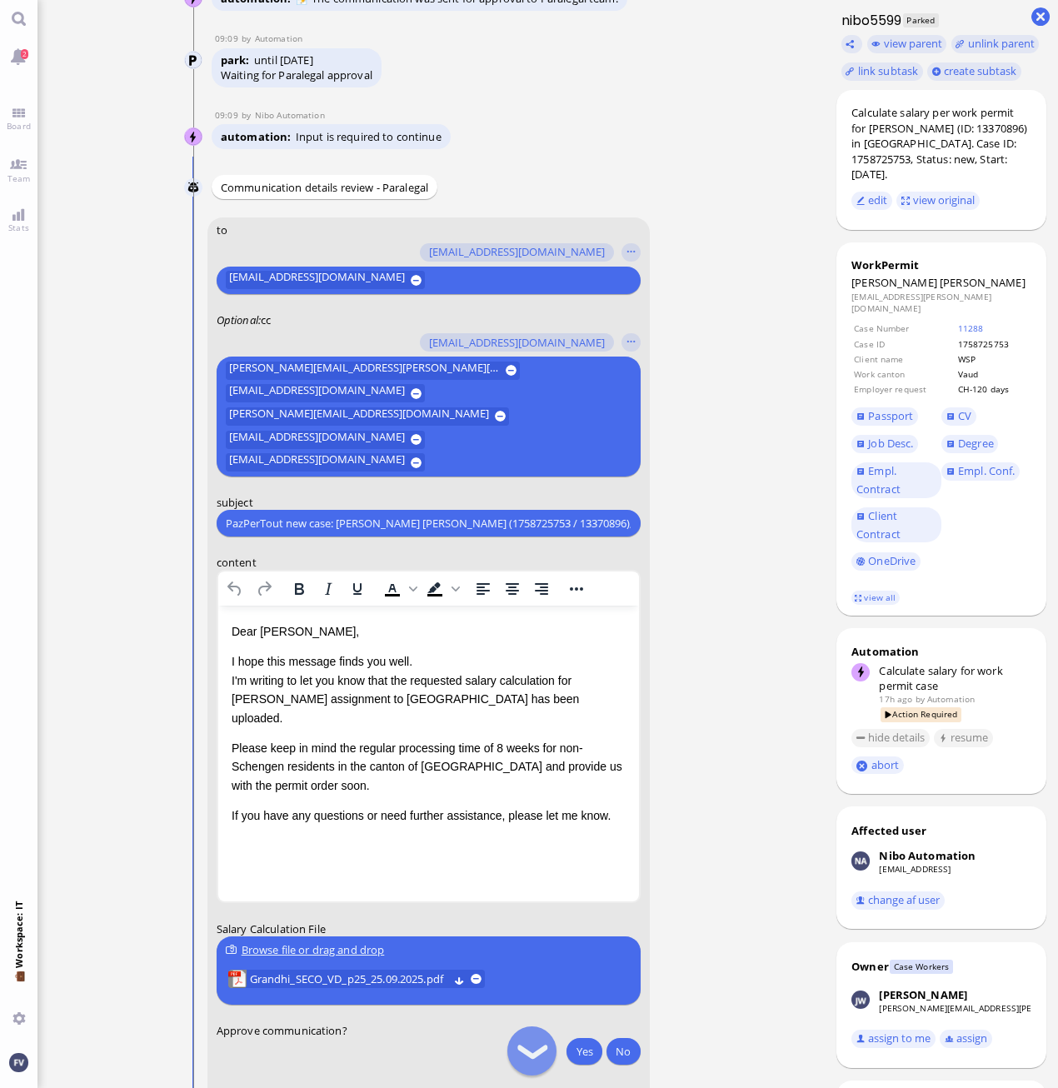
scroll to position [-46, 0]
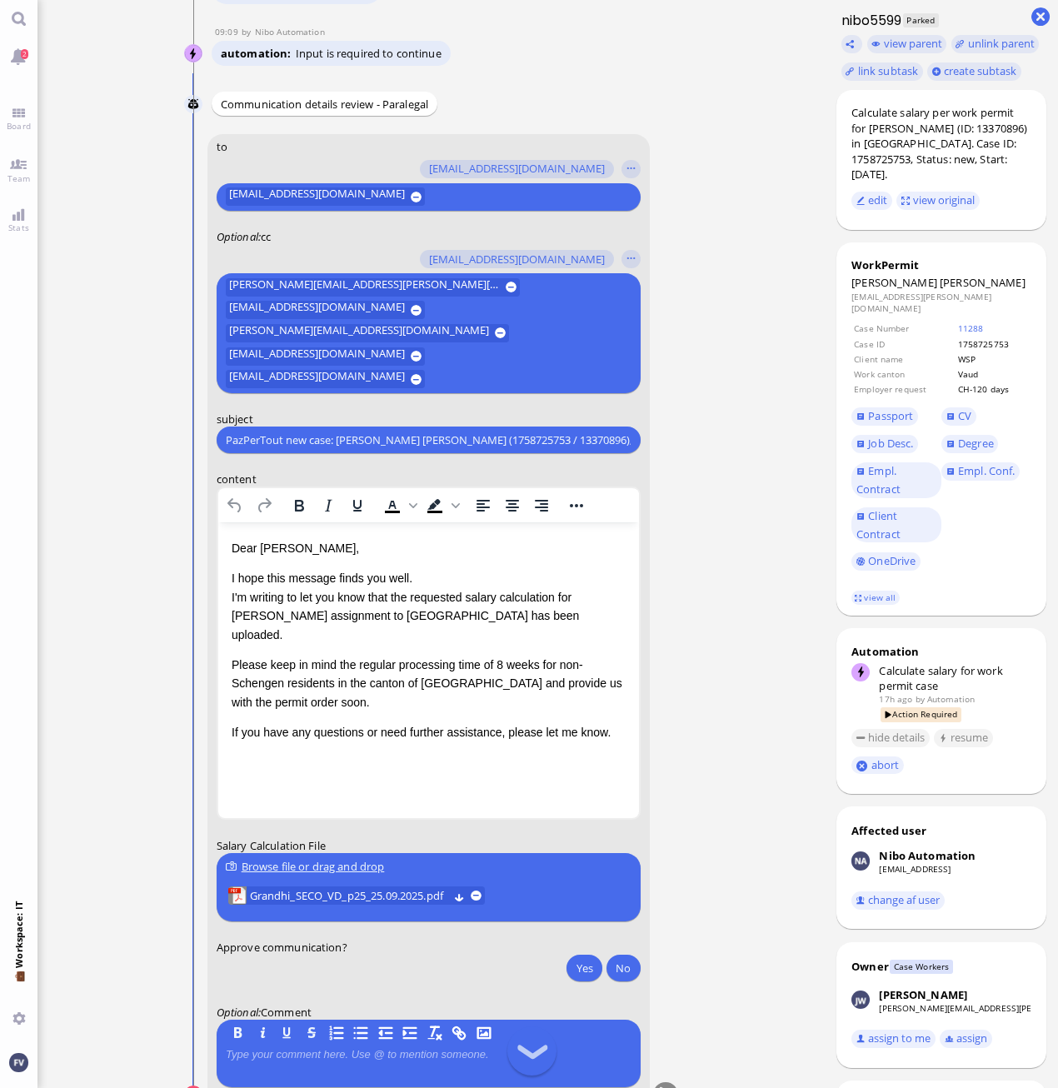
click at [562, 748] on html "Dear Valentina, I hope this message finds you well. I'm writing to let you know…" at bounding box center [427, 640] width 421 height 237
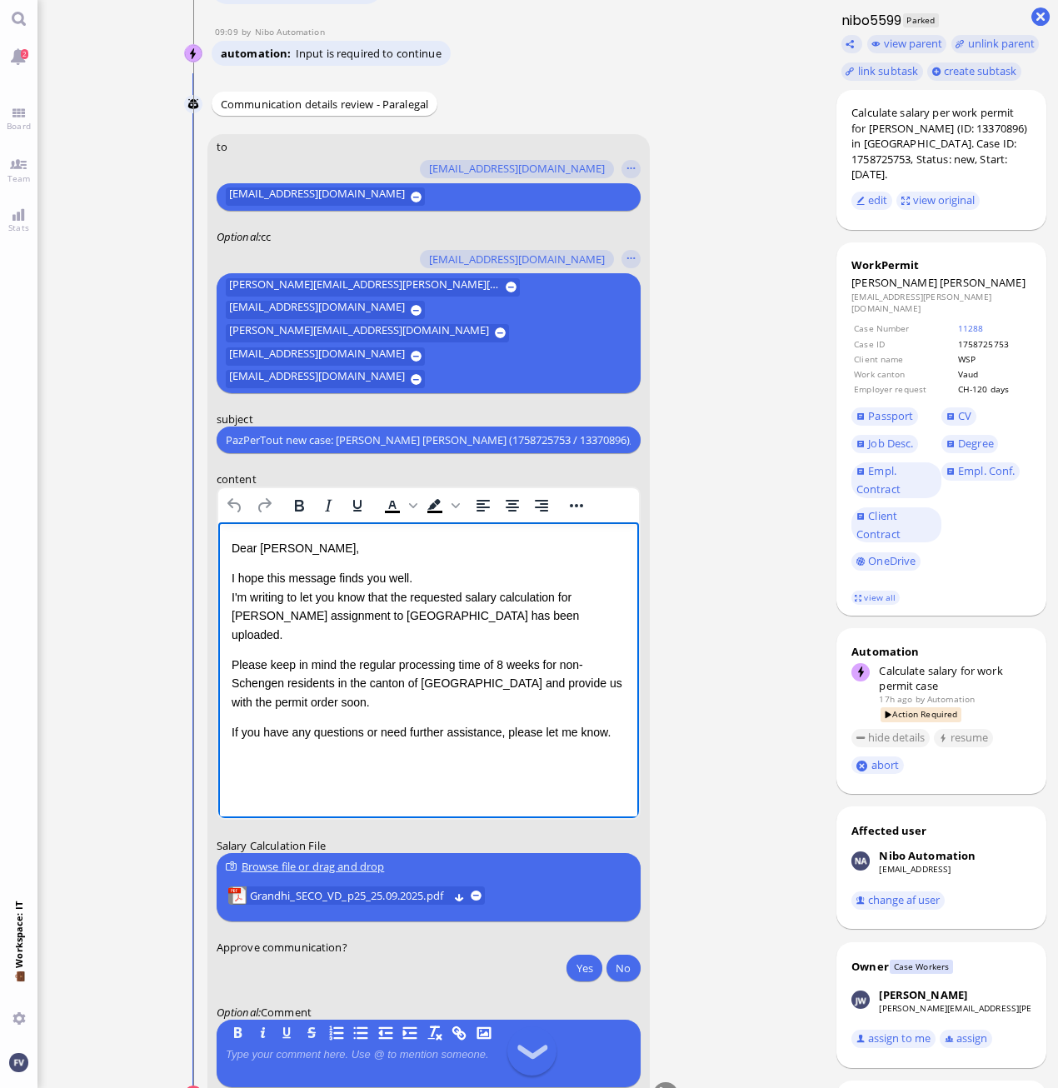
click at [542, 741] on html "Dear Valentina, I hope this message finds you well. I'm writing to let you know…" at bounding box center [427, 640] width 421 height 237
click at [637, 710] on html "Dear Valentina, I hope this message finds you well. I'm writing to let you know…" at bounding box center [427, 640] width 421 height 237
click at [624, 723] on p "If you have any questions or need further assistance, please let me know." at bounding box center [428, 732] width 394 height 18
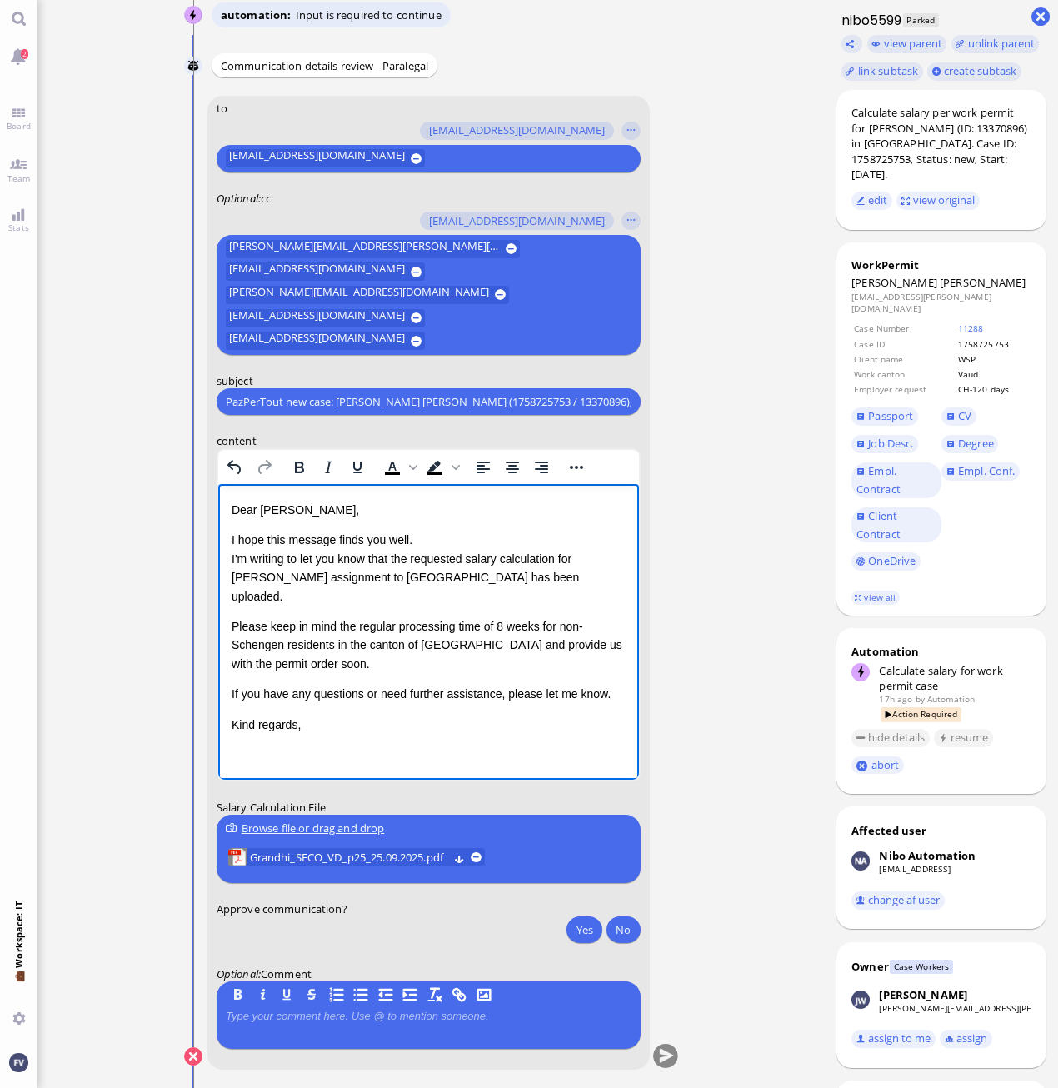
scroll to position [0, 0]
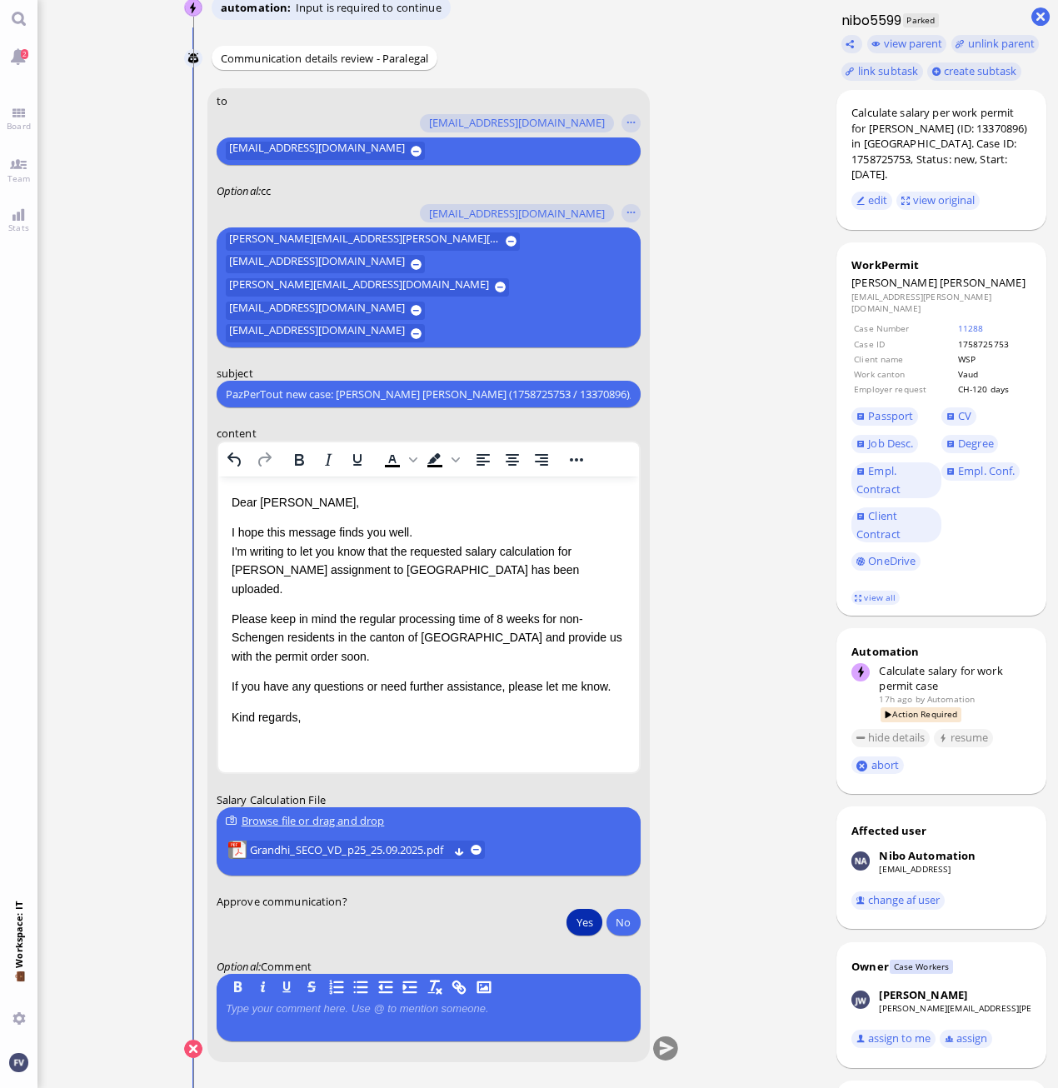
click at [586, 914] on button "Yes" at bounding box center [583, 922] width 35 height 27
drag, startPoint x: 666, startPoint y: 1052, endPoint x: 722, endPoint y: 1037, distance: 57.8
click at [666, 1053] on button "submit" at bounding box center [664, 1049] width 25 height 25
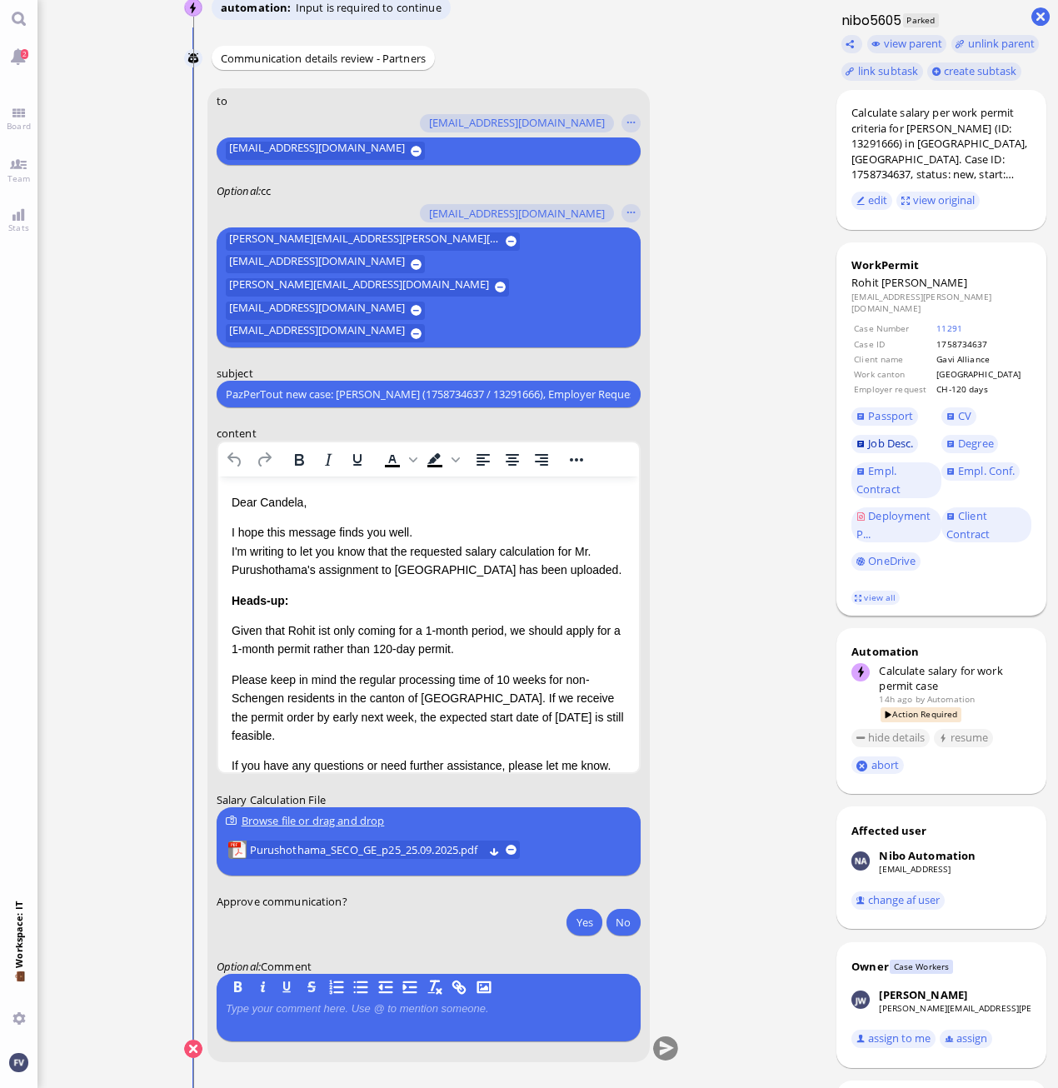
click at [900, 436] on span "Job Desc." at bounding box center [890, 443] width 45 height 15
